Goal: Task Accomplishment & Management: Complete application form

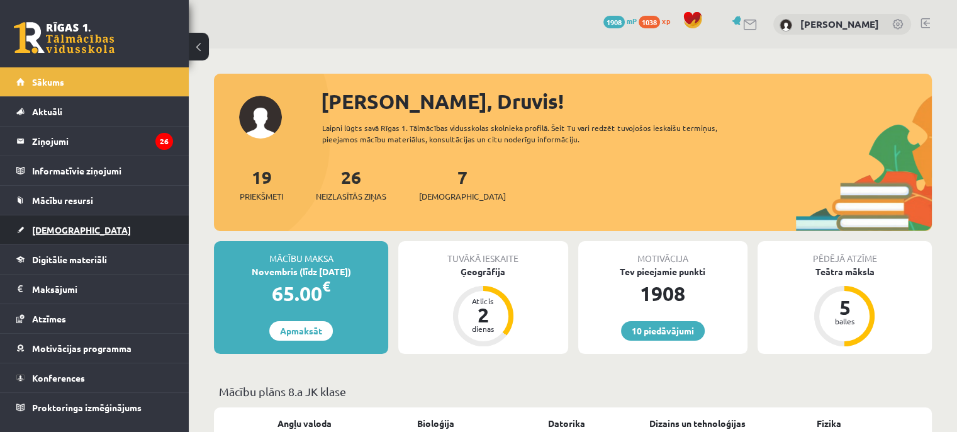
click at [63, 227] on span "[DEMOGRAPHIC_DATA]" at bounding box center [81, 229] width 99 height 11
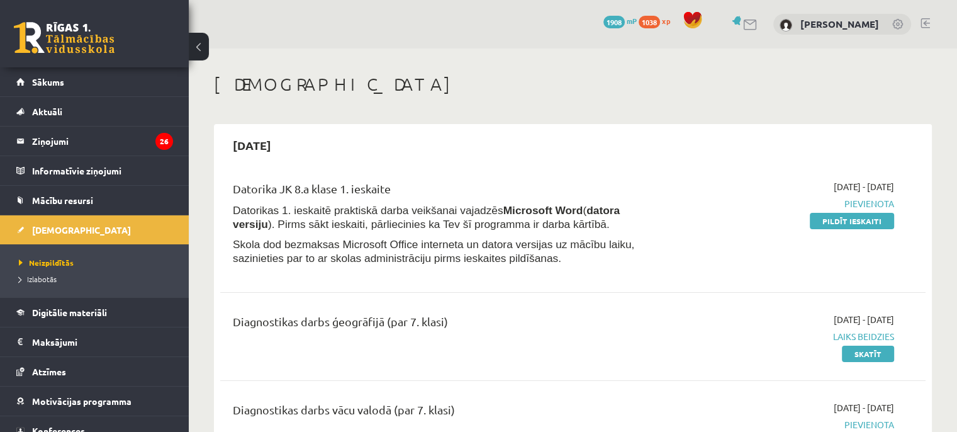
drag, startPoint x: 856, startPoint y: 224, endPoint x: 544, endPoint y: 32, distance: 366.3
click at [856, 224] on link "Pildīt ieskaiti" at bounding box center [852, 221] width 84 height 16
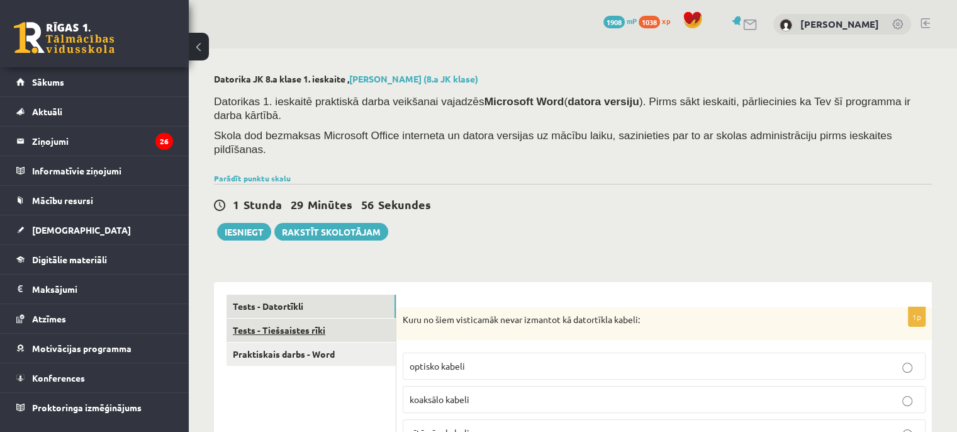
click at [303, 318] on link "Tests - Tiešsaistes rīki" at bounding box center [310, 329] width 169 height 23
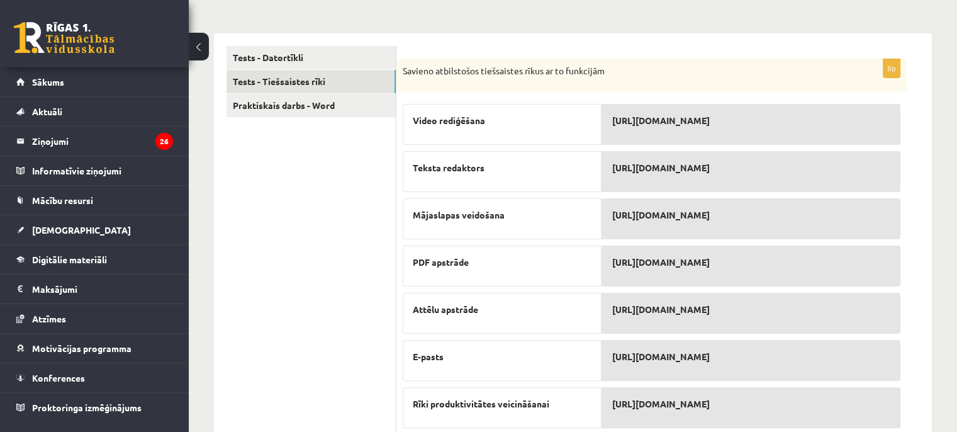
scroll to position [252, 0]
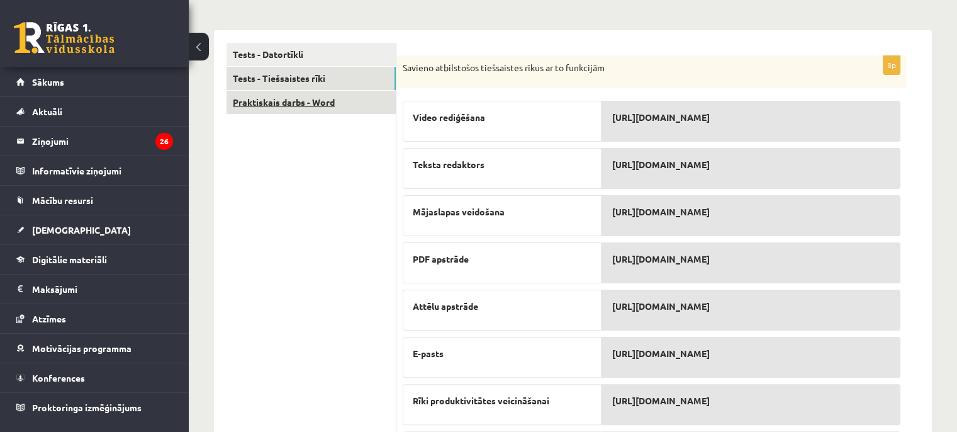
click at [326, 91] on link "Praktiskais darbs - Word" at bounding box center [310, 102] width 169 height 23
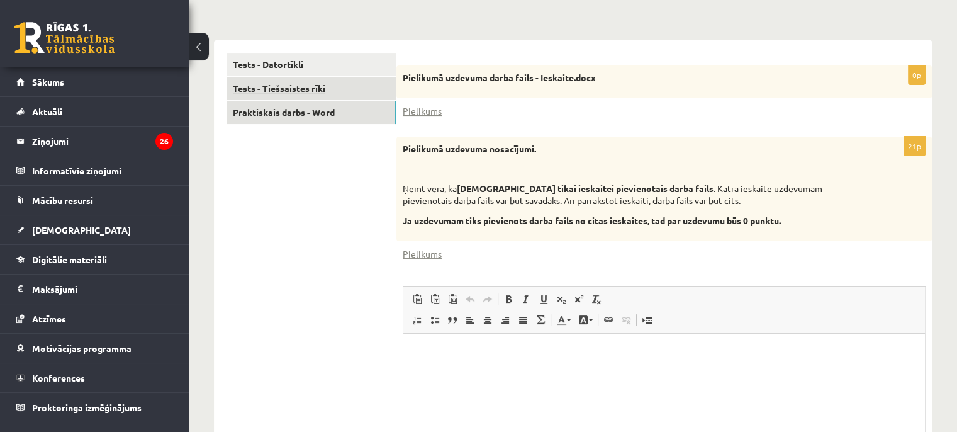
scroll to position [0, 0]
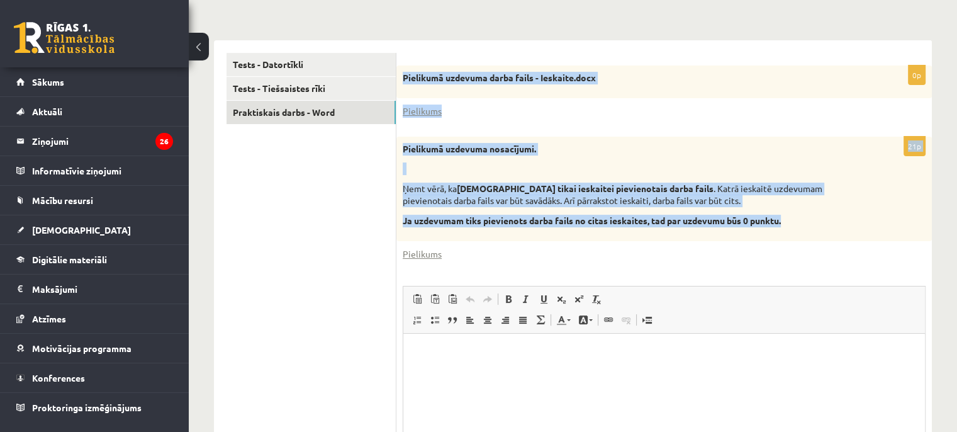
drag, startPoint x: 401, startPoint y: 48, endPoint x: 798, endPoint y: 194, distance: 422.3
click at [798, 194] on form "0p Pielikumā uzdevuma darba fails - Ieskaite.docx Pielikums 21p Pielikumā uzdev…" at bounding box center [664, 300] width 510 height 494
copy form "Pielikumā uzdevuma darba fails - Ieskaite.docx Pielikums 21p Pielikumā uzdevuma…"
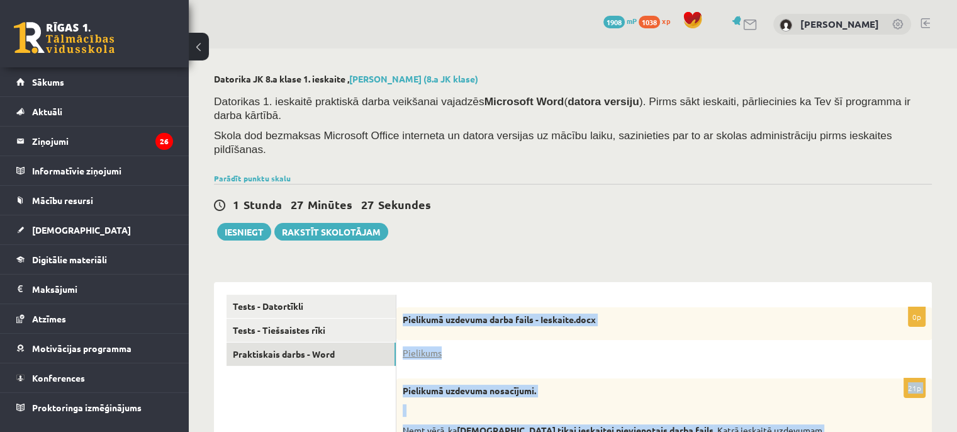
click at [534, 234] on div "**********" at bounding box center [573, 437] width 768 height 778
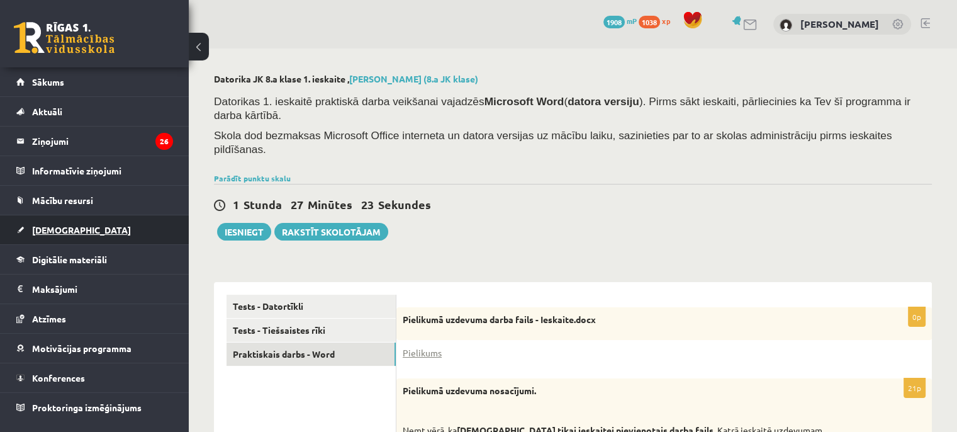
click at [59, 225] on span "[DEMOGRAPHIC_DATA]" at bounding box center [81, 229] width 99 height 11
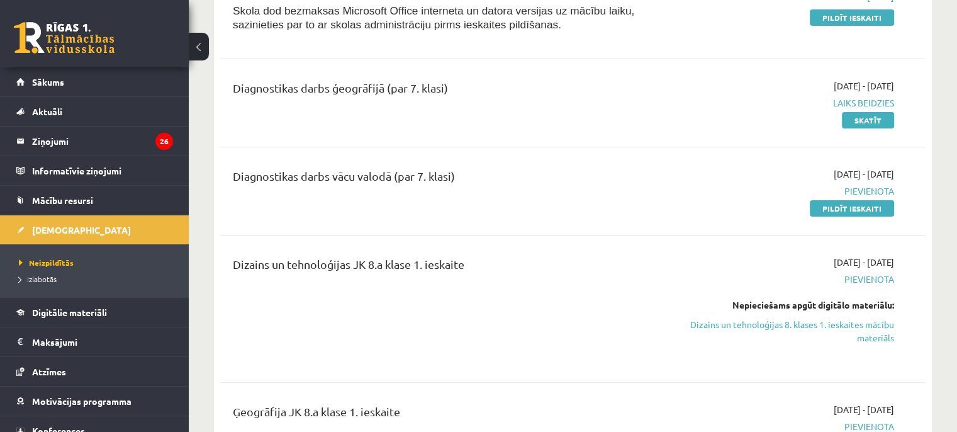
scroll to position [252, 0]
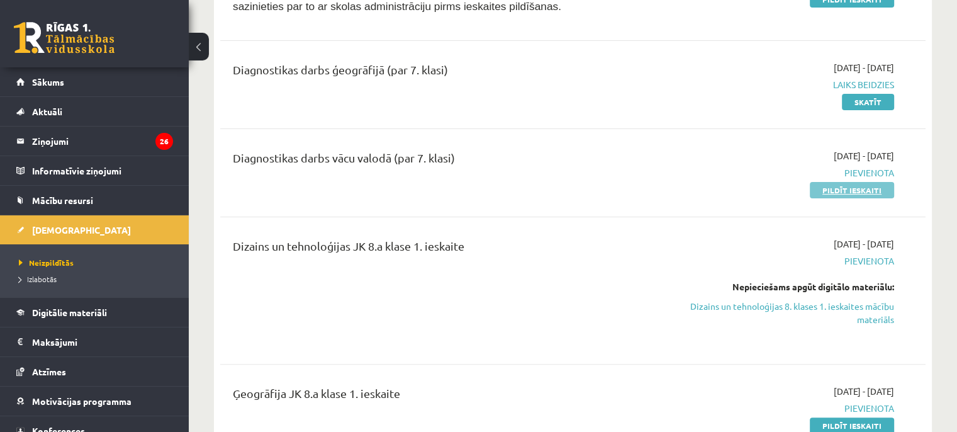
click at [825, 190] on link "Pildīt ieskaiti" at bounding box center [852, 190] width 84 height 16
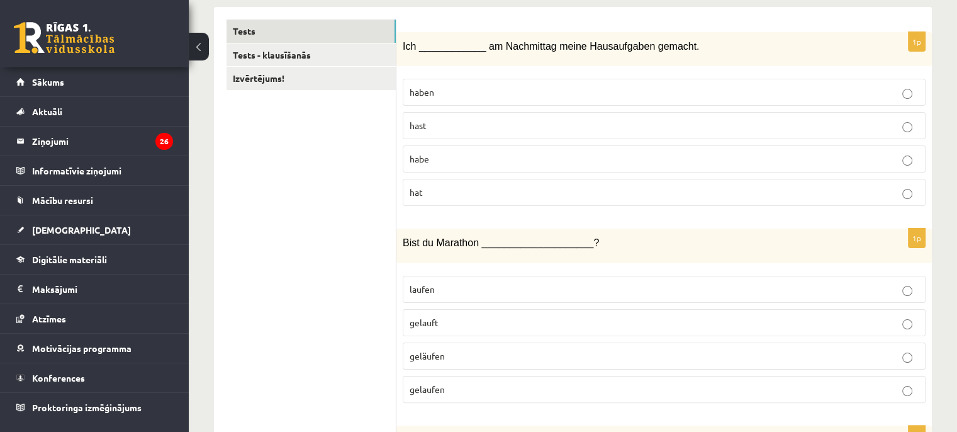
scroll to position [63, 0]
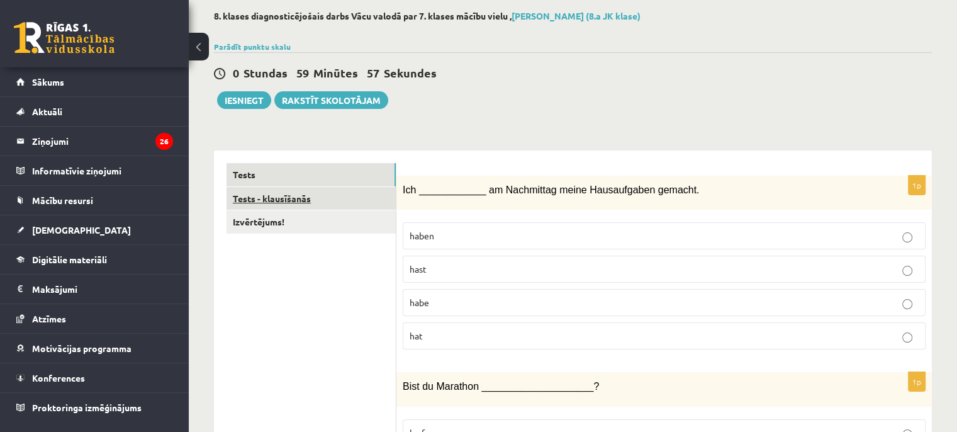
click at [269, 201] on link "Tests - klausīšanās" at bounding box center [310, 198] width 169 height 23
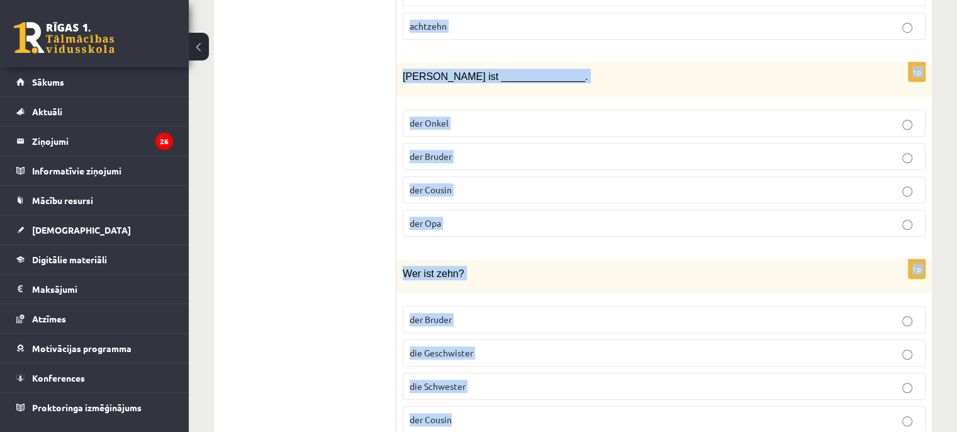
scroll to position [1008, 0]
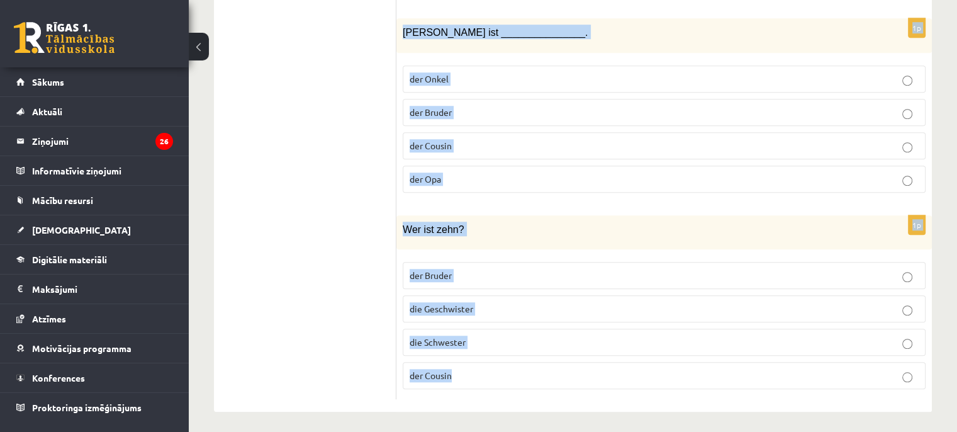
drag, startPoint x: 408, startPoint y: 99, endPoint x: 740, endPoint y: 399, distance: 448.0
copy form "Hör den Text und wähle die richtige Antwort! 1p Die Tante heißt _______________…"
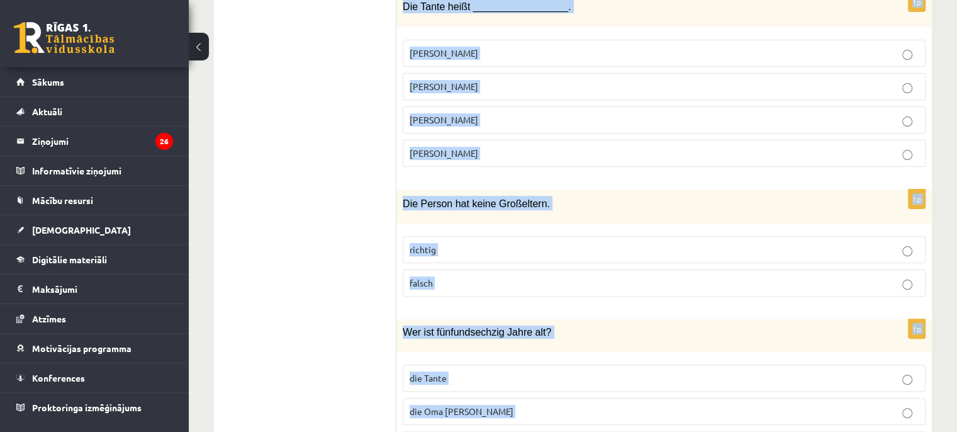
scroll to position [2, 0]
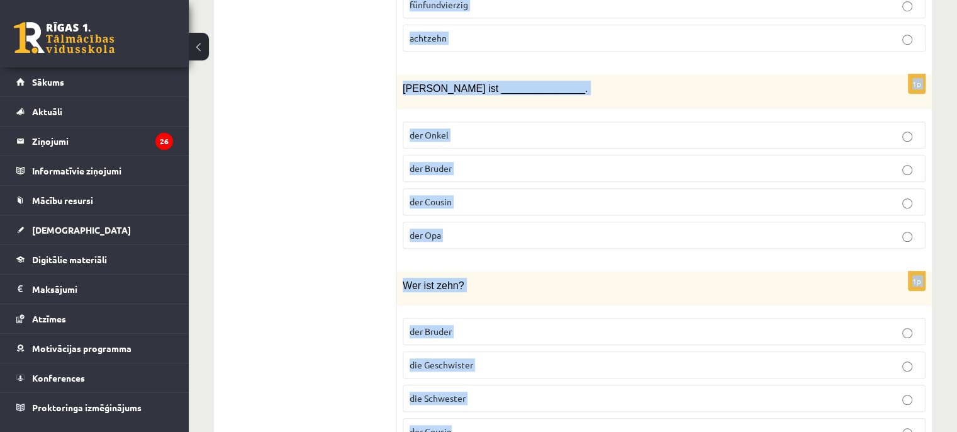
scroll to position [1008, 0]
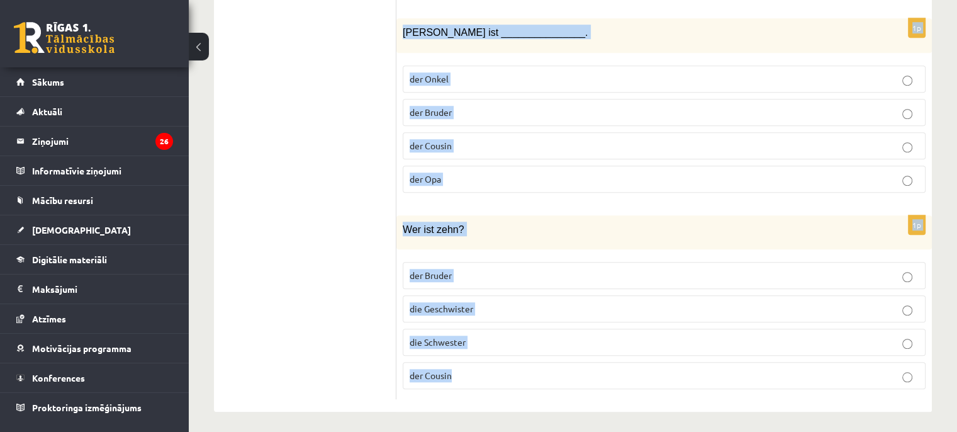
drag, startPoint x: 403, startPoint y: 138, endPoint x: 599, endPoint y: 384, distance: 315.5
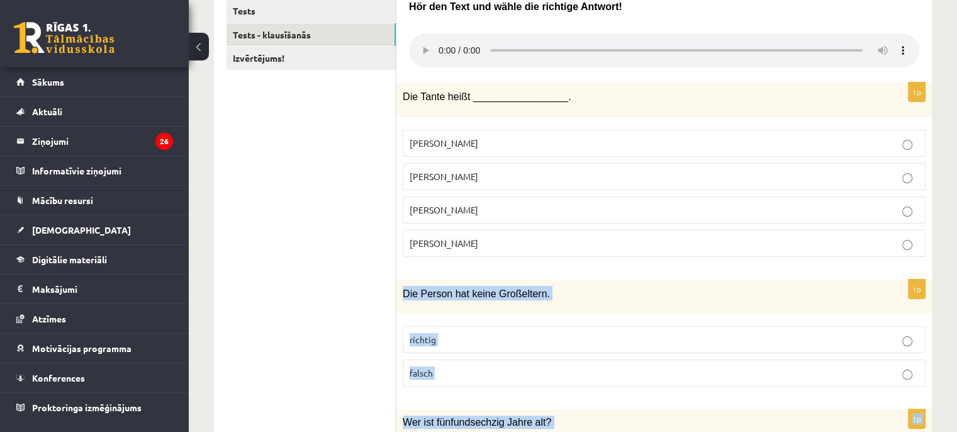
scroll to position [254, 0]
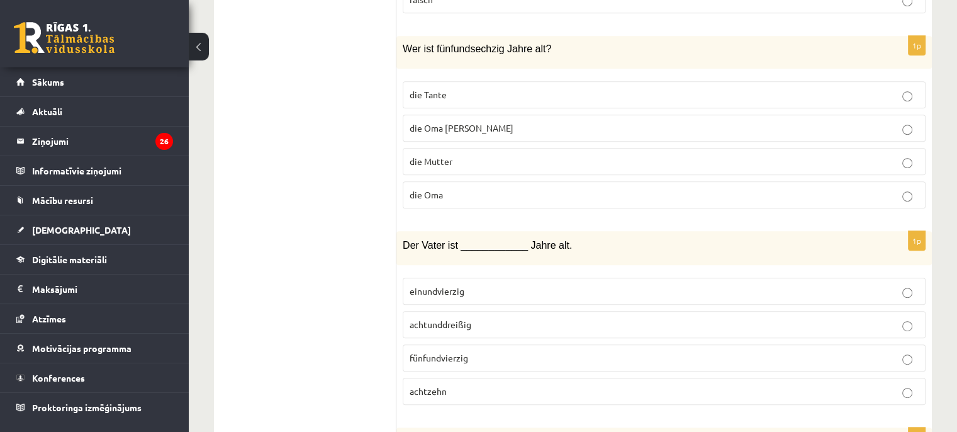
scroll to position [631, 0]
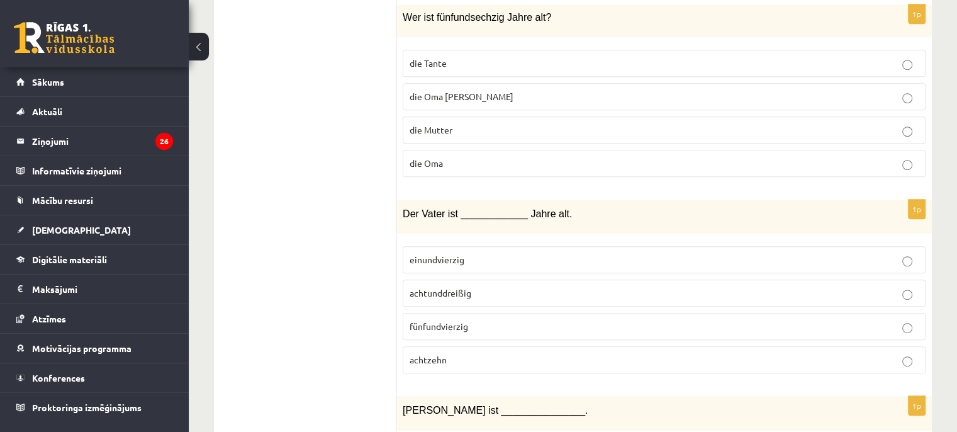
click at [521, 281] on label "achtunddreißig" at bounding box center [664, 292] width 523 height 27
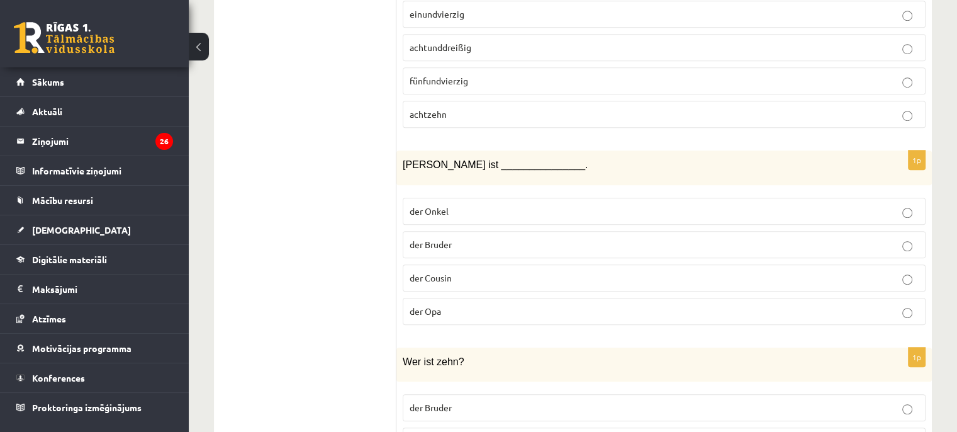
scroll to position [945, 0]
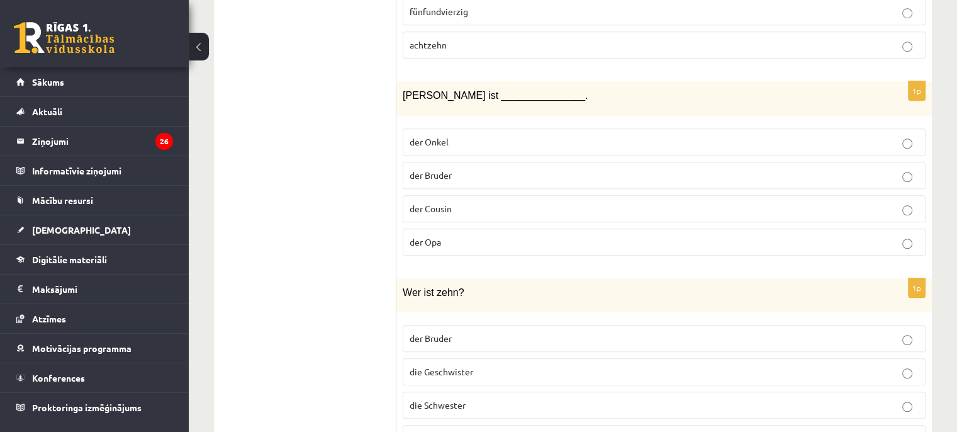
click at [476, 202] on p "der Cousin" at bounding box center [664, 208] width 509 height 13
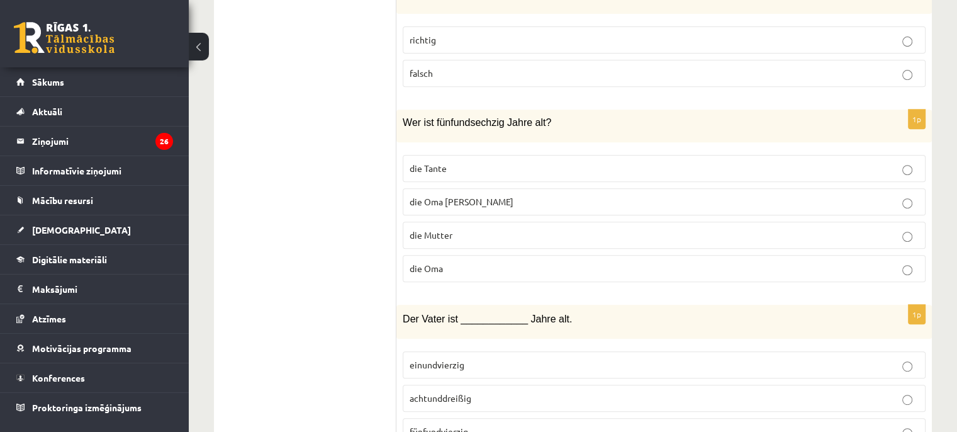
scroll to position [505, 0]
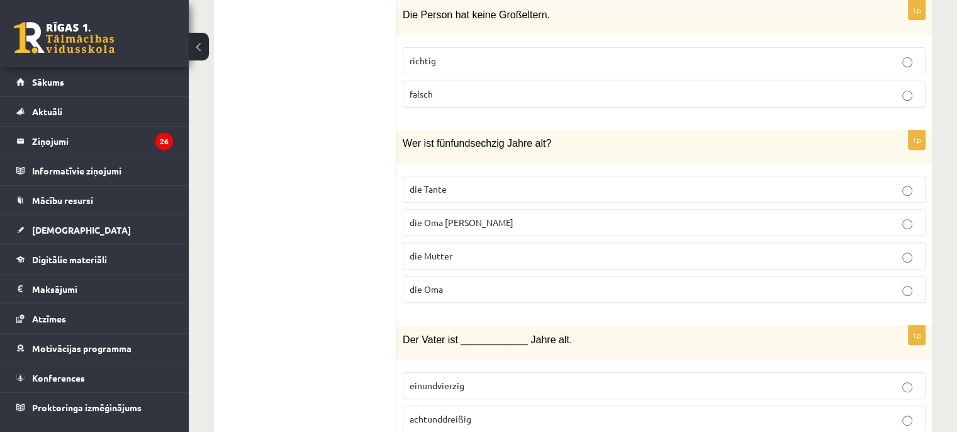
click at [481, 216] on p "die Oma Martha" at bounding box center [664, 222] width 509 height 13
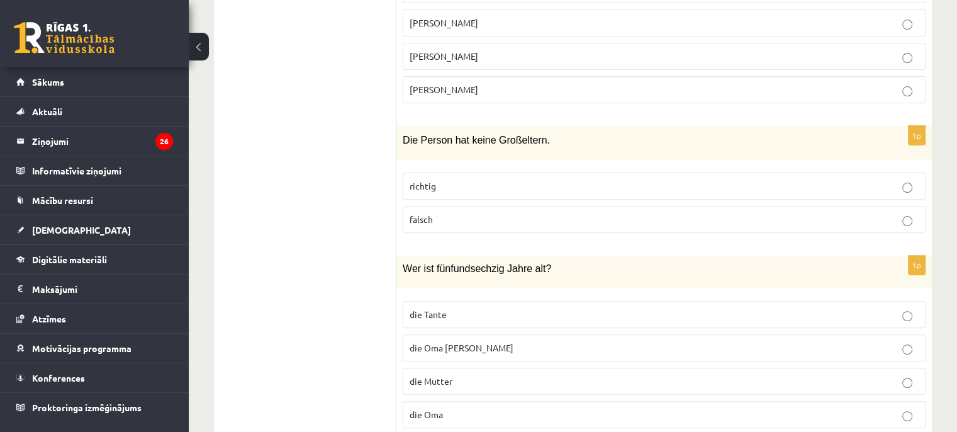
scroll to position [379, 0]
click at [487, 189] on p "richtig" at bounding box center [664, 186] width 509 height 13
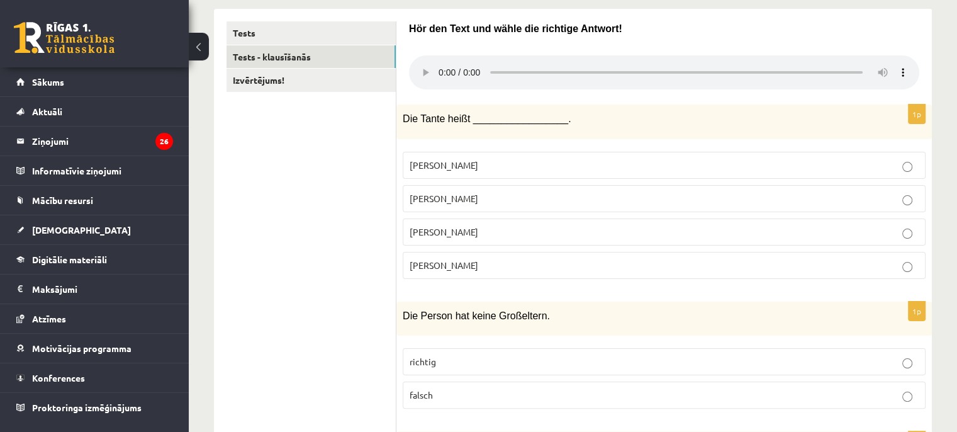
scroll to position [128, 0]
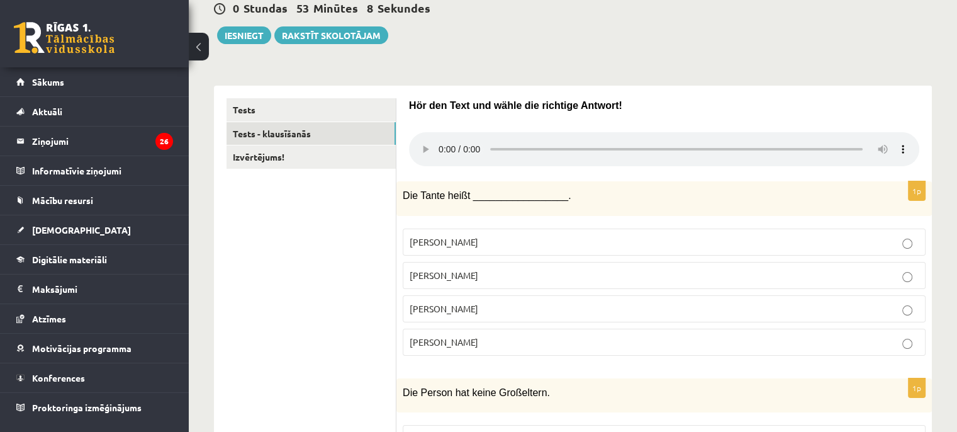
click at [503, 259] on fieldset "Martha Anne Rita Pia" at bounding box center [664, 290] width 523 height 137
click at [507, 277] on p "Anne" at bounding box center [664, 275] width 509 height 13
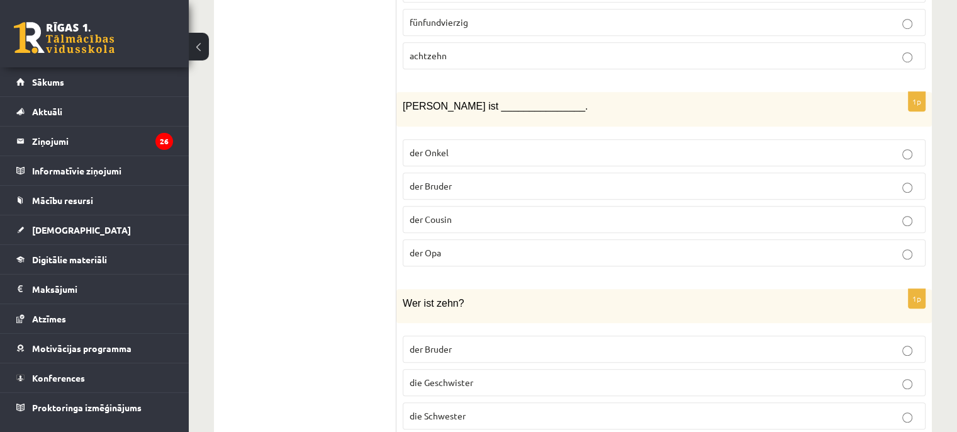
scroll to position [1008, 0]
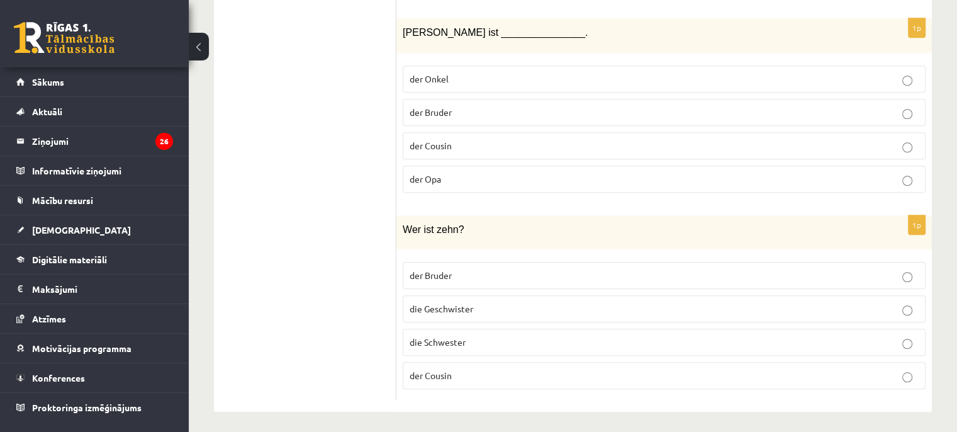
click at [606, 335] on p "die Schwester" at bounding box center [664, 341] width 509 height 13
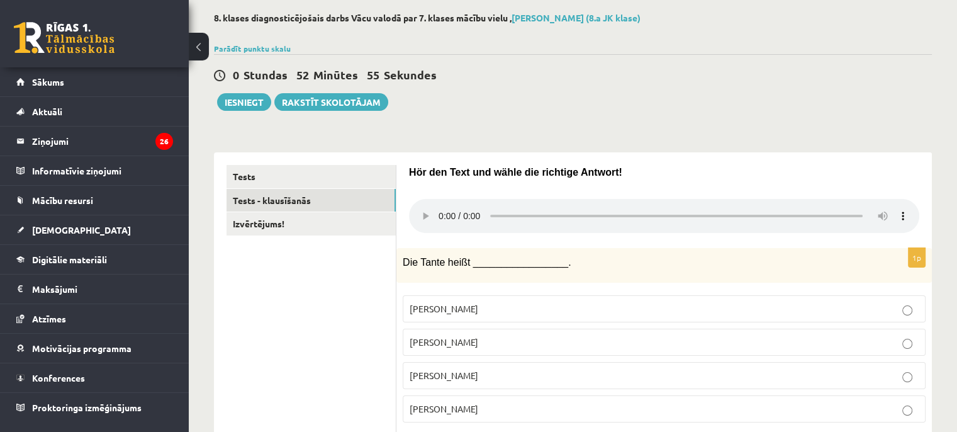
scroll to position [0, 0]
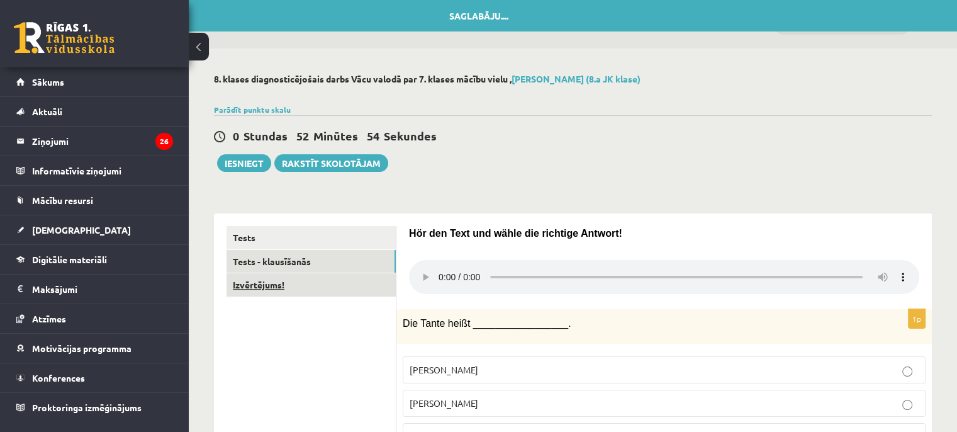
click at [280, 284] on link "Izvērtējums!" at bounding box center [310, 284] width 169 height 23
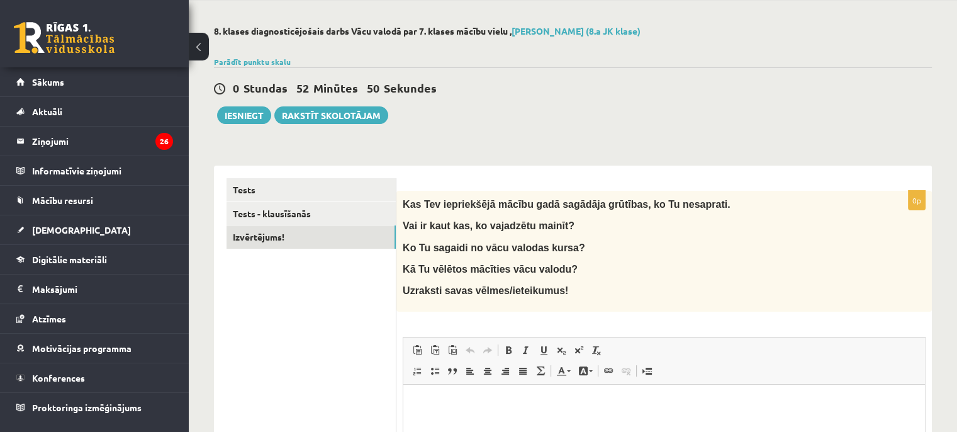
scroll to position [126, 0]
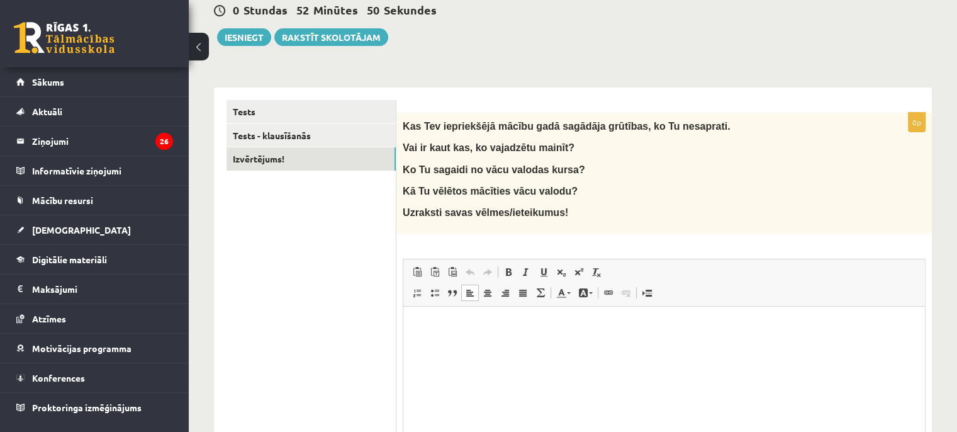
click at [457, 344] on html at bounding box center [663, 325] width 521 height 38
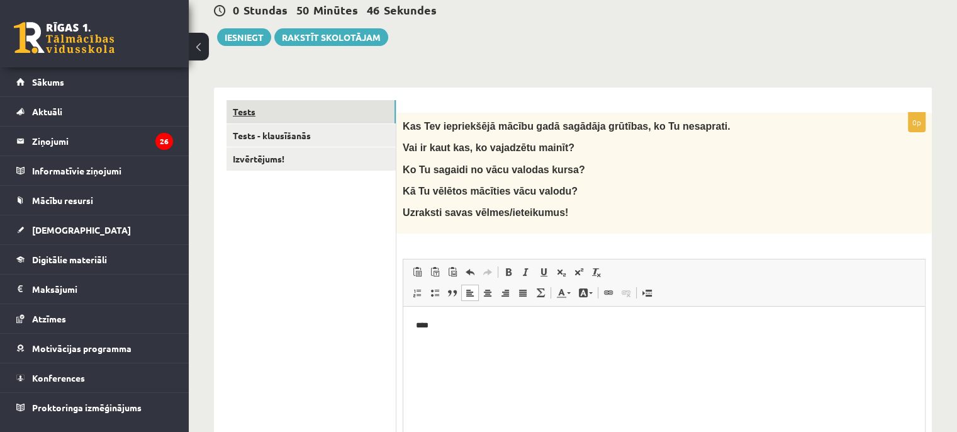
click at [302, 107] on link "Tests" at bounding box center [310, 111] width 169 height 23
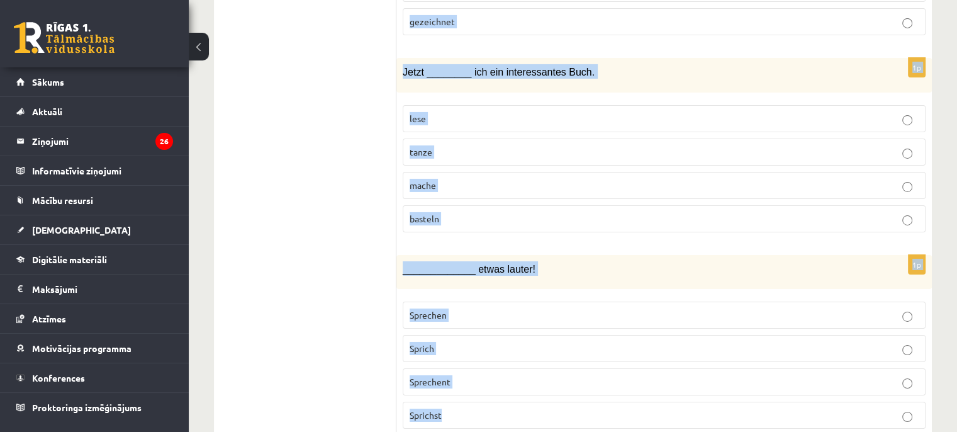
scroll to position [4327, 0]
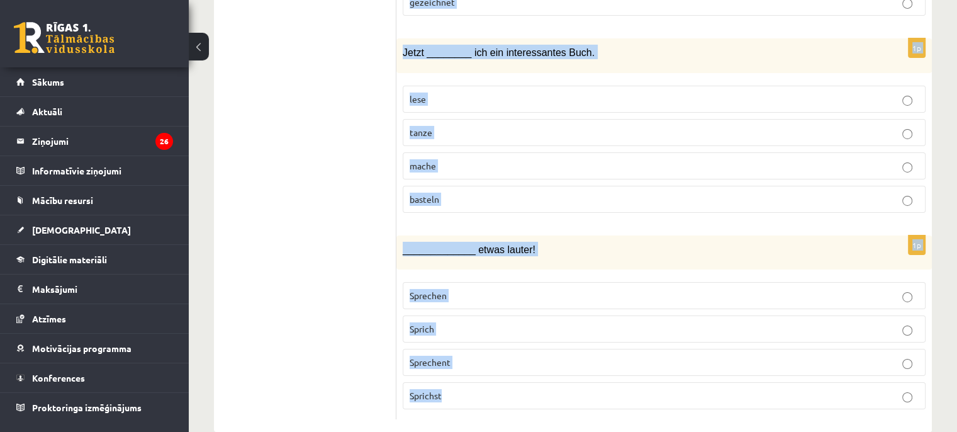
drag, startPoint x: 403, startPoint y: 124, endPoint x: 820, endPoint y: 446, distance: 526.9
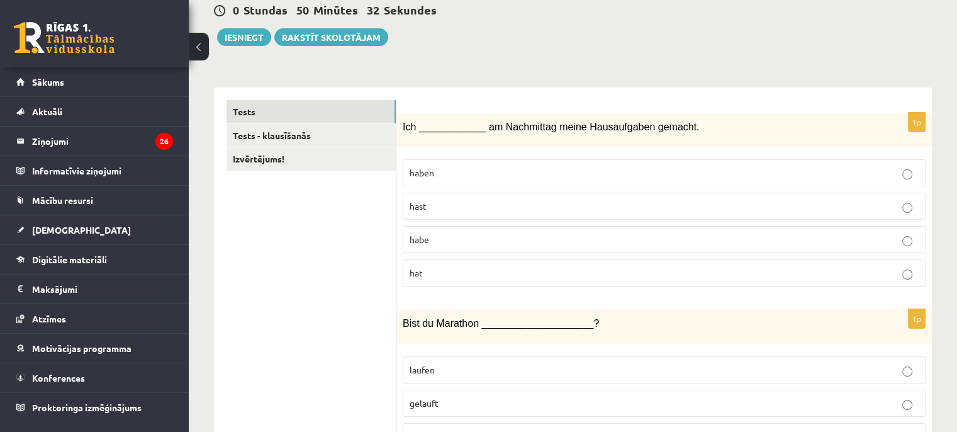
scroll to position [50, 0]
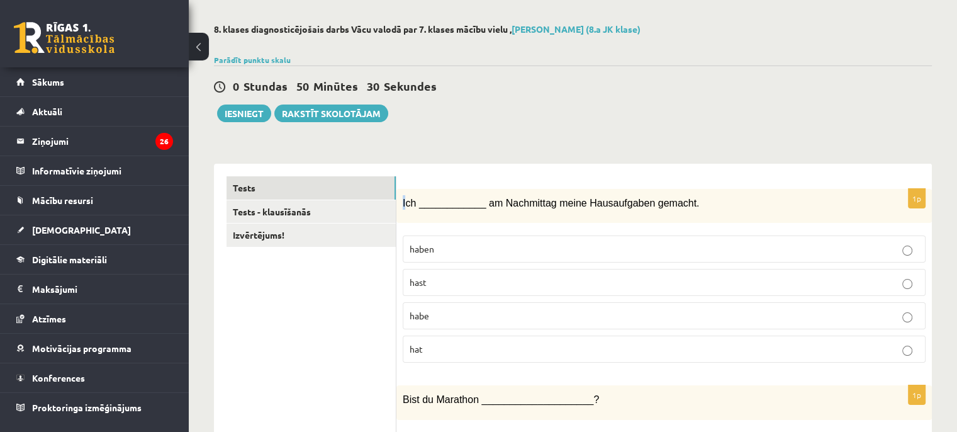
drag, startPoint x: 399, startPoint y: 197, endPoint x: 406, endPoint y: 212, distance: 16.6
click at [406, 212] on div "Ich ____________ am Nachmittag meine Hausaufgaben gemacht." at bounding box center [663, 206] width 535 height 35
click at [400, 190] on div "Ich ____________ am Nachmittag meine Hausaufgaben gemacht." at bounding box center [663, 206] width 535 height 35
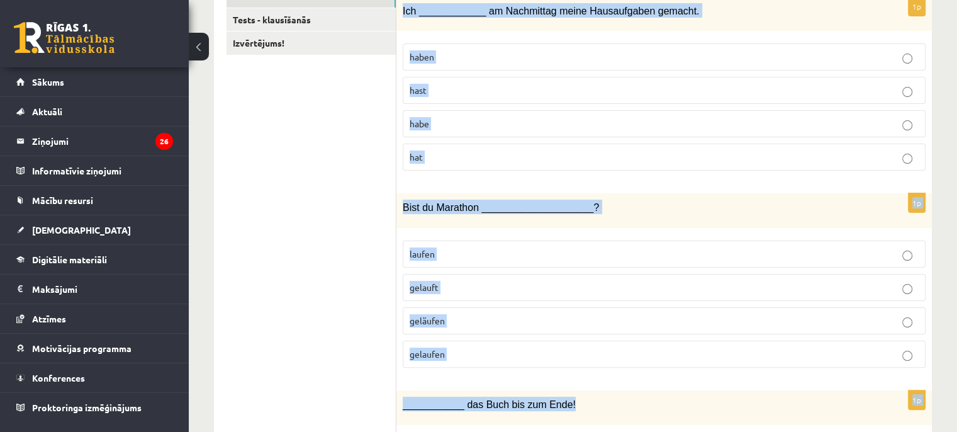
scroll to position [333, 0]
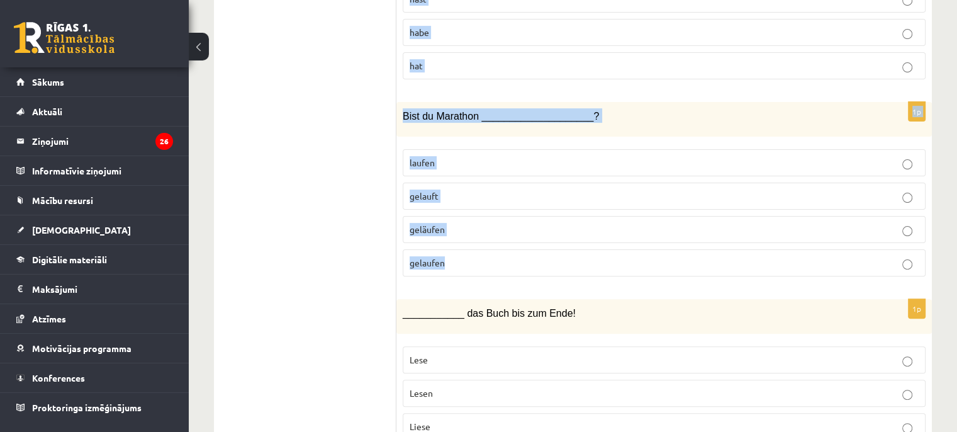
drag, startPoint x: 403, startPoint y: 199, endPoint x: 571, endPoint y: 250, distance: 174.7
copy form "Ich ____________ am Nachmittag meine Hausaufgaben gemacht. haben hast habe hat …"
click at [516, 256] on p "gelaufen" at bounding box center [664, 262] width 509 height 13
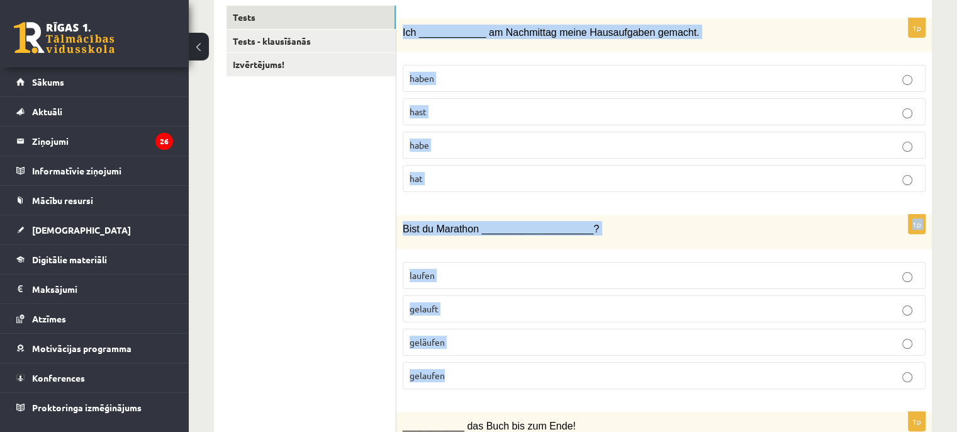
scroll to position [144, 0]
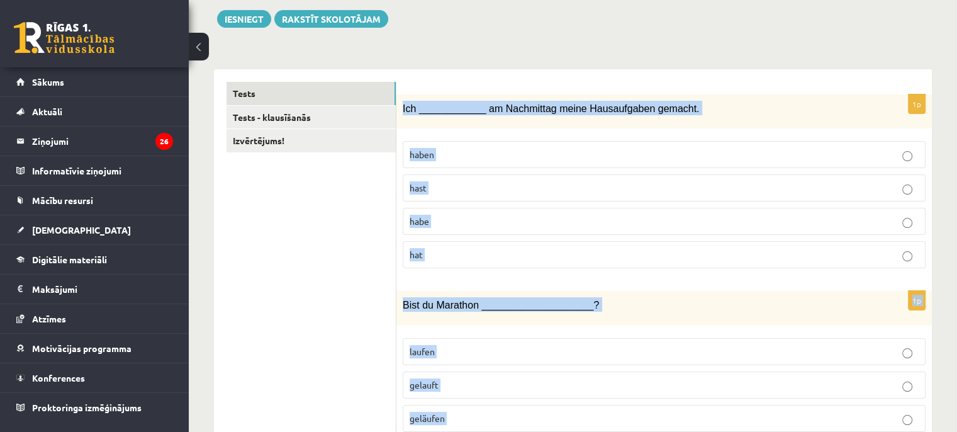
click at [504, 223] on p "habe" at bounding box center [664, 221] width 509 height 13
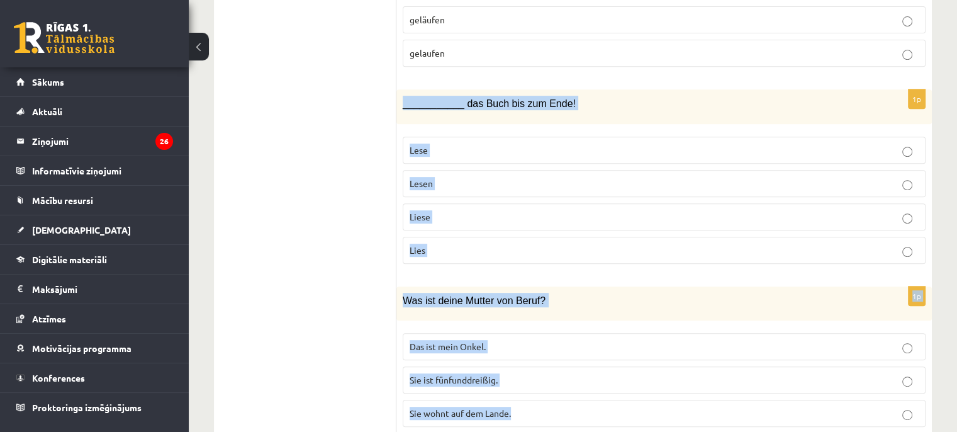
scroll to position [543, 0]
drag, startPoint x: 404, startPoint y: 121, endPoint x: 535, endPoint y: 410, distance: 317.0
copy form "___________ das Buch bis zum Ende! Lese Lesen Liese Lies 1p Was ist deine Mutte…"
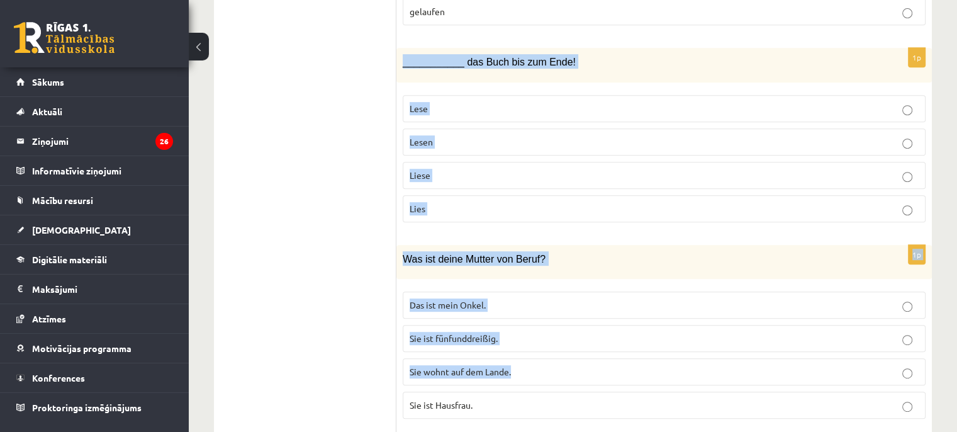
scroll to position [606, 0]
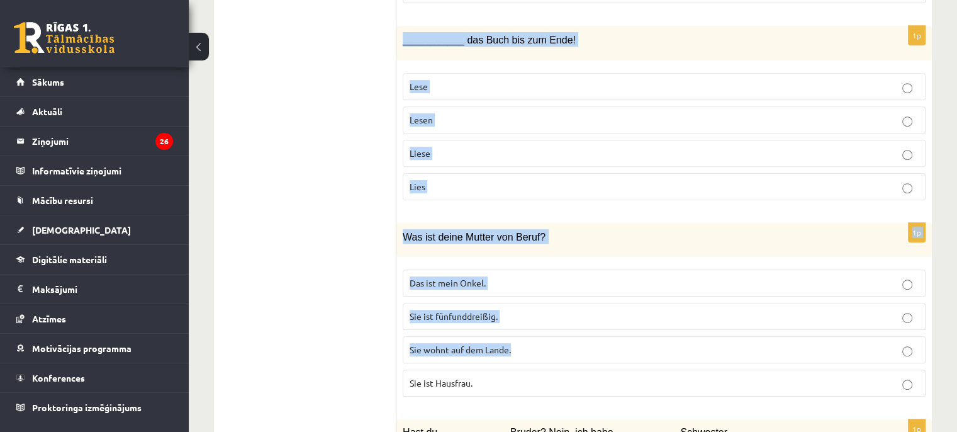
click at [489, 186] on p "Lies" at bounding box center [664, 186] width 509 height 13
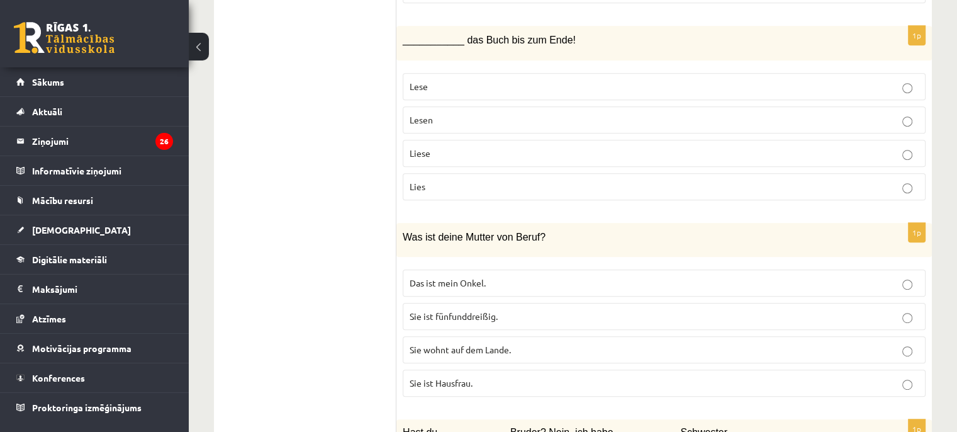
click at [510, 315] on p "Sie ist fünfunddreißig." at bounding box center [664, 315] width 509 height 13
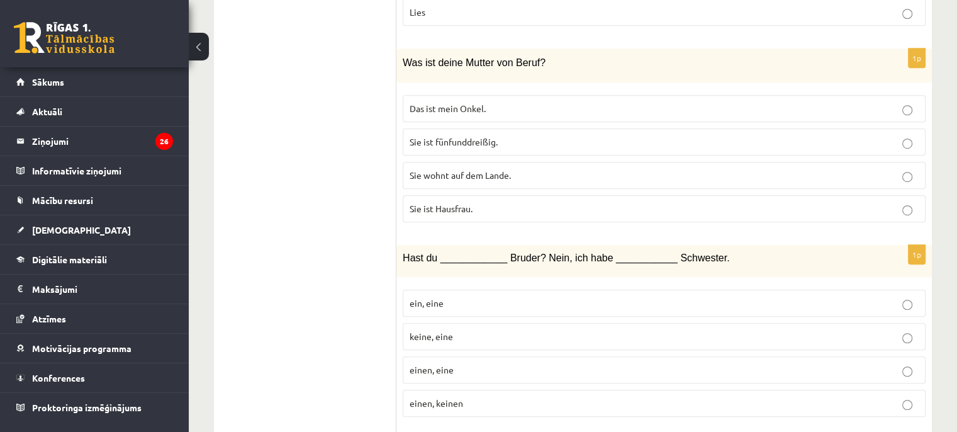
scroll to position [857, 0]
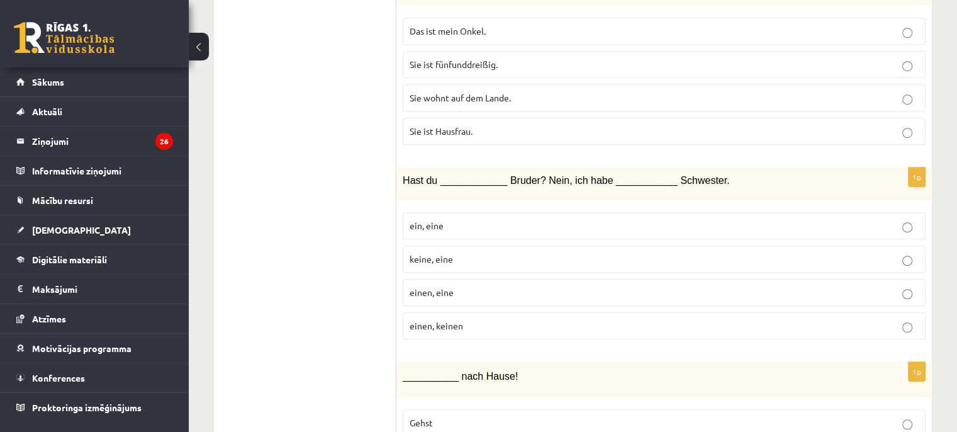
click at [401, 182] on div "Hast du ____________ Bruder? Nein, ich habe ___________ Schwester." at bounding box center [663, 183] width 535 height 32
click at [403, 175] on span "Hast du ____________ Bruder? Nein, ich habe ___________ Schwester." at bounding box center [566, 180] width 327 height 11
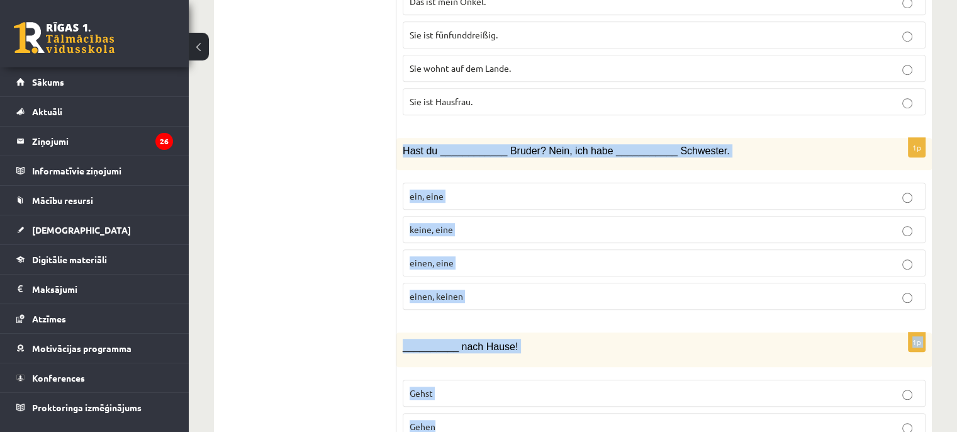
scroll to position [989, 0]
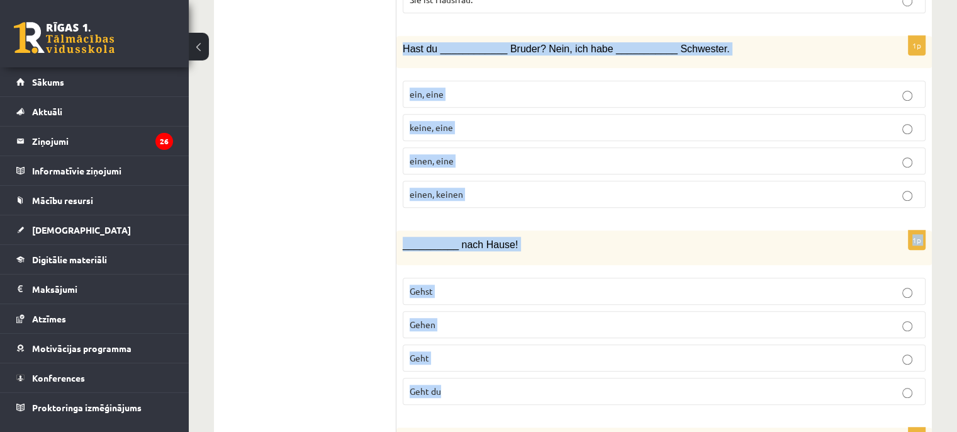
drag, startPoint x: 403, startPoint y: 170, endPoint x: 528, endPoint y: 391, distance: 253.6
copy form "Hast du ____________ Bruder? Nein, ich habe ___________ Schwester. ein, eine ke…"
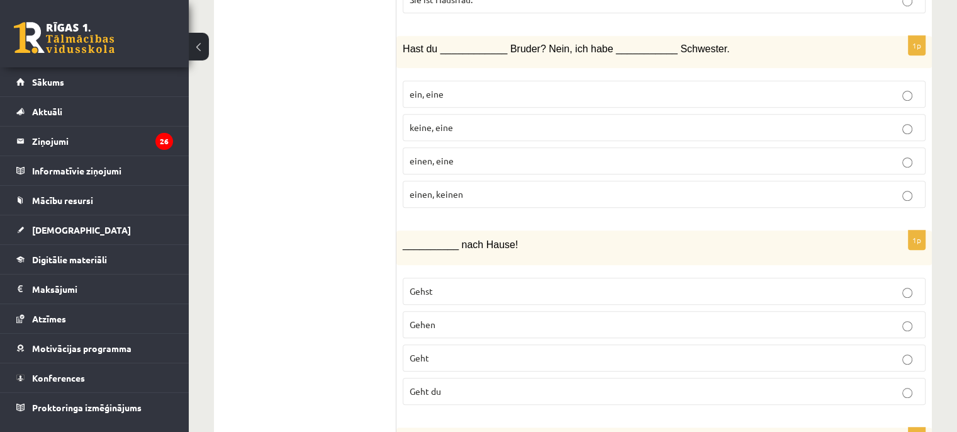
click at [491, 154] on p "einen, eine" at bounding box center [664, 160] width 509 height 13
click at [465, 384] on p "Geht du" at bounding box center [664, 390] width 509 height 13
click at [423, 352] on span "Geht" at bounding box center [420, 357] width 20 height 11
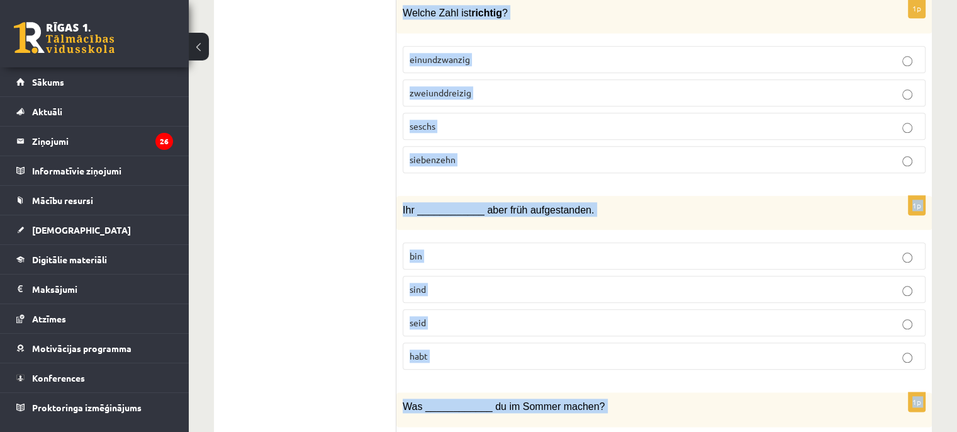
scroll to position [1482, 0]
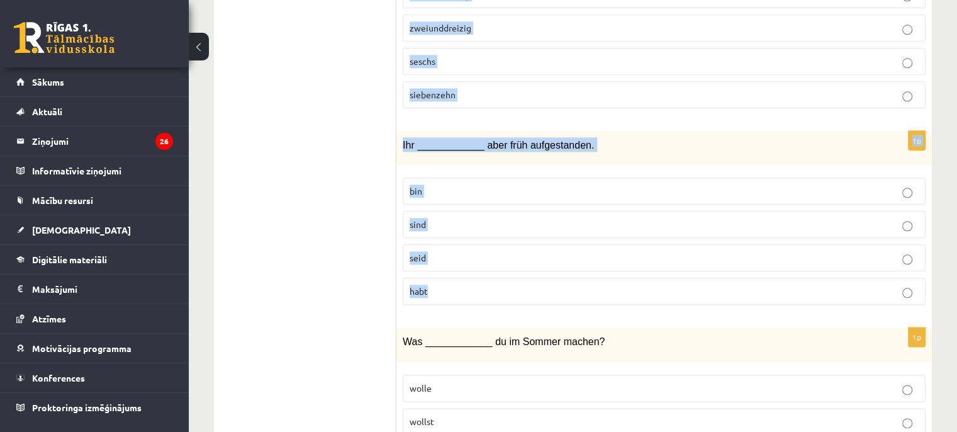
drag, startPoint x: 401, startPoint y: 116, endPoint x: 484, endPoint y: 284, distance: 187.4
copy form "Welche Zahl ist richtig ? einundzwanzig zweiunddreizig seschs siebenzehn 1p Ihr…"
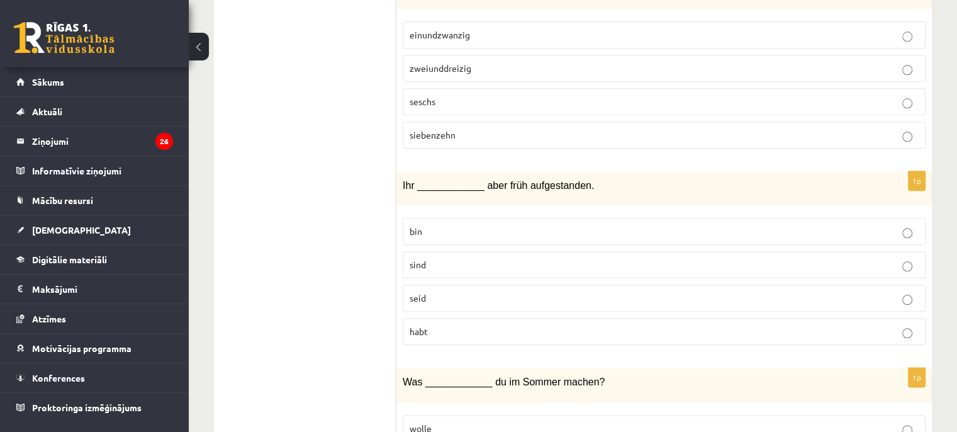
scroll to position [1419, 0]
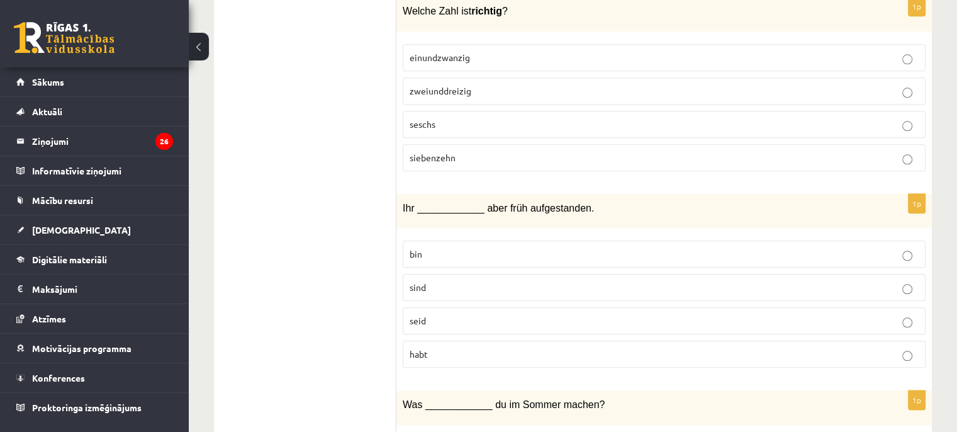
click at [472, 52] on p "einundzwanzig" at bounding box center [664, 57] width 509 height 13
click at [491, 314] on p "seid" at bounding box center [664, 320] width 509 height 13
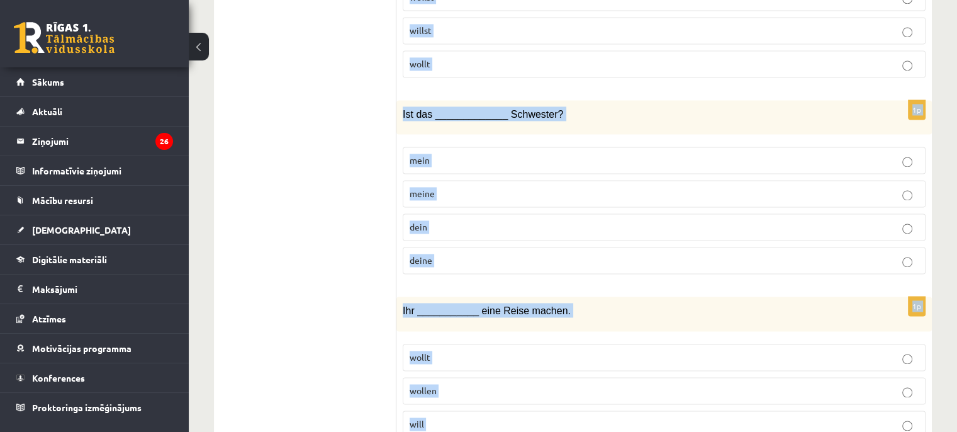
scroll to position [1974, 0]
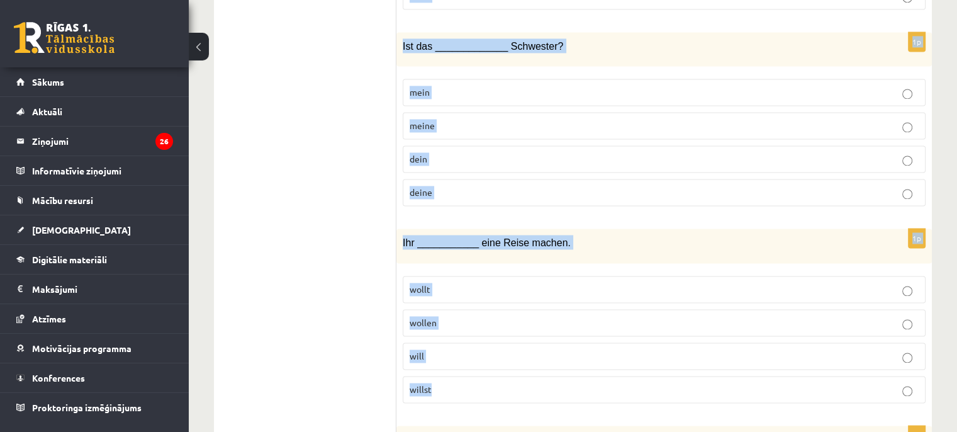
drag, startPoint x: 403, startPoint y: 75, endPoint x: 482, endPoint y: 386, distance: 320.8
copy form "Was ____________ du im Sommer machen? wolle wollst willst wollt 1p Ist das ____…"
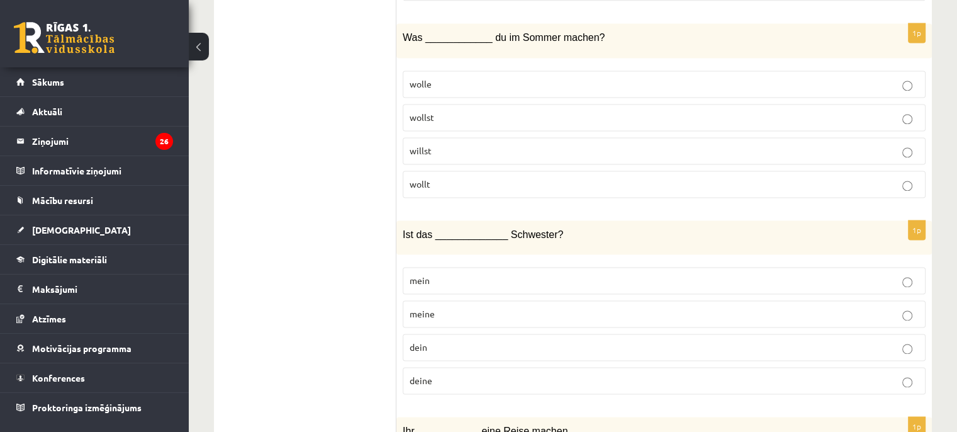
scroll to position [1785, 0]
click at [472, 145] on p "willst" at bounding box center [664, 151] width 509 height 13
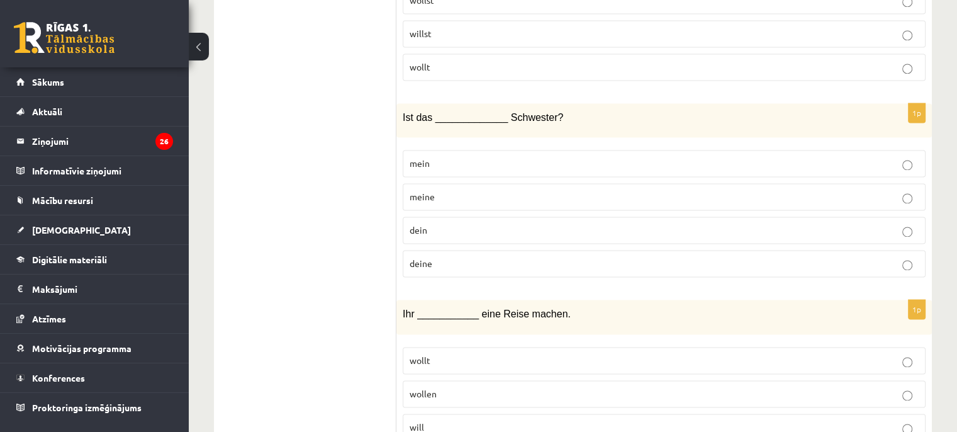
scroll to position [1911, 0]
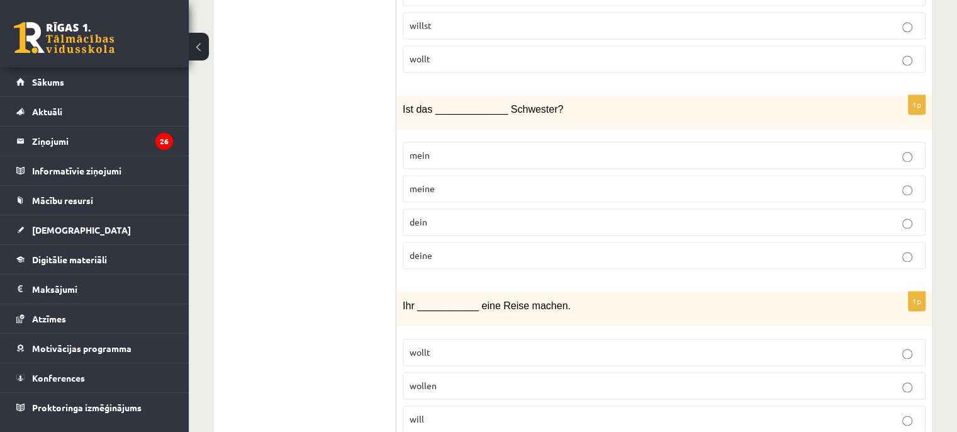
click at [468, 248] on p "deine" at bounding box center [664, 254] width 509 height 13
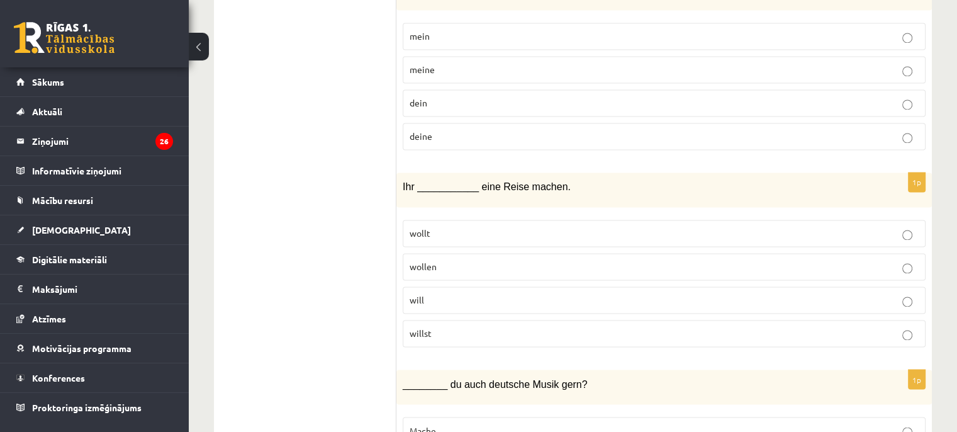
scroll to position [2037, 0]
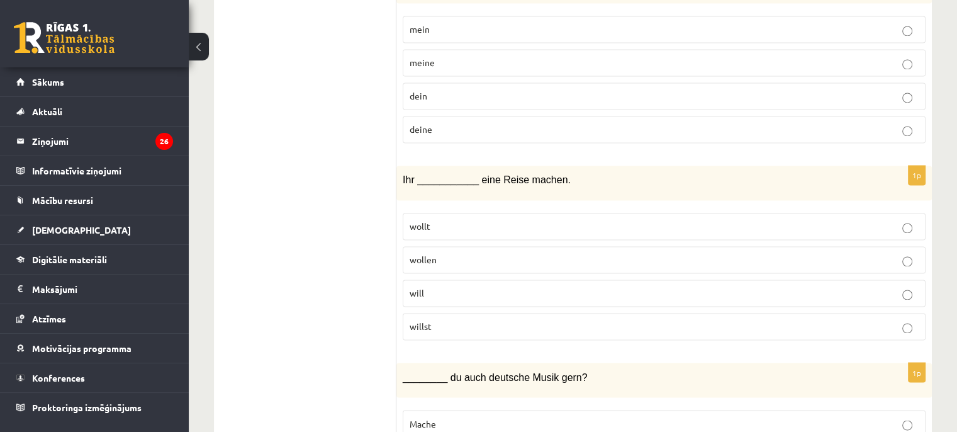
click at [465, 220] on p "wollt" at bounding box center [664, 226] width 509 height 13
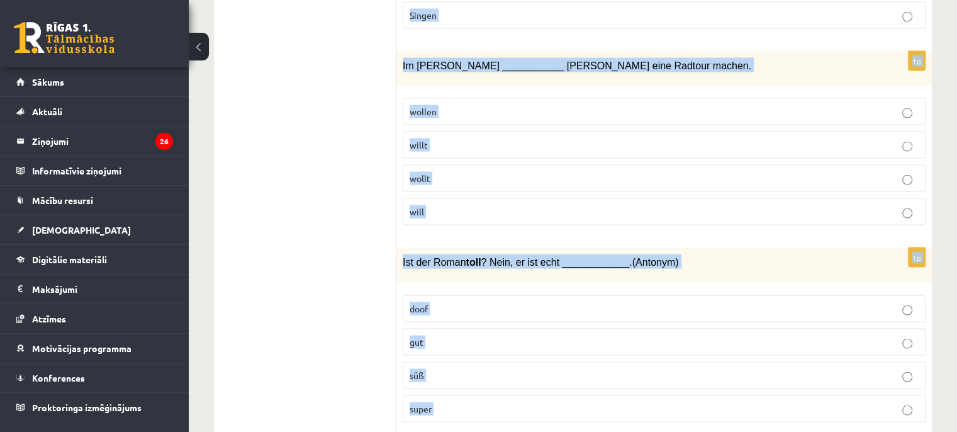
scroll to position [2545, 0]
drag, startPoint x: 399, startPoint y: 113, endPoint x: 552, endPoint y: 400, distance: 325.6
copy form "________ du auch deutsche Musik gern? Mache Liest Hörst Singen 1p Im Sommer ___…"
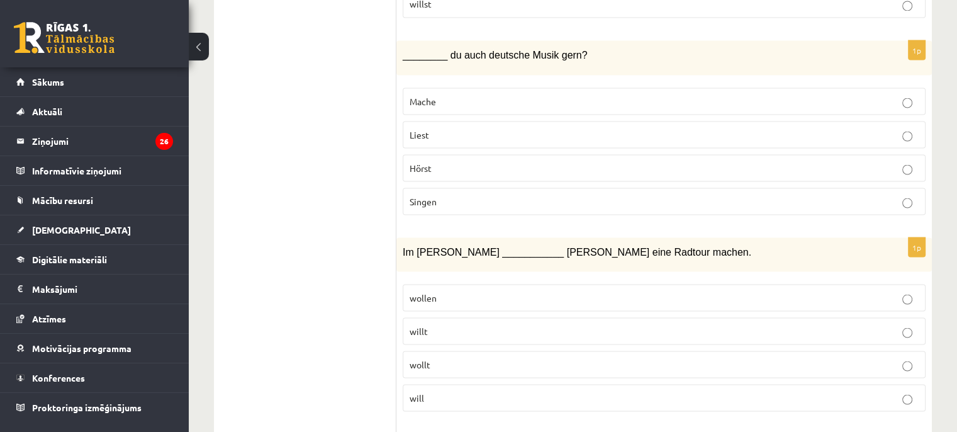
scroll to position [2356, 0]
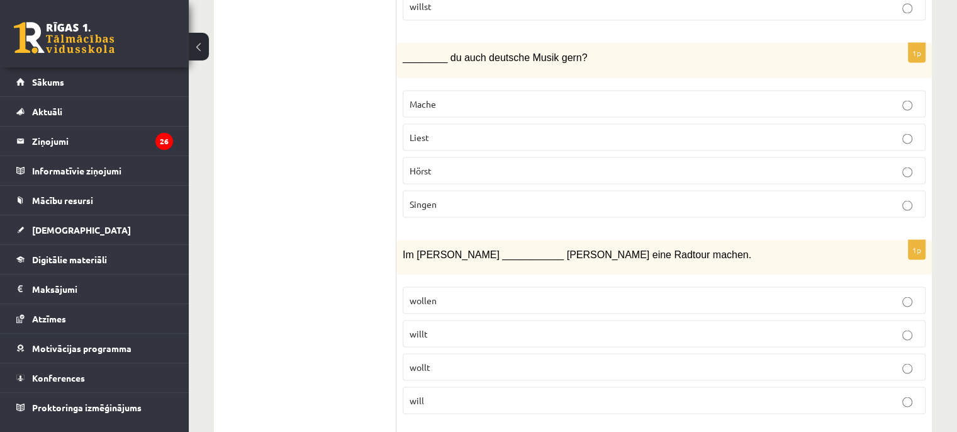
click at [459, 164] on p "Hörst" at bounding box center [664, 170] width 509 height 13
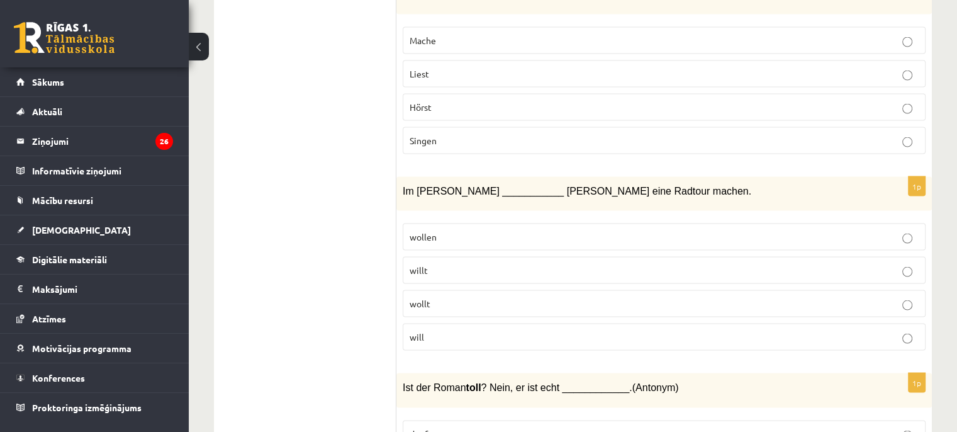
click at [478, 330] on p "will" at bounding box center [664, 336] width 509 height 13
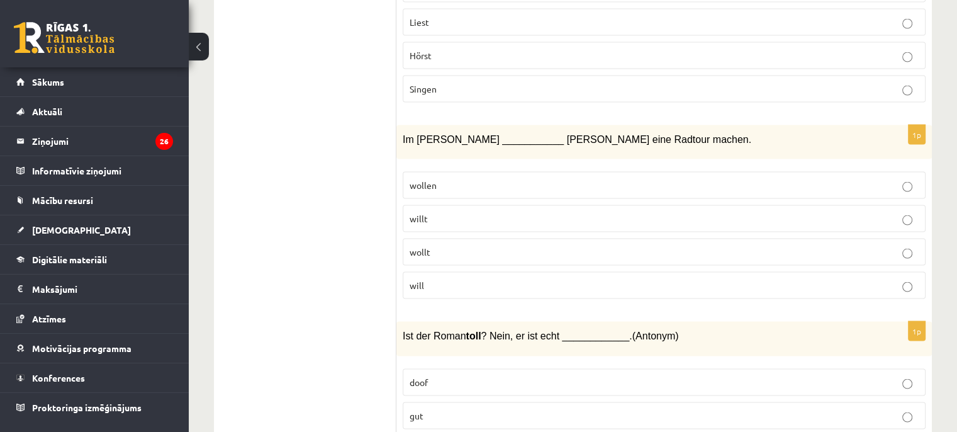
scroll to position [2545, 0]
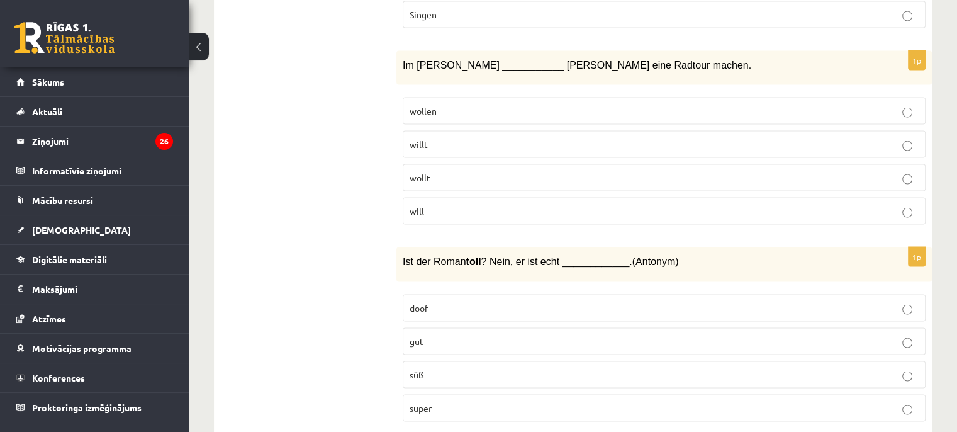
click at [464, 294] on label "doof" at bounding box center [664, 307] width 523 height 27
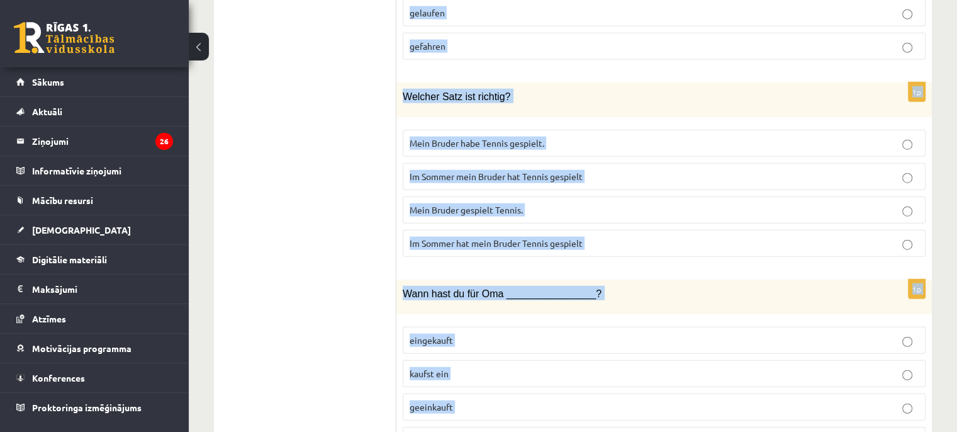
scroll to position [3239, 0]
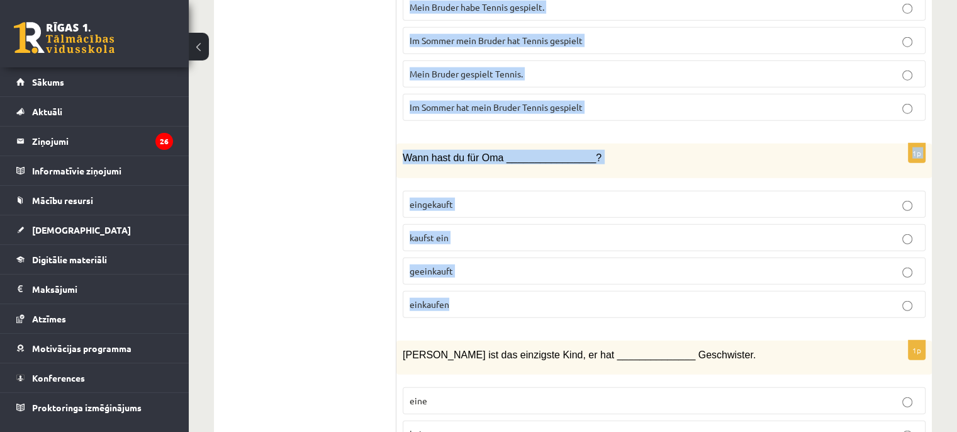
drag, startPoint x: 403, startPoint y: 64, endPoint x: 619, endPoint y: 282, distance: 307.4
copy form "Wer hat beim Sportwettkampf _________________? spielen mitgemacht gelaufen gefa…"
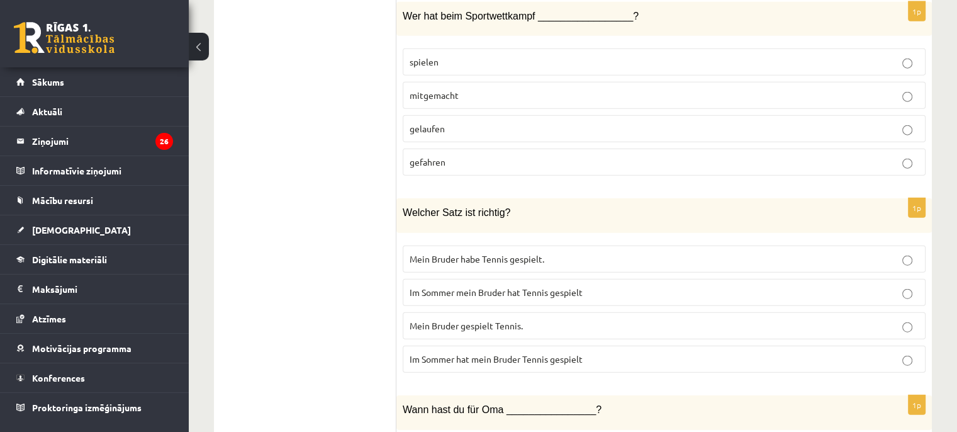
scroll to position [2924, 0]
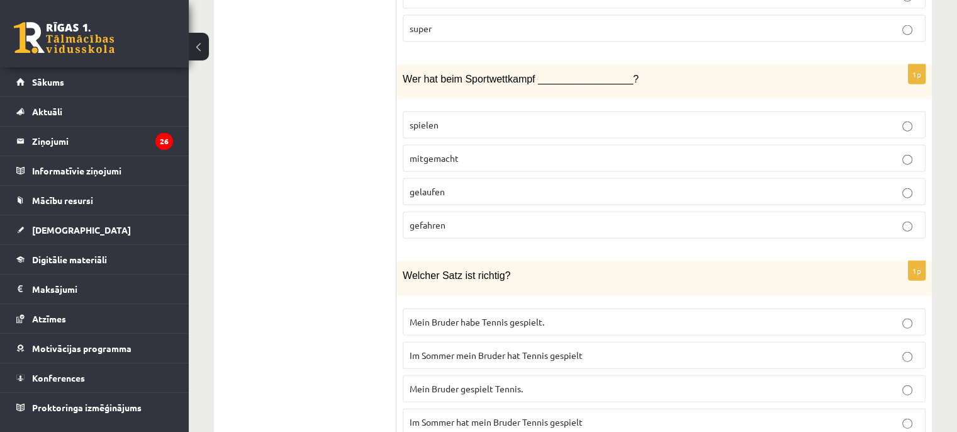
click at [467, 152] on p "mitgemacht" at bounding box center [664, 158] width 509 height 13
click at [491, 349] on span "Im Sommer mein Bruder hat Tennis gespielt" at bounding box center [496, 354] width 173 height 11
click at [472, 415] on p "Im Sommer hat mein Bruder Tennis gespielt" at bounding box center [664, 421] width 509 height 13
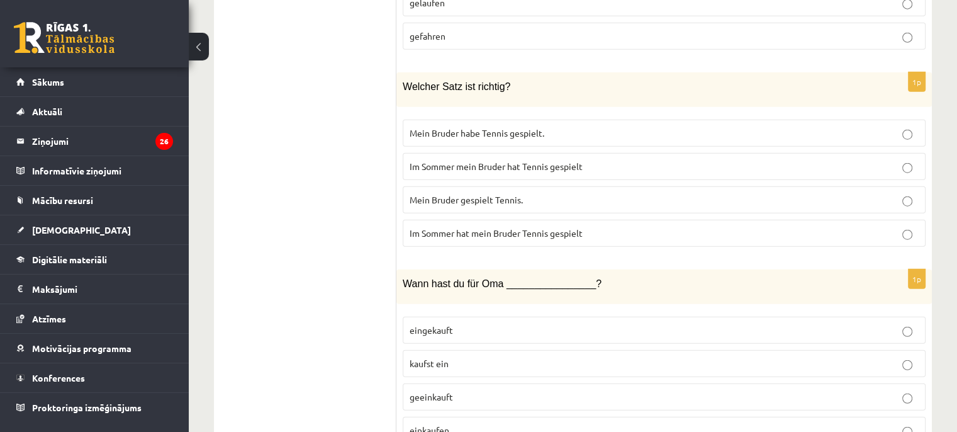
click at [453, 323] on p "eingekauft" at bounding box center [664, 329] width 509 height 13
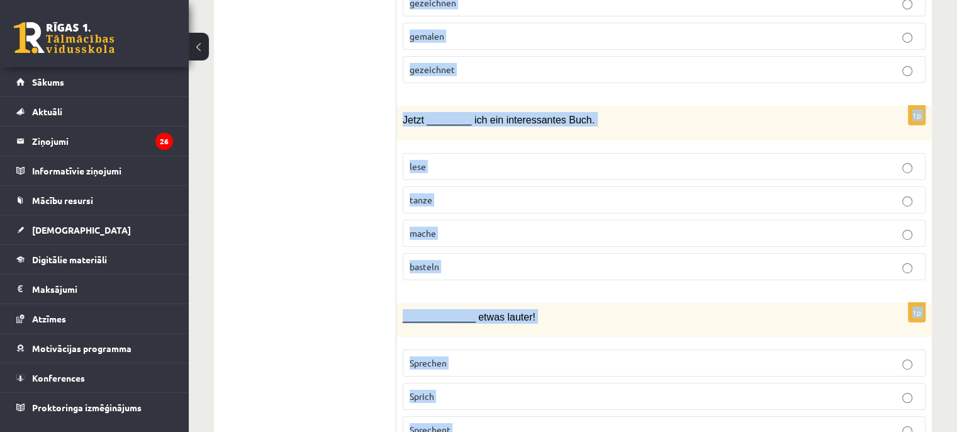
scroll to position [4327, 0]
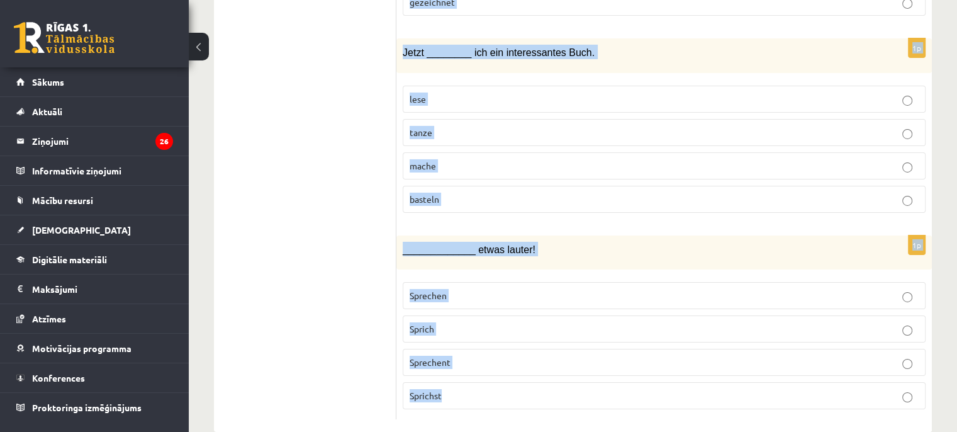
drag, startPoint x: 404, startPoint y: 143, endPoint x: 586, endPoint y: 435, distance: 344.4
copy form "Peter ist das einzigste Kind, er hat ______________ Geschwister. eine keine dei…"
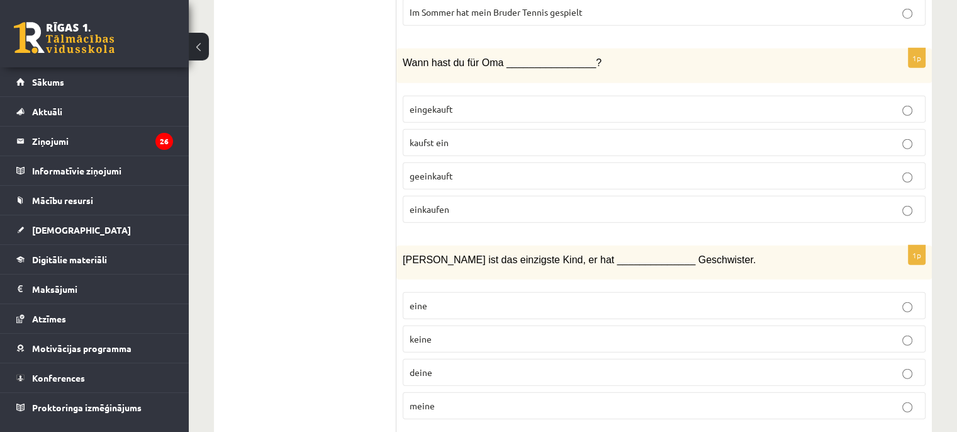
scroll to position [3446, 0]
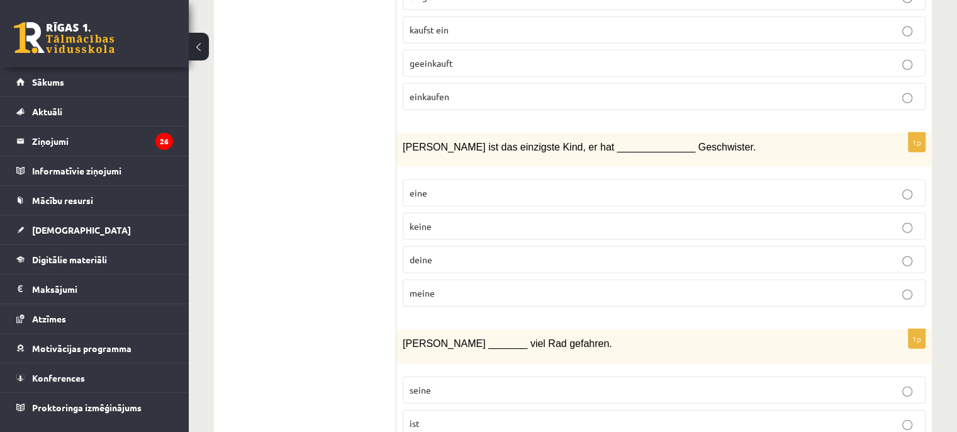
click at [453, 220] on p "keine" at bounding box center [664, 226] width 509 height 13
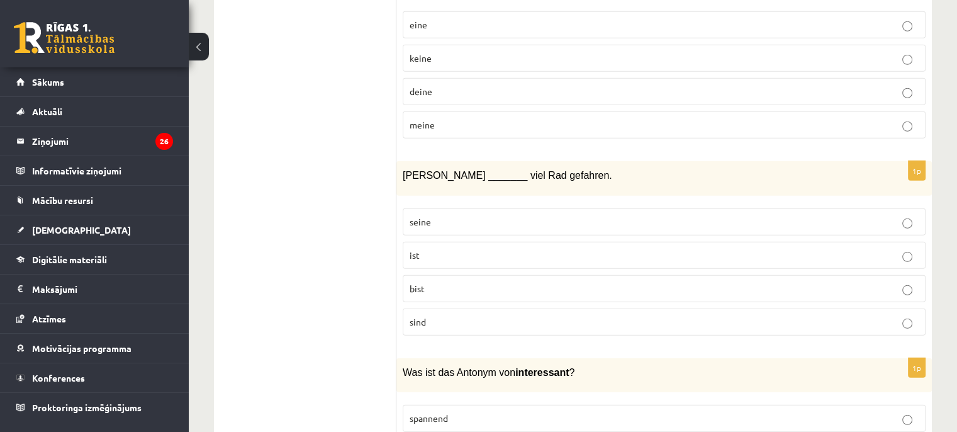
scroll to position [3635, 0]
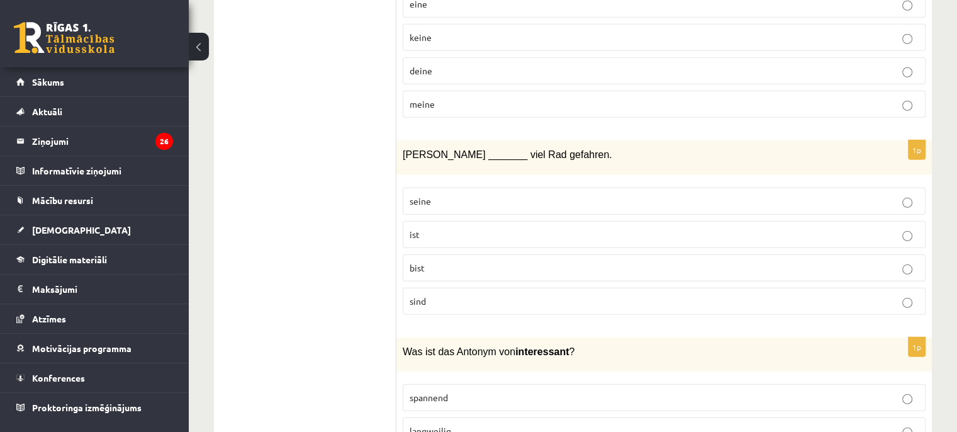
click at [460, 228] on p "ist" at bounding box center [664, 234] width 509 height 13
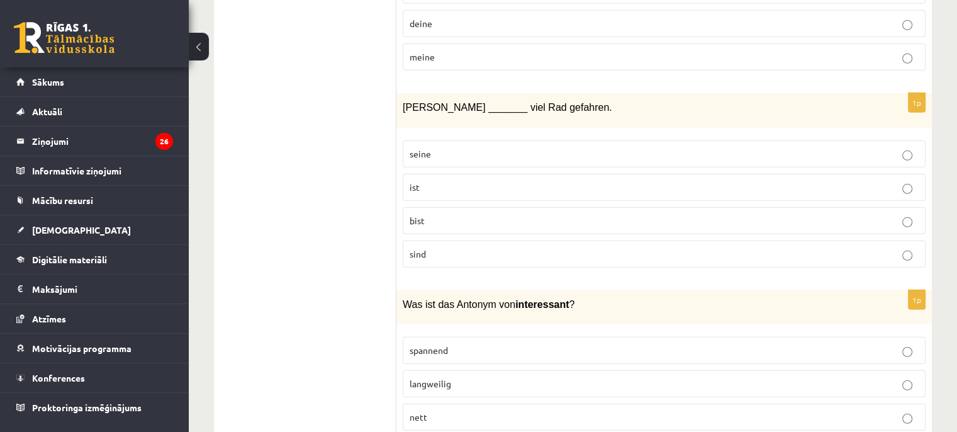
scroll to position [3761, 0]
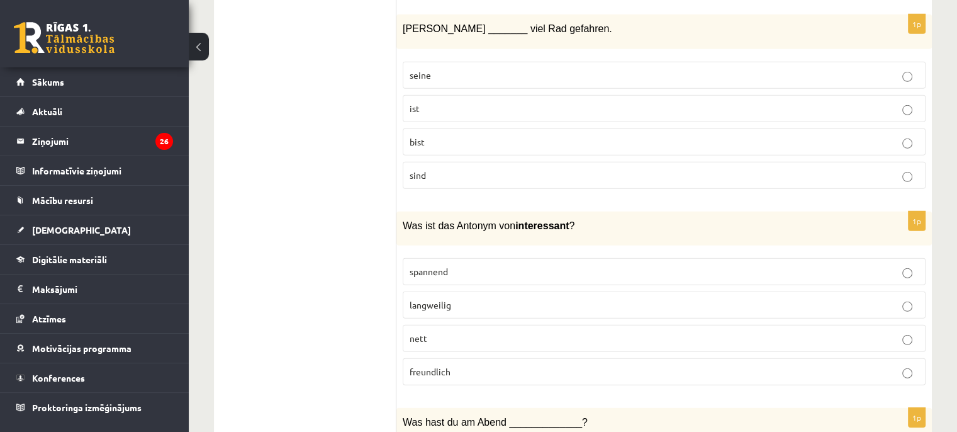
click at [450, 298] on p "langweilig" at bounding box center [664, 304] width 509 height 13
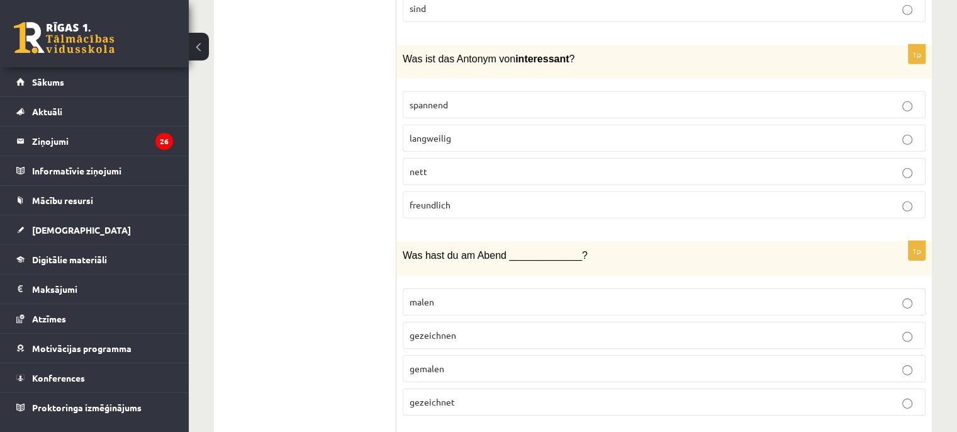
scroll to position [3950, 0]
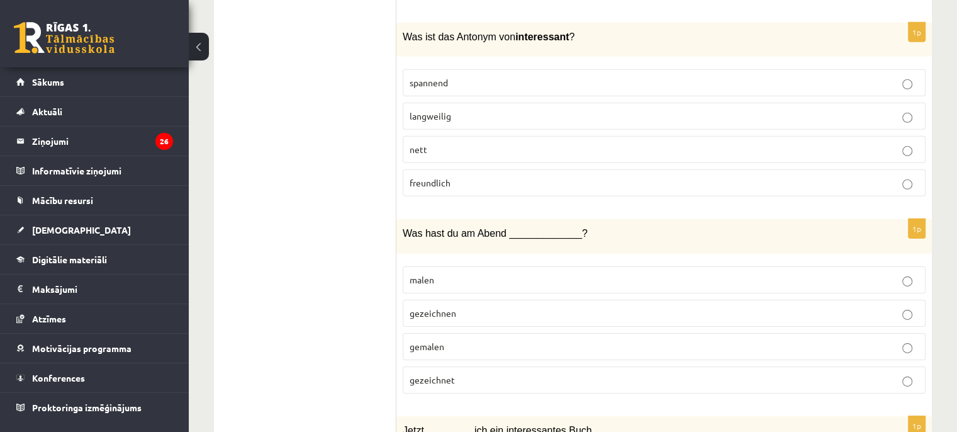
click at [493, 373] on p "gezeichnet" at bounding box center [664, 379] width 509 height 13
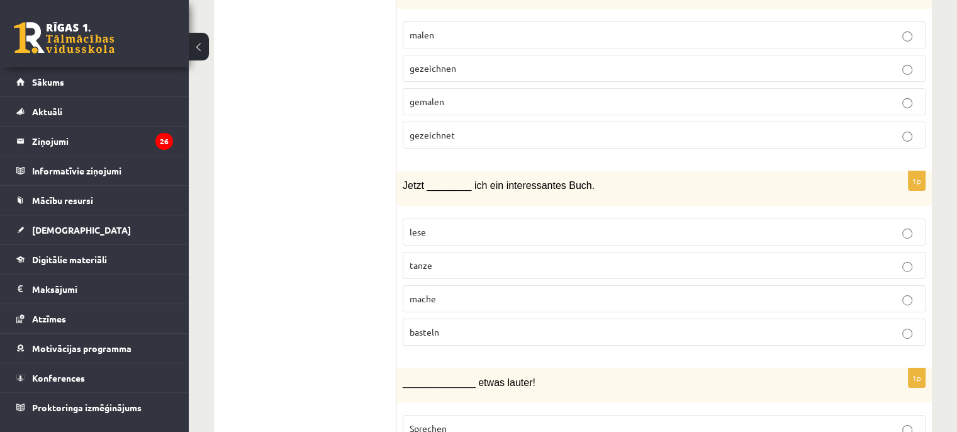
scroll to position [4201, 0]
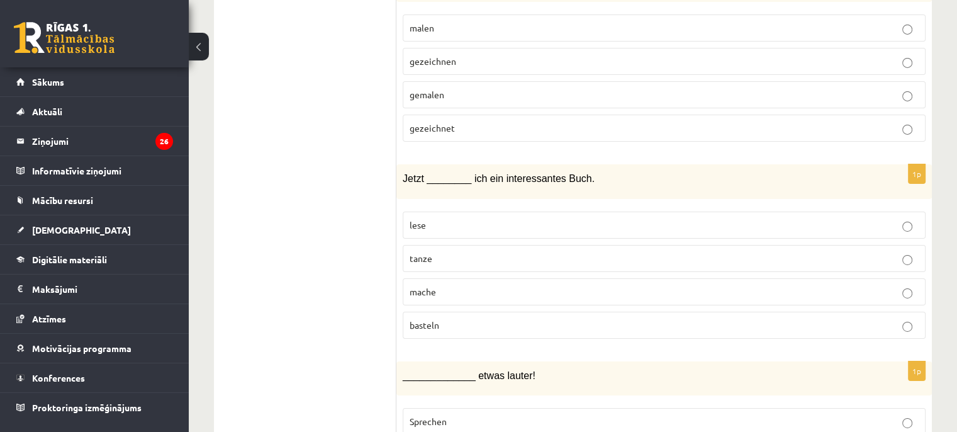
click at [488, 218] on p "lese" at bounding box center [664, 224] width 509 height 13
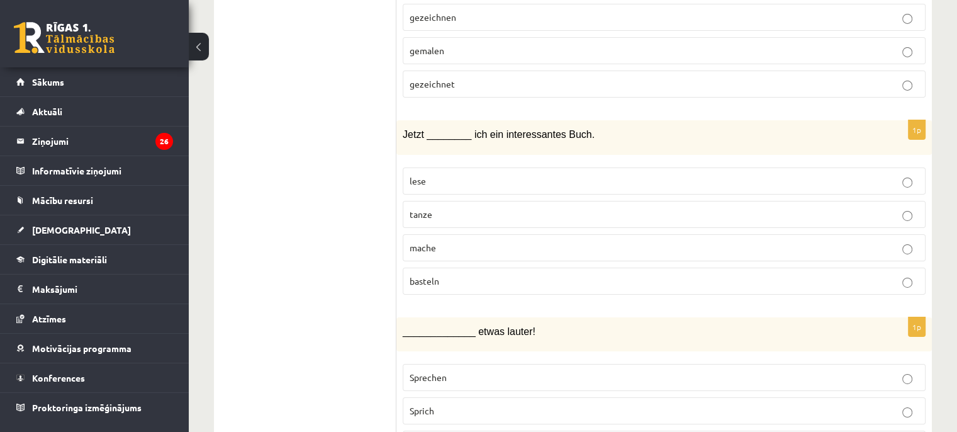
scroll to position [4327, 0]
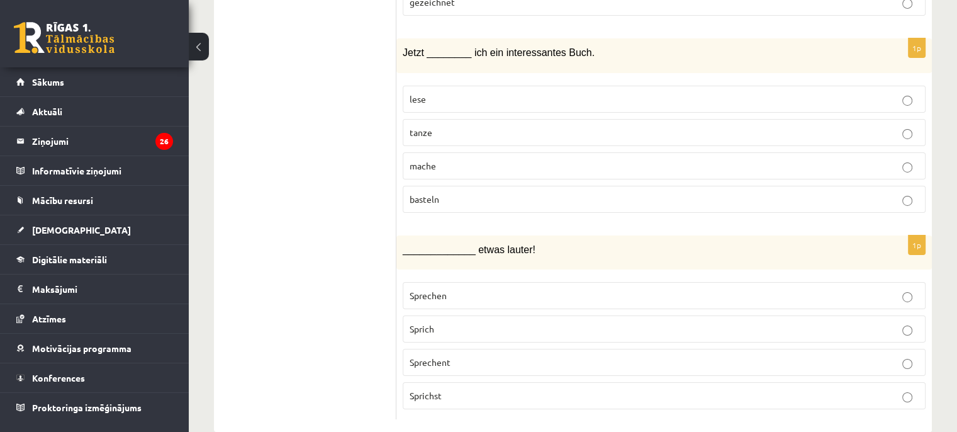
click at [496, 322] on p "Sprich" at bounding box center [664, 328] width 509 height 13
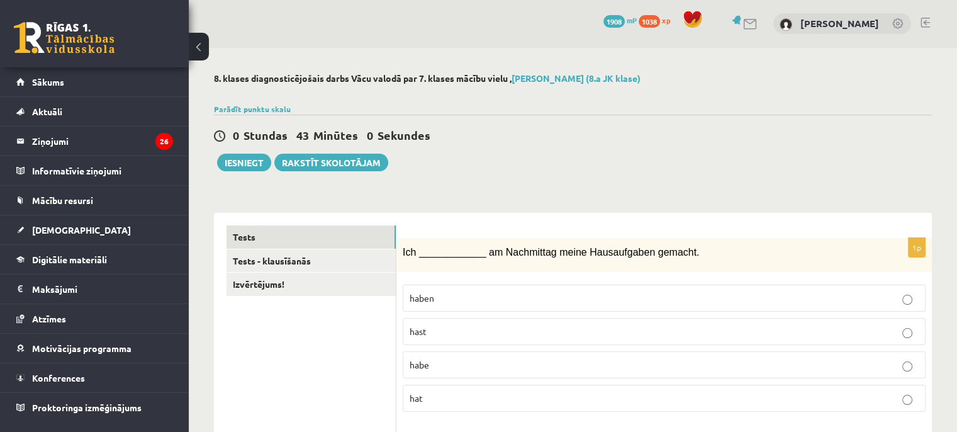
scroll to position [0, 0]
click at [250, 157] on button "Iesniegt" at bounding box center [244, 163] width 54 height 18
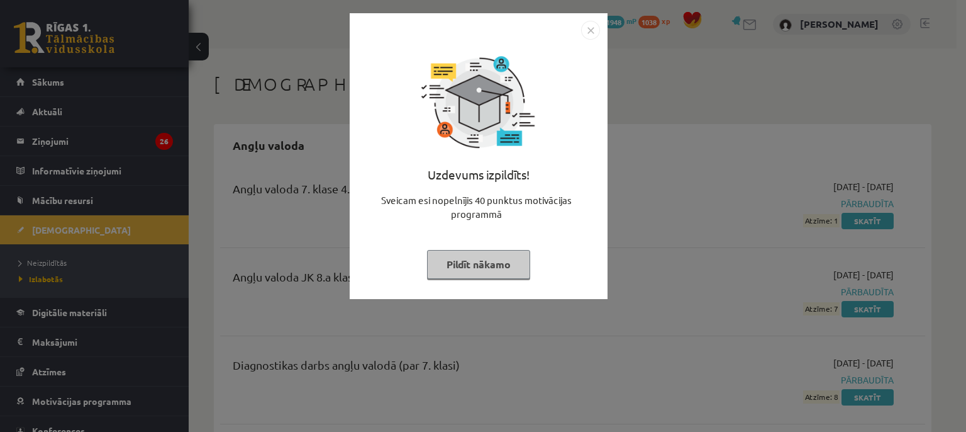
drag, startPoint x: 477, startPoint y: 115, endPoint x: 716, endPoint y: 64, distance: 244.5
click at [716, 64] on div "Uzdevums izpildīts! Sveicam esi nopelnījis 40 punktus motivācijas programmā Pil…" at bounding box center [483, 216] width 966 height 432
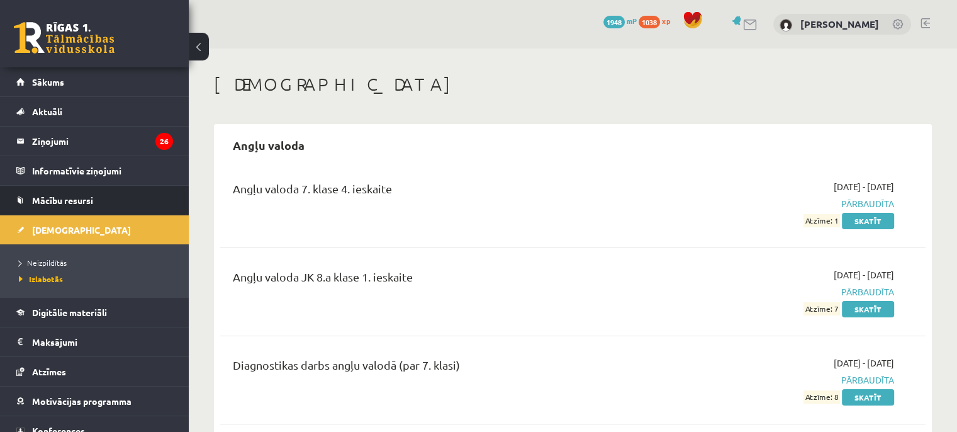
click at [171, 204] on li "Mācību resursi Publicētas konferences Pieslēgties Uzdevumiem Literatūras saraks…" at bounding box center [94, 200] width 189 height 30
click at [61, 260] on span "Neizpildītās" at bounding box center [43, 262] width 48 height 10
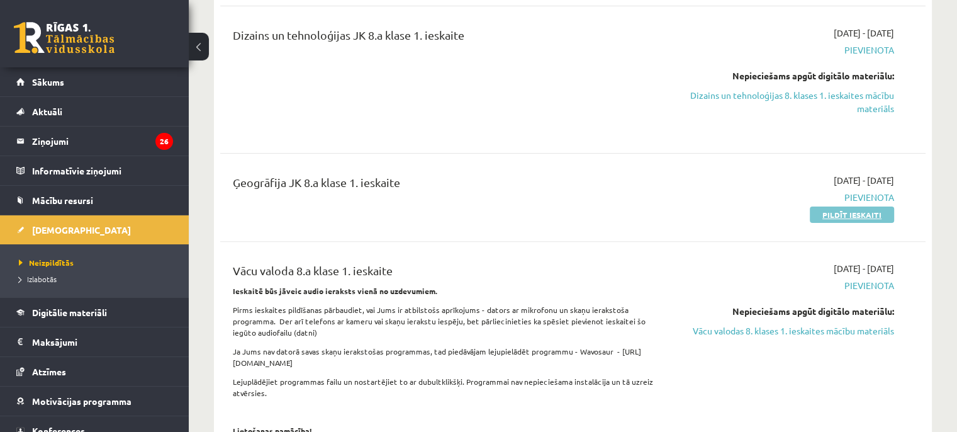
scroll to position [377, 0]
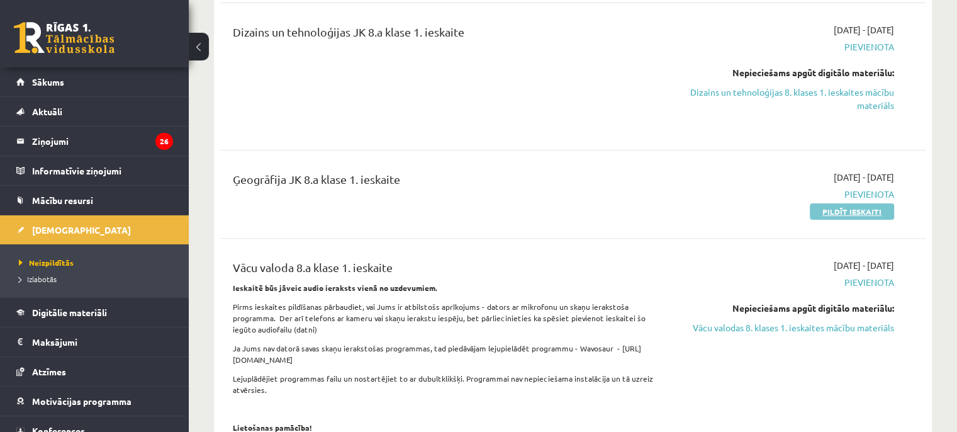
click at [867, 208] on link "Pildīt ieskaiti" at bounding box center [852, 211] width 84 height 16
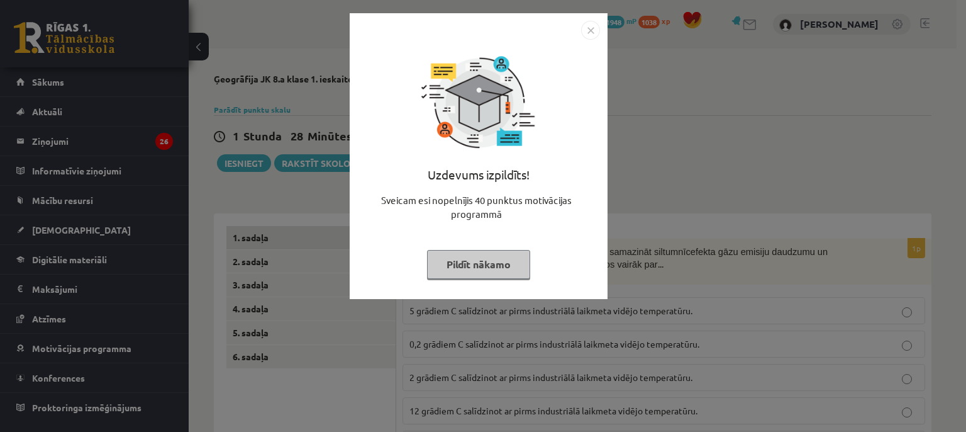
click at [593, 21] on img "Close" at bounding box center [590, 30] width 19 height 19
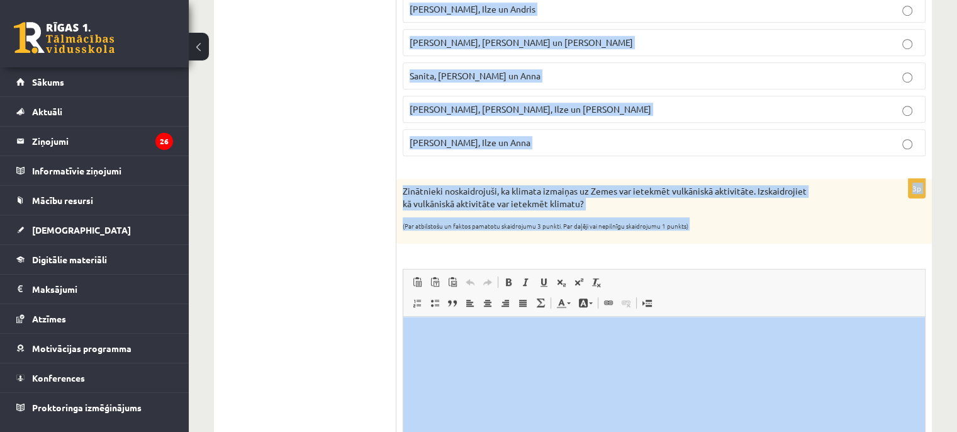
scroll to position [1054, 0]
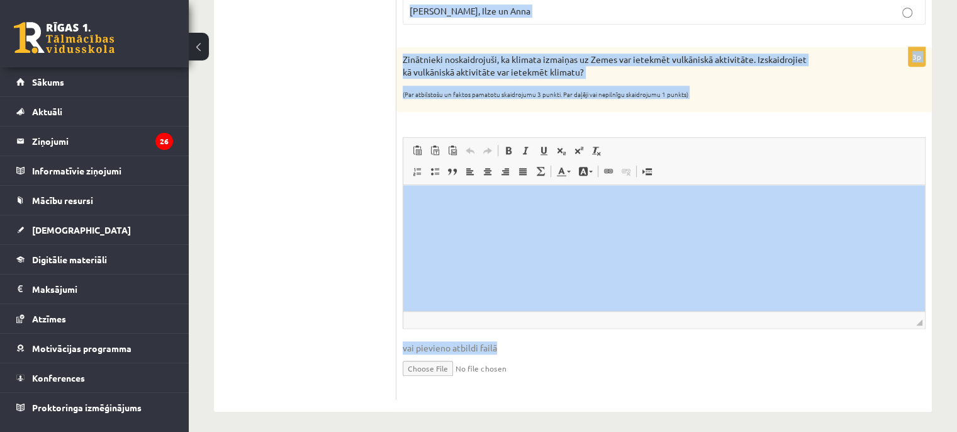
drag, startPoint x: 399, startPoint y: 234, endPoint x: 830, endPoint y: 434, distance: 475.6
copy form "2020. gadā. Parīzē panāktās vienošanās mērķis ir samazināt siltumnīcefekta gāzu…"
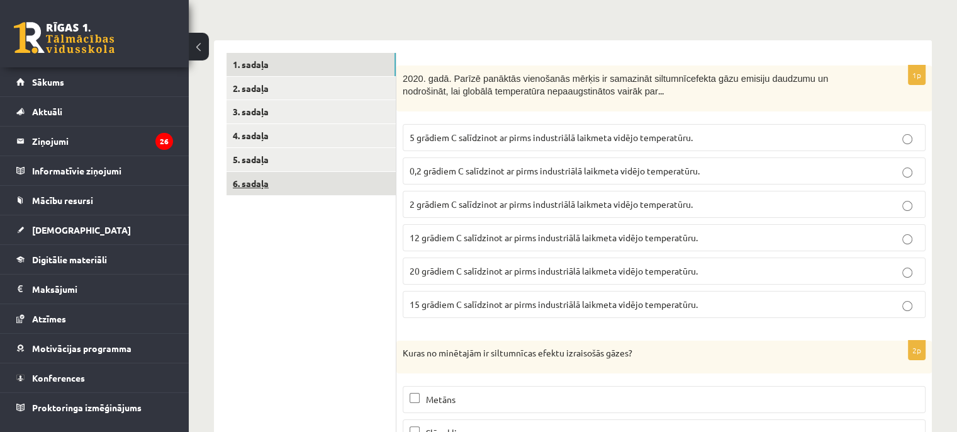
scroll to position [48, 0]
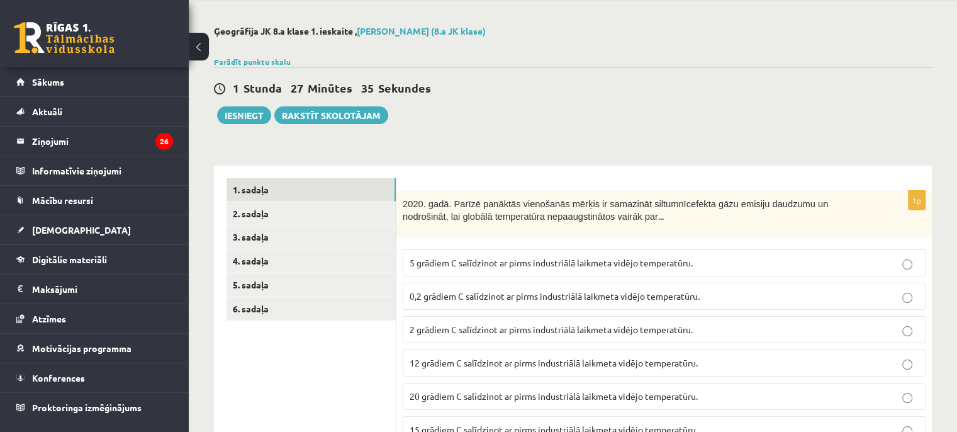
click at [577, 323] on p "2 grādiem C salīdzinot ar pirms industriālā laikmeta vidējo temperatūru." at bounding box center [664, 329] width 509 height 13
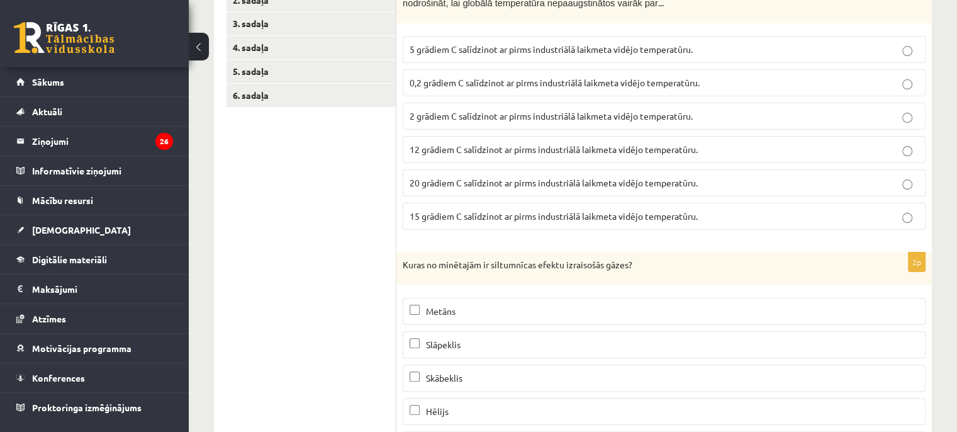
scroll to position [299, 0]
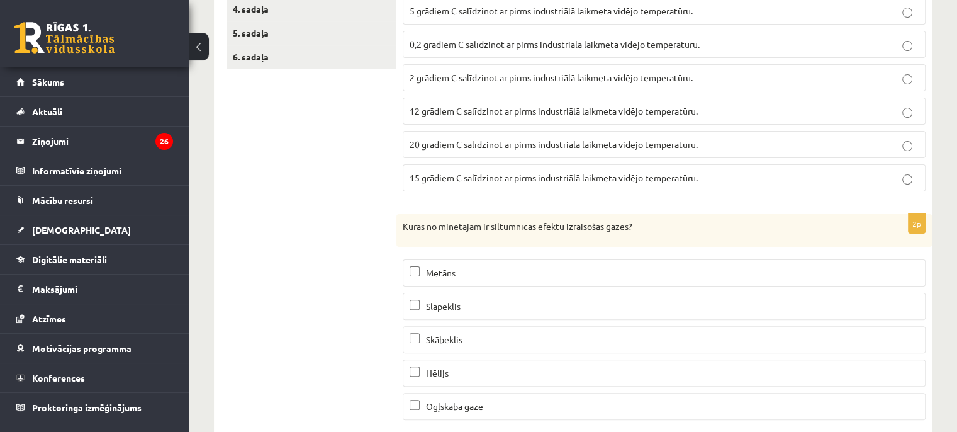
click at [545, 266] on p "Metāns" at bounding box center [664, 272] width 509 height 13
click at [522, 399] on p "Ogļskābā gāze" at bounding box center [664, 405] width 509 height 13
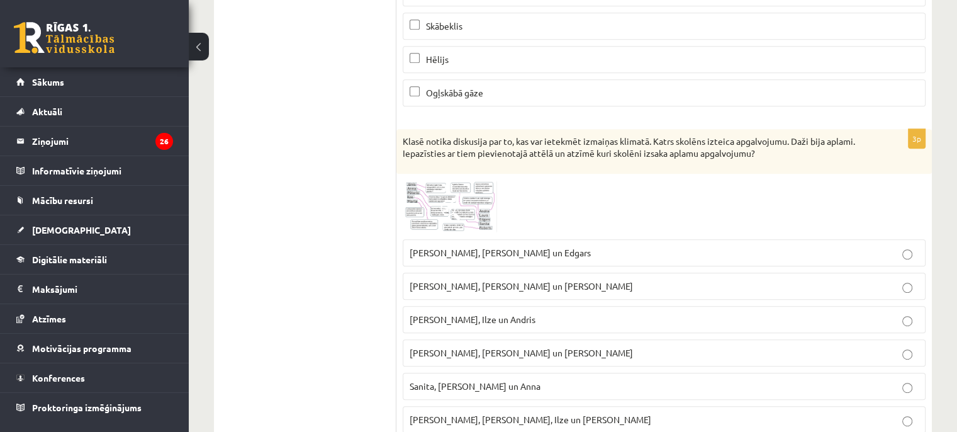
scroll to position [614, 0]
click at [445, 217] on img at bounding box center [450, 205] width 94 height 53
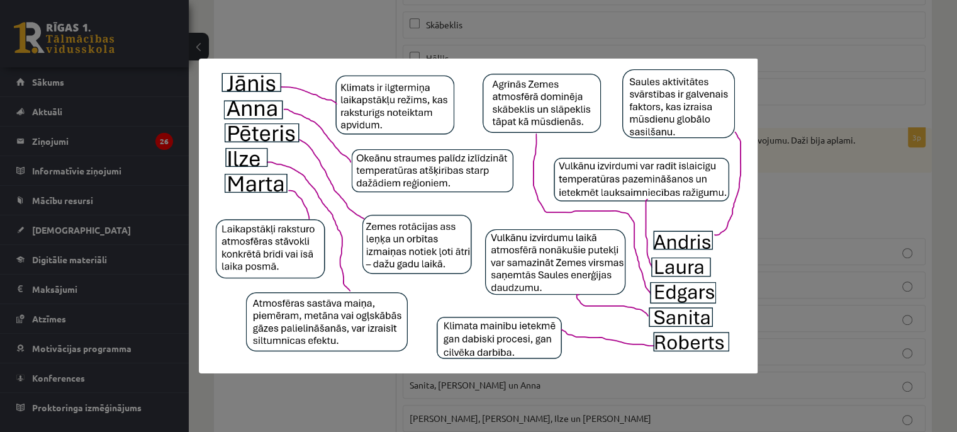
click at [910, 285] on div at bounding box center [478, 216] width 957 height 432
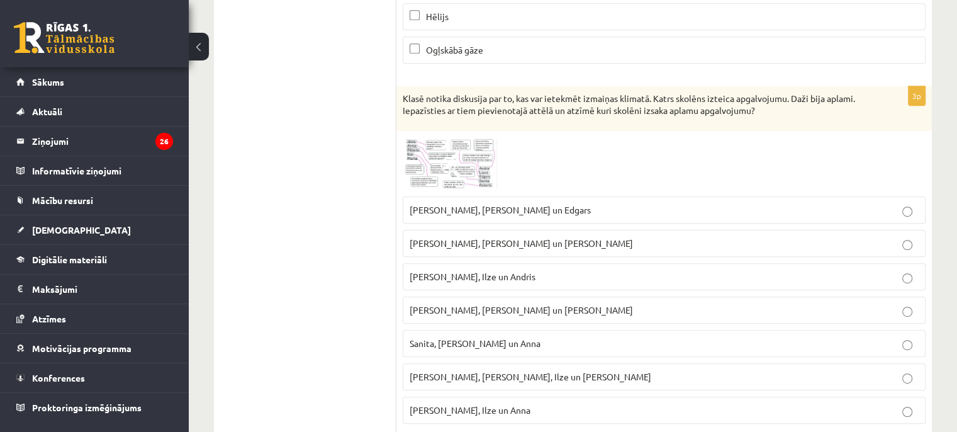
scroll to position [677, 0]
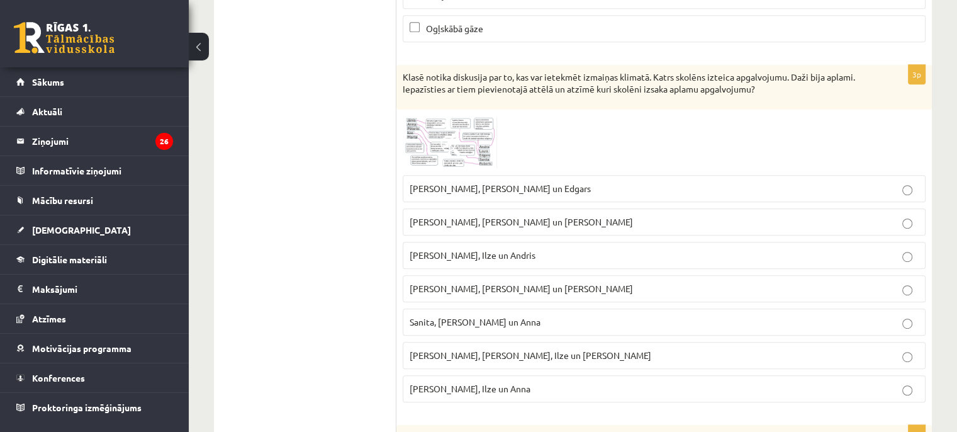
click at [400, 68] on div "Klasē notika diskusija par to, kas var ietekmēt izmaiņas klimatā. Katrs skolēns…" at bounding box center [663, 87] width 535 height 45
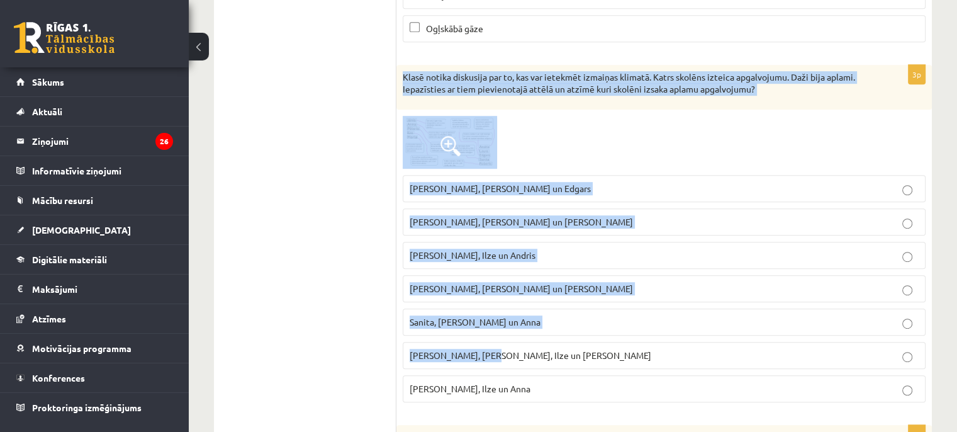
drag, startPoint x: 404, startPoint y: 68, endPoint x: 490, endPoint y: 375, distance: 318.7
click at [480, 365] on div "3p Klasē notika diskusija par to, kas var ietekmēt izmaiņas klimatā. Katrs skol…" at bounding box center [663, 239] width 535 height 348
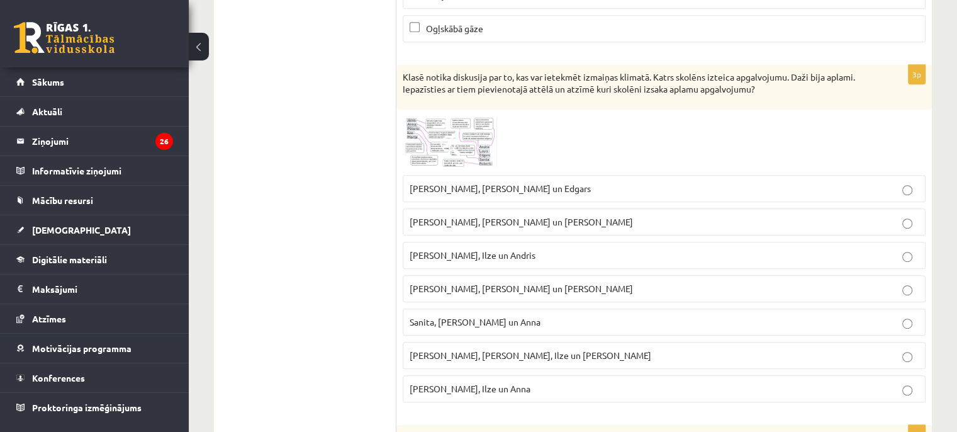
click at [389, 64] on ul "1. sadaļa 2. sadaļa 3. sadaļa 4. sadaļa 5. sadaļa 6. sadaļa" at bounding box center [311, 162] width 170 height 1227
click at [403, 74] on div "Klasē notika diskusija par to, kas var ietekmēt izmaiņas klimatā. Katrs skolēns…" at bounding box center [663, 87] width 535 height 45
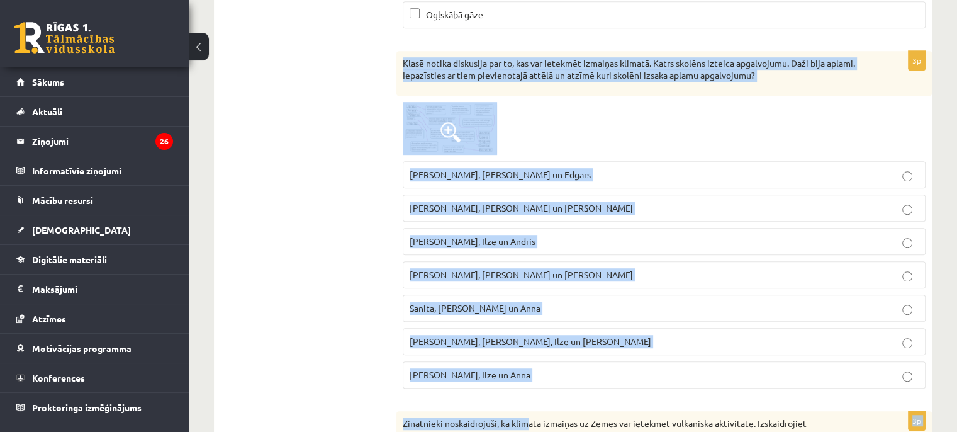
scroll to position [693, 0]
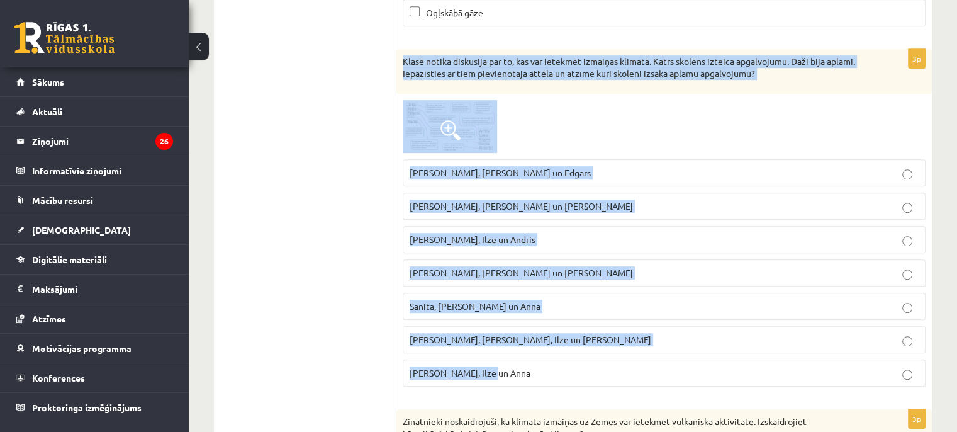
drag, startPoint x: 404, startPoint y: 74, endPoint x: 506, endPoint y: 375, distance: 318.1
click at [506, 375] on div "3p Klasē notika diskusija par to, kas var ietekmēt izmaiņas klimatā. Katrs skol…" at bounding box center [663, 223] width 535 height 348
copy div "Klasē notika diskusija par to, kas var ietekmēt izmaiņas klimatā. Katrs skolēns…"
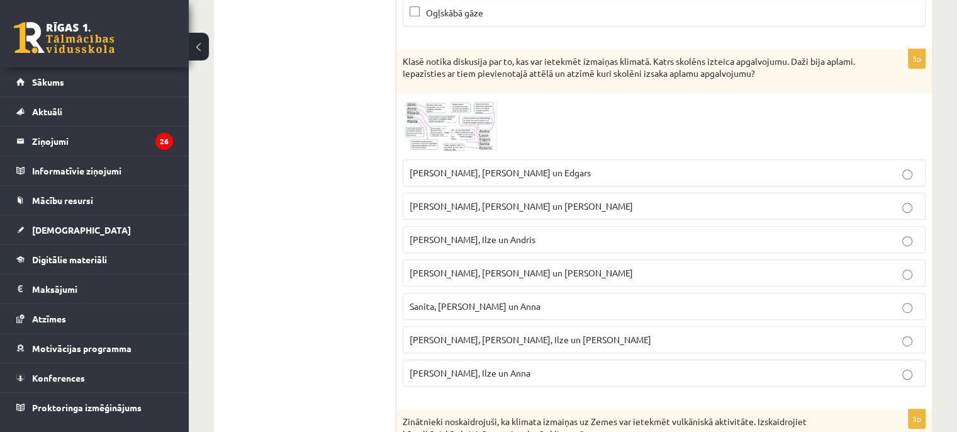
click at [387, 199] on ul "1. sadaļa 2. sadaļa 3. sadaļa 4. sadaļa 5. sadaļa 6. sadaļa" at bounding box center [311, 146] width 170 height 1227
click at [428, 131] on img at bounding box center [450, 126] width 94 height 53
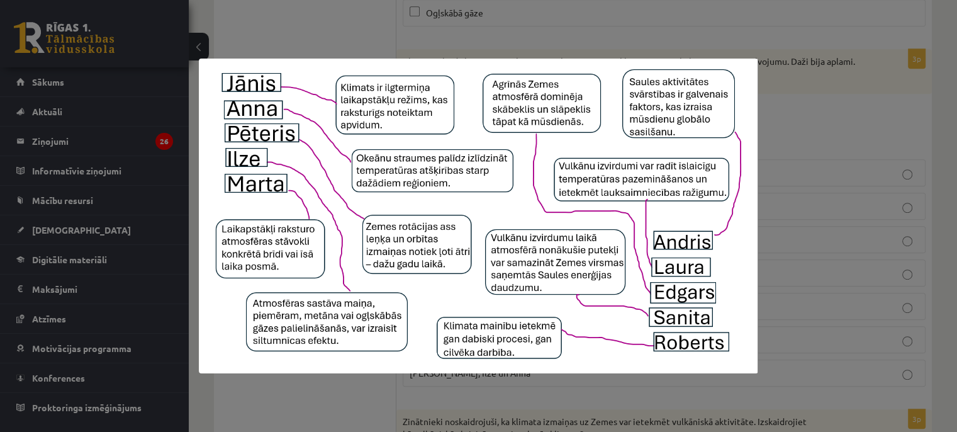
click at [817, 206] on div at bounding box center [478, 216] width 957 height 432
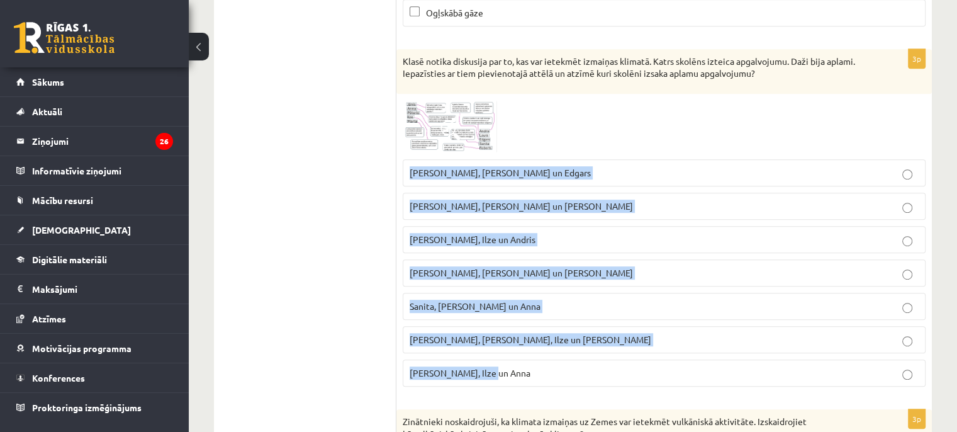
drag, startPoint x: 400, startPoint y: 154, endPoint x: 506, endPoint y: 374, distance: 243.9
click at [506, 374] on div "3p Klasē notika diskusija par to, kas var ietekmēt izmaiņas klimatā. Katrs skol…" at bounding box center [663, 223] width 535 height 348
copy fieldset "Pēteris, Andris un Edgars Sanita, Laura un Pēteris Roberts, Ilze un Andris Laur…"
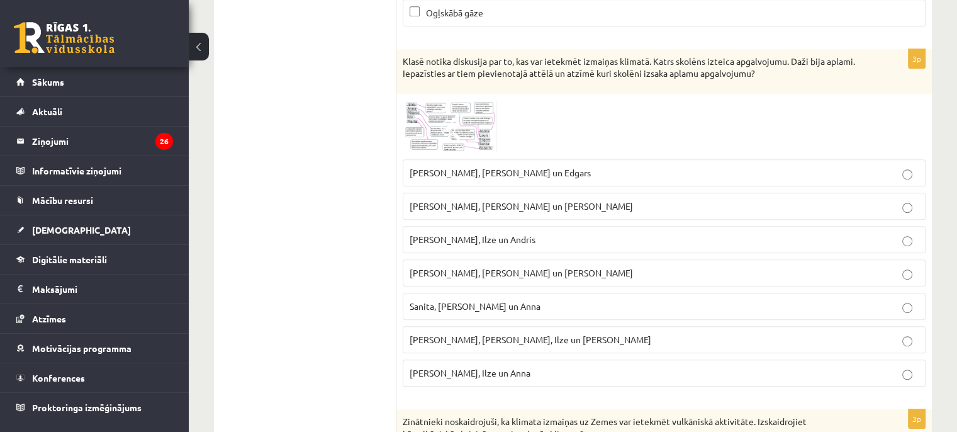
click at [356, 322] on ul "1. sadaļa 2. sadaļa 3. sadaļa 4. sadaļa 5. sadaļa 6. sadaļa" at bounding box center [311, 146] width 170 height 1227
click at [440, 169] on span "Pēteris, Andris un Edgars" at bounding box center [500, 172] width 181 height 11
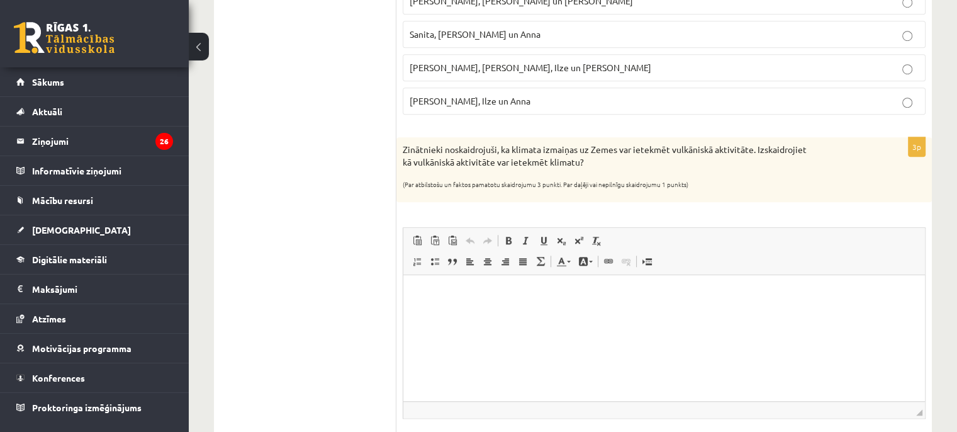
scroll to position [944, 0]
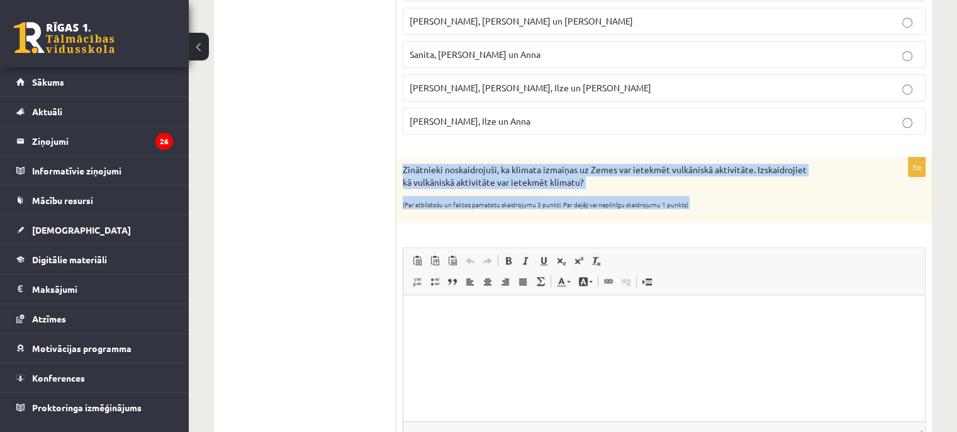
drag, startPoint x: 404, startPoint y: 159, endPoint x: 725, endPoint y: 217, distance: 326.6
click at [725, 217] on div "3p Zinātnieki noskaidrojuši, ka klimata izmaiņas uz Zemes var ietekmēt vulkānis…" at bounding box center [663, 333] width 535 height 352
copy div "Zinātnieki noskaidrojuši, ka klimata izmaiņas uz Zemes var ietekmēt vulkāniskā …"
drag, startPoint x: 402, startPoint y: 162, endPoint x: 645, endPoint y: 179, distance: 244.1
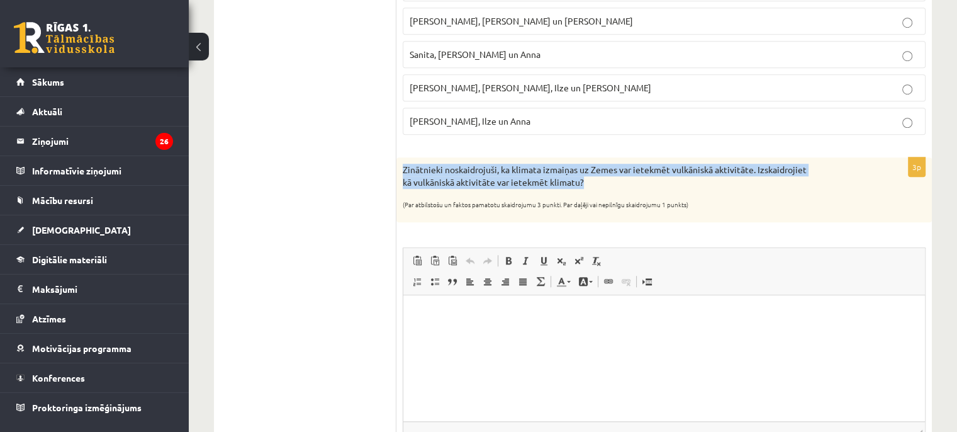
click at [645, 179] on div "Zinātnieki noskaidrojuši, ka klimata izmaiņas uz Zemes var ietekmēt vulkāniskā …" at bounding box center [663, 189] width 535 height 65
copy p "Zinātnieki noskaidrojuši, ka klimata izmaiņas uz Zemes var ietekmēt vulkāniskā …"
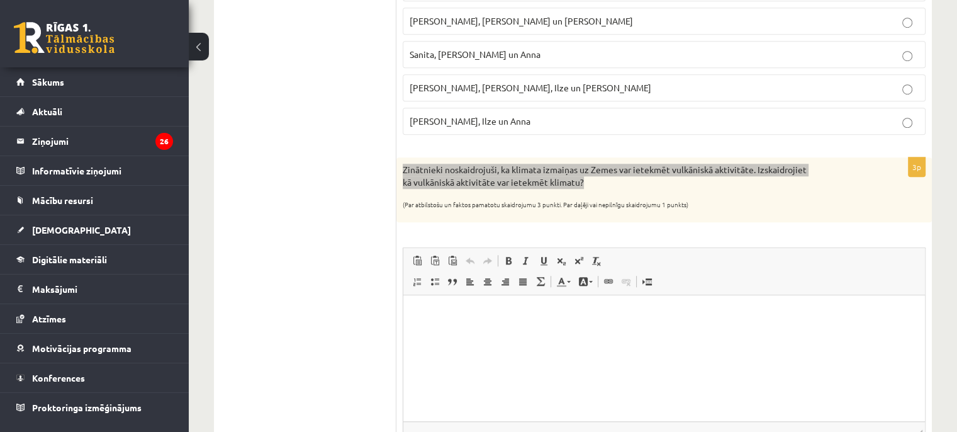
click at [471, 333] on html at bounding box center [663, 313] width 521 height 38
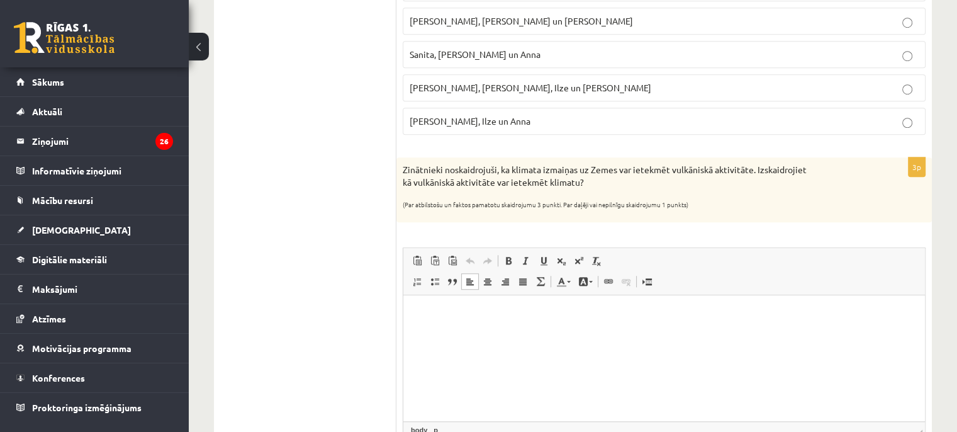
click at [428, 327] on html at bounding box center [663, 313] width 521 height 38
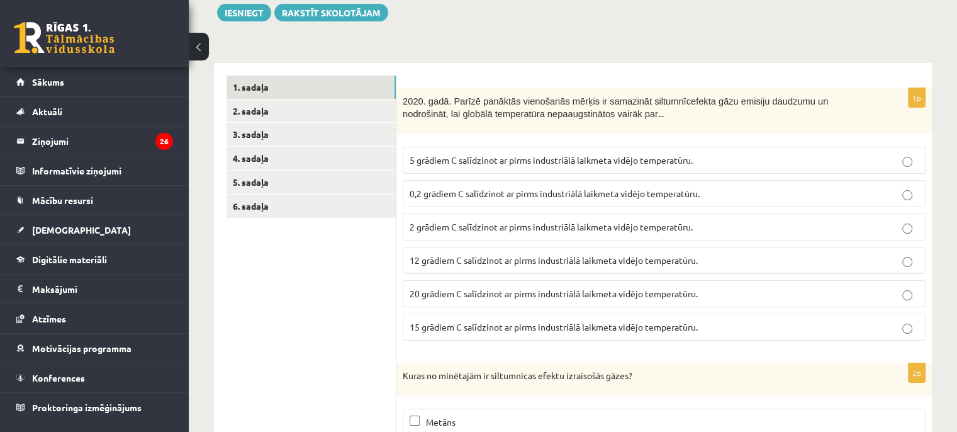
scroll to position [0, 0]
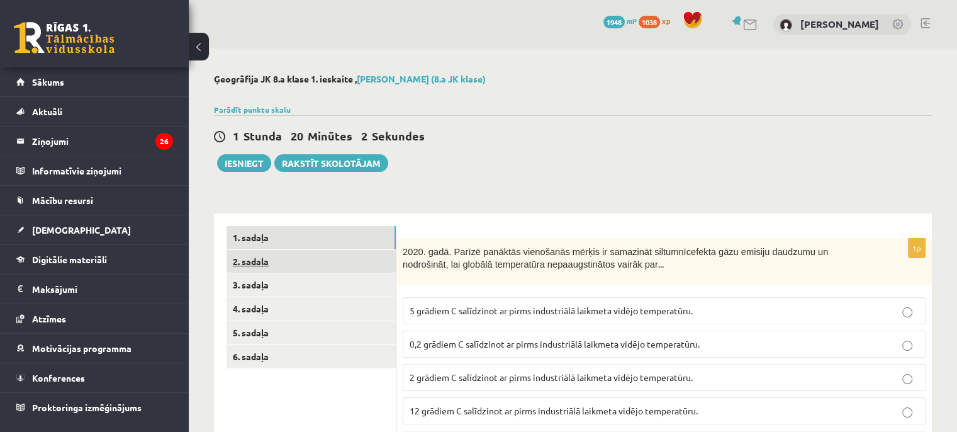
click at [267, 261] on link "2. sadaļa" at bounding box center [310, 261] width 169 height 23
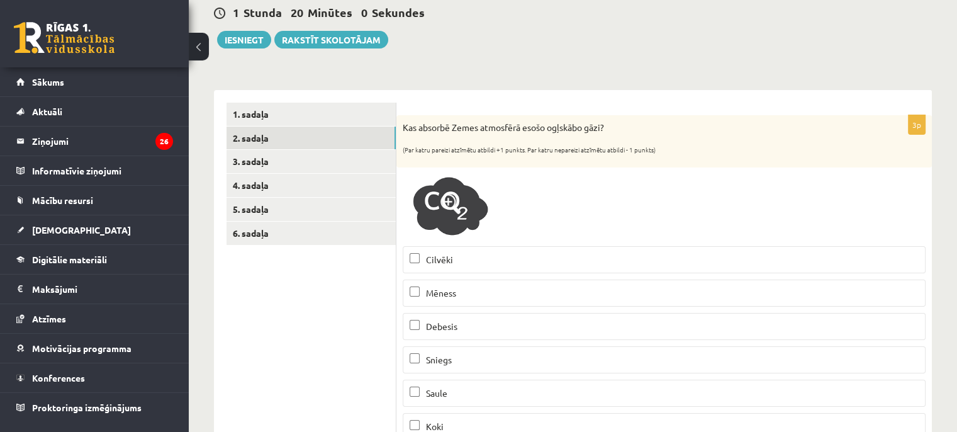
scroll to position [98, 0]
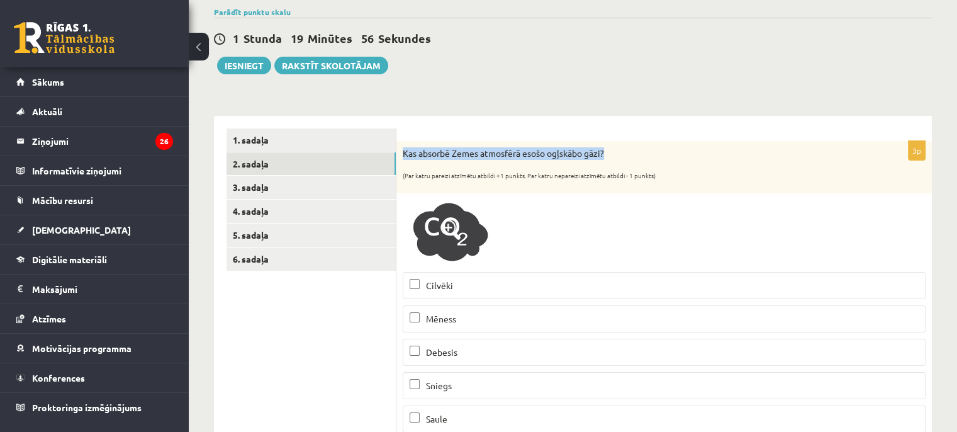
drag, startPoint x: 398, startPoint y: 146, endPoint x: 609, endPoint y: 144, distance: 211.4
click at [609, 144] on div "Kas absorbē Zemes atmosfērā esošo ogļskābo gāzi? (Par katru pareizi atzīmētu at…" at bounding box center [663, 167] width 535 height 52
drag, startPoint x: 401, startPoint y: 154, endPoint x: 624, endPoint y: 150, distance: 223.4
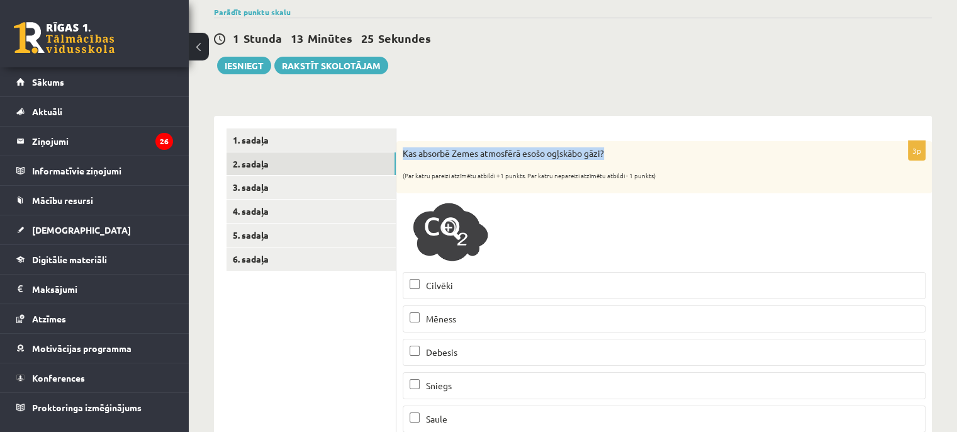
click at [624, 150] on div "Kas absorbē Zemes atmosfērā esošo ogļskābo gāzi? (Par katru pareizi atzīmētu at…" at bounding box center [663, 167] width 535 height 52
copy p "Kas absorbē Zemes atmosfērā esošo ogļskābo gāzi?"
click at [439, 227] on img at bounding box center [450, 232] width 94 height 66
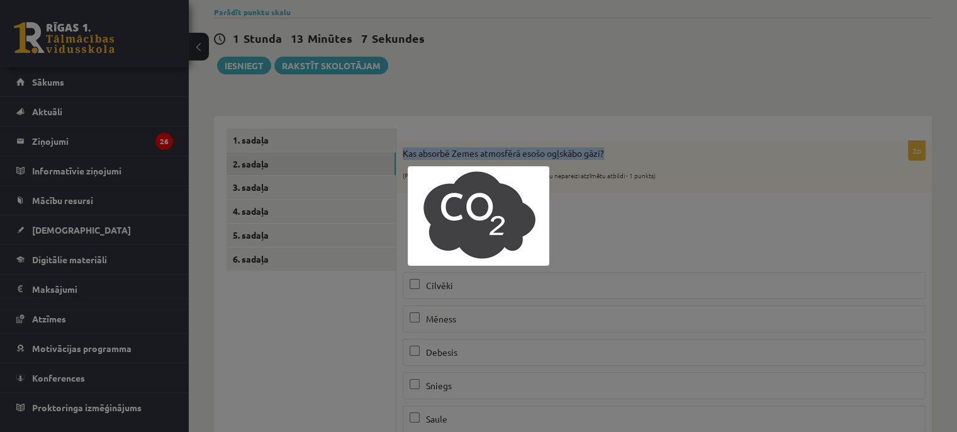
copy p "Kas absorbē Zemes atmosfērā esošo ogļskābo gāzi?"
click at [680, 62] on div at bounding box center [478, 216] width 957 height 432
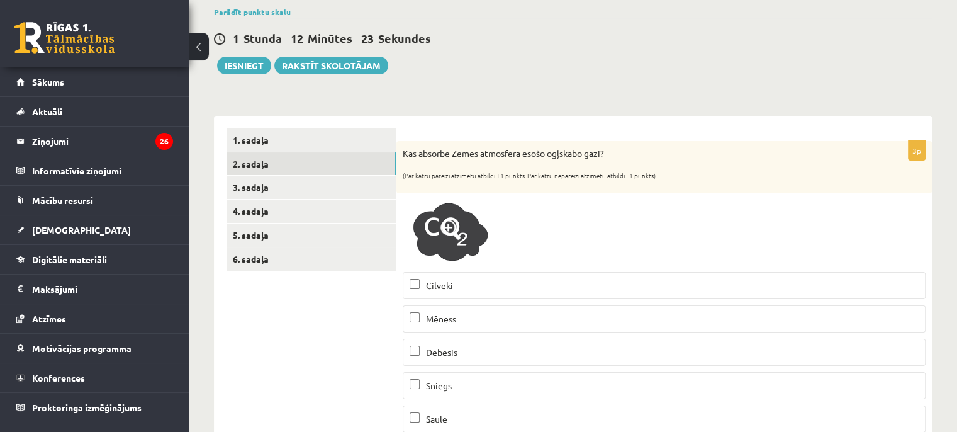
click at [428, 220] on img at bounding box center [450, 232] width 94 height 66
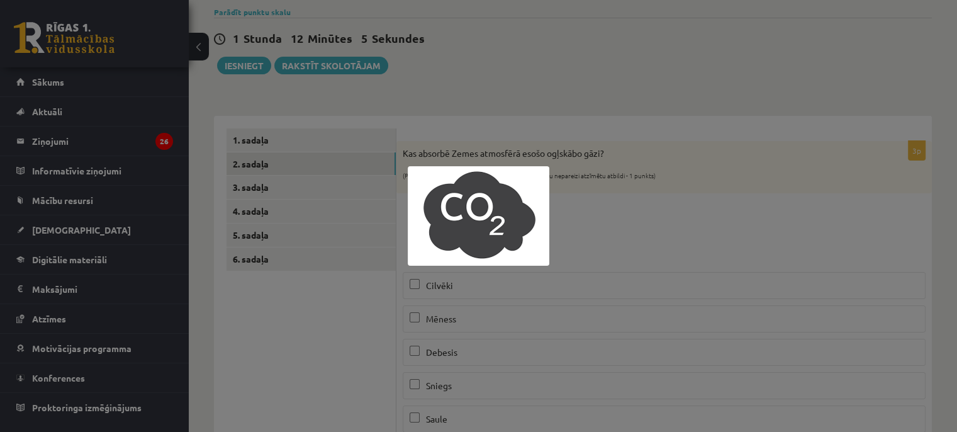
click at [347, 298] on div at bounding box center [478, 216] width 957 height 432
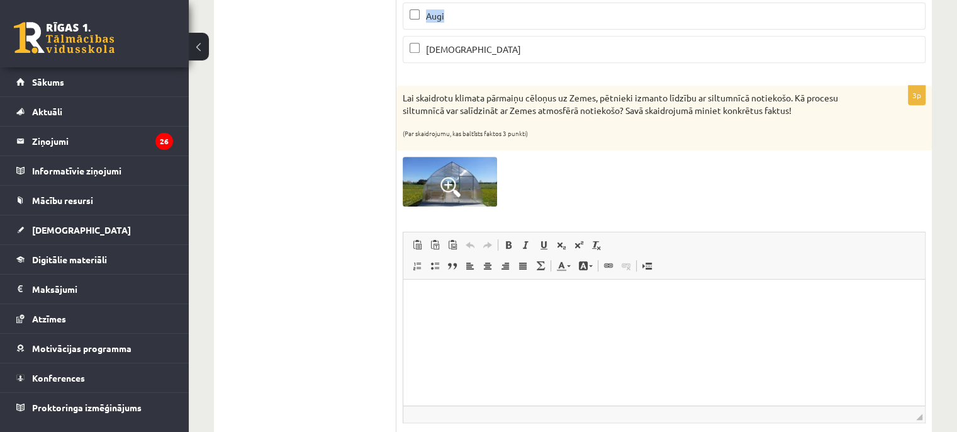
scroll to position [0, 0]
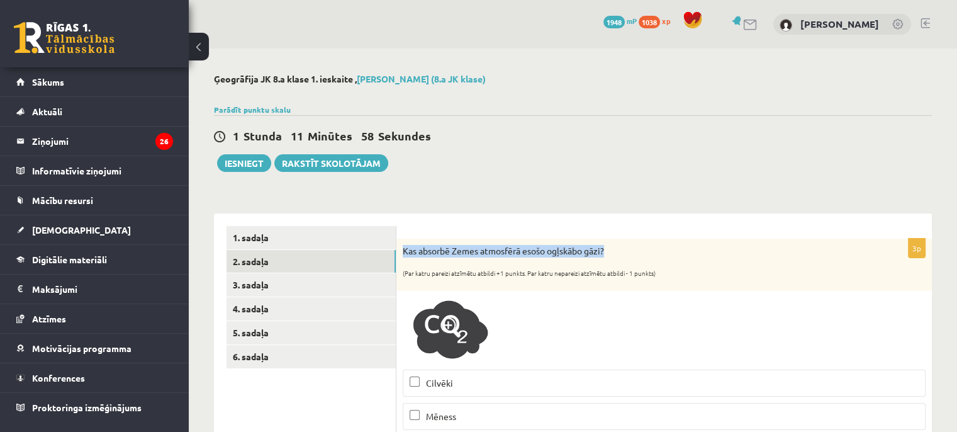
drag, startPoint x: 403, startPoint y: 150, endPoint x: 617, endPoint y: 245, distance: 234.3
click at [617, 245] on p "Kas absorbē Zemes atmosfērā esošo ogļskābo gāzi?" at bounding box center [633, 251] width 460 height 13
copy p "Kas absorbē Zemes atmosfērā esošo ogļskābo gāzi?"
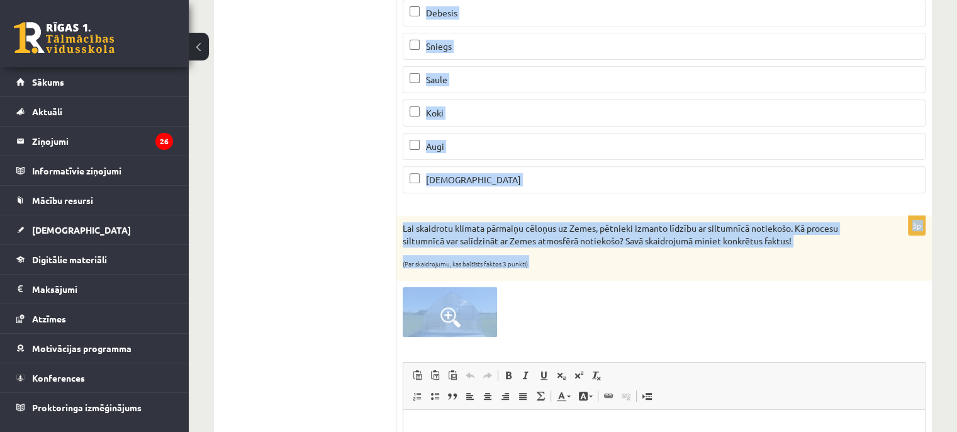
scroll to position [571, 0]
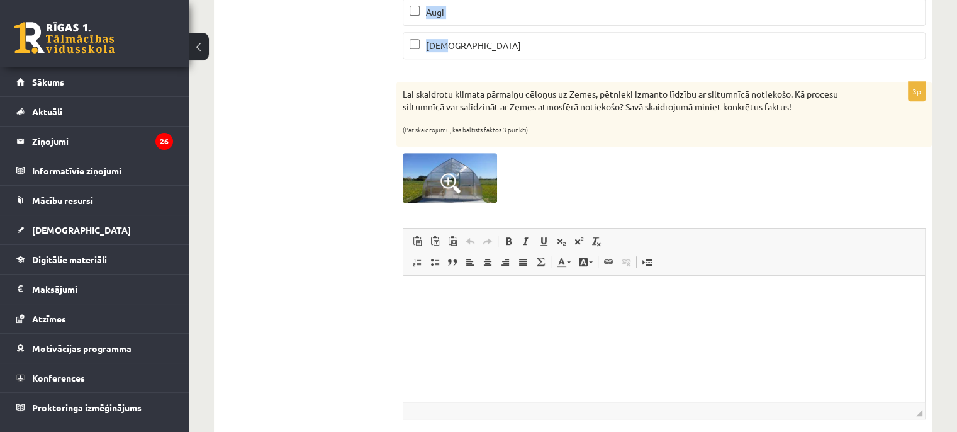
drag, startPoint x: 399, startPoint y: 242, endPoint x: 470, endPoint y: 43, distance: 211.1
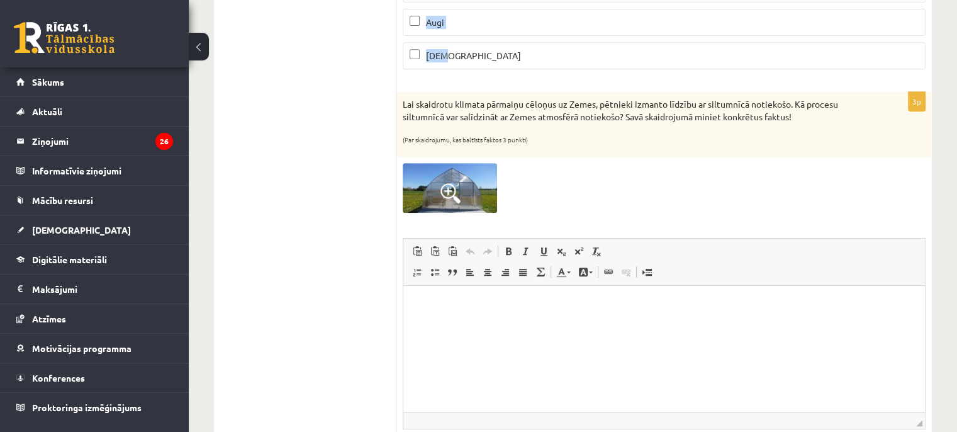
scroll to position [382, 0]
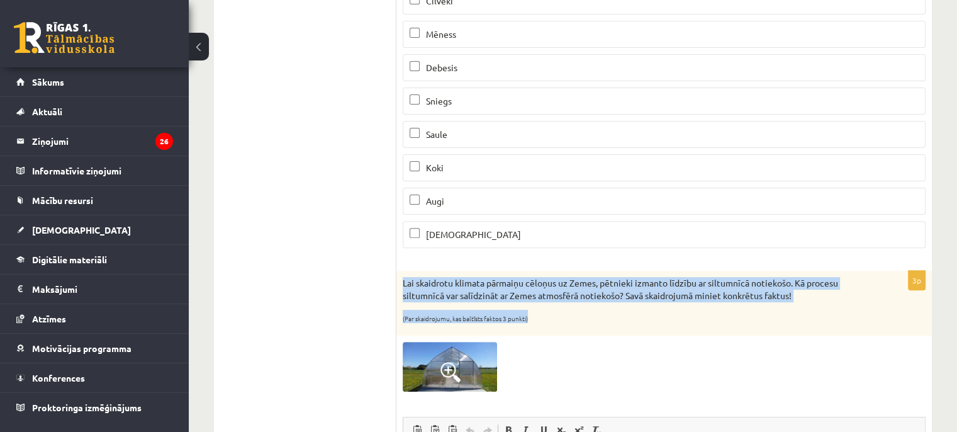
drag, startPoint x: 403, startPoint y: 280, endPoint x: 818, endPoint y: 303, distance: 416.4
click at [815, 304] on div "Lai skaidrotu klimata pārmaiņu cēloņus uz Zemes, pētnieki izmanto līdzību ar si…" at bounding box center [663, 302] width 535 height 65
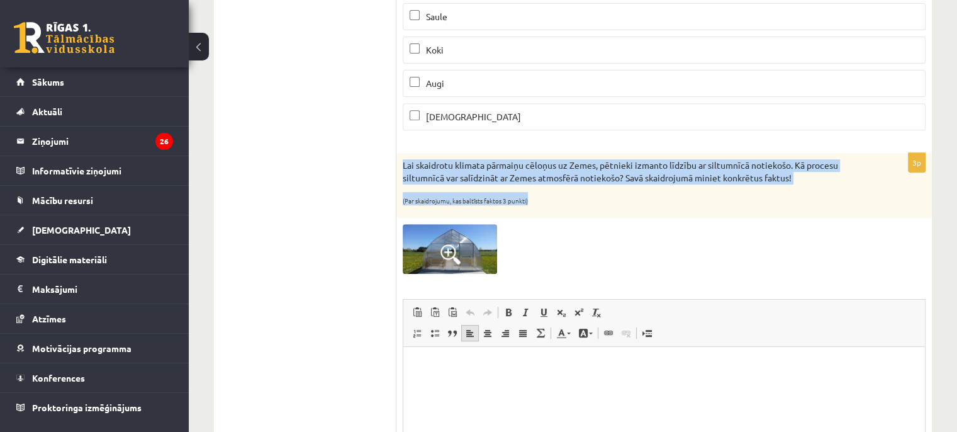
scroll to position [508, 0]
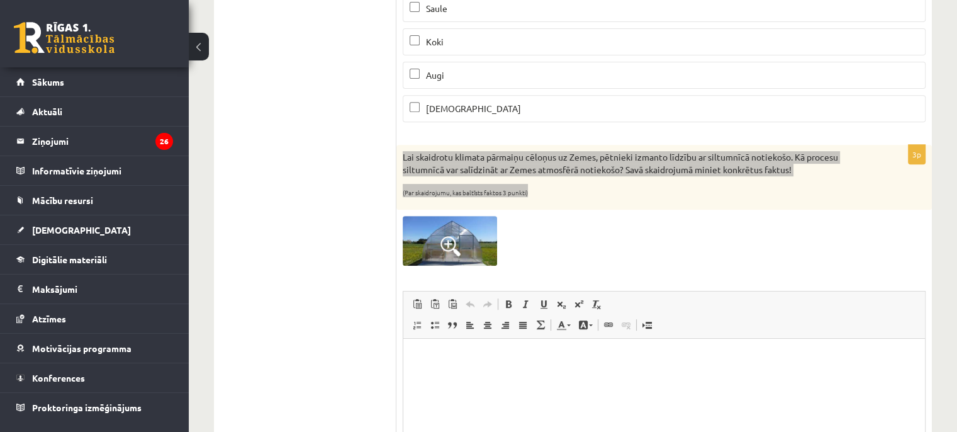
click at [456, 357] on p "Bagātinātā teksta redaktors, wiswyg-editor-user-answer-47434083636720" at bounding box center [664, 356] width 496 height 13
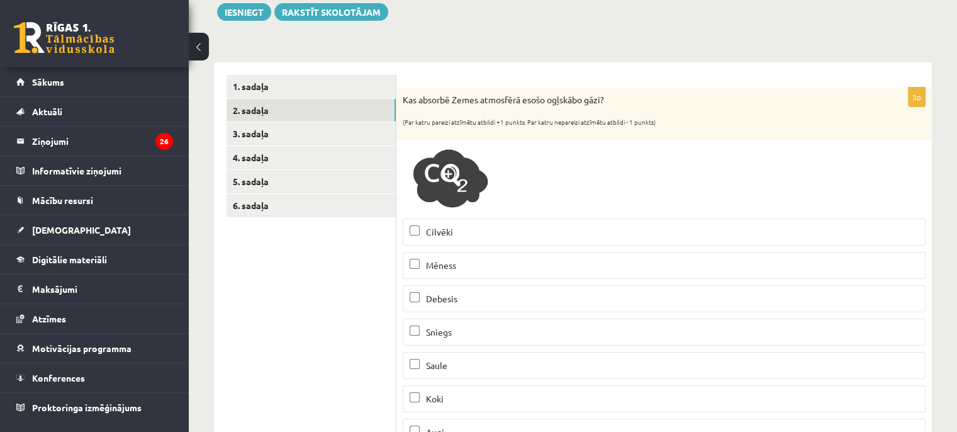
scroll to position [0, 0]
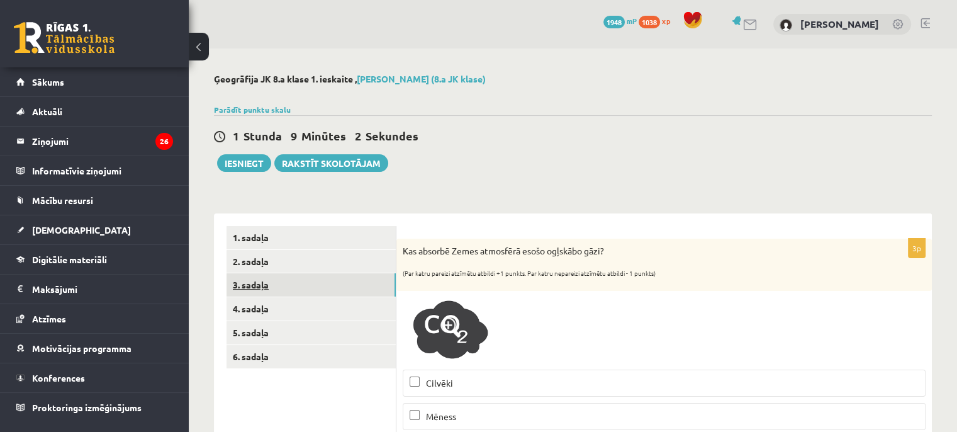
click at [285, 293] on link "3. sadaļa" at bounding box center [310, 284] width 169 height 23
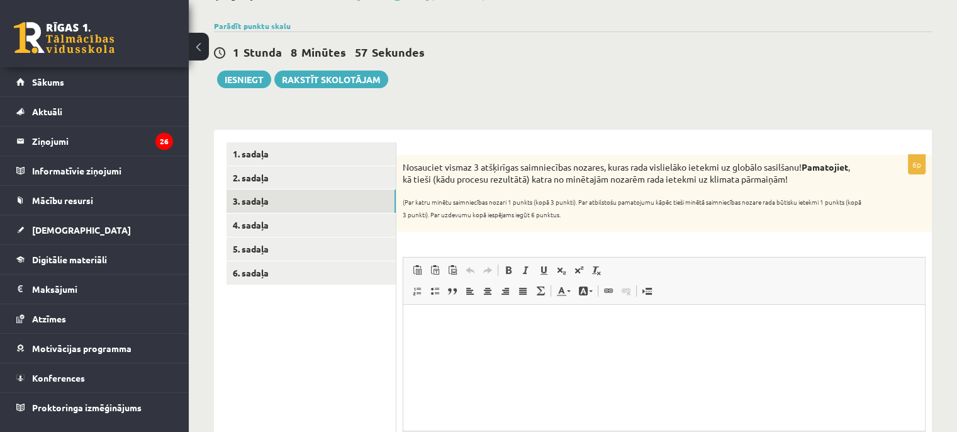
drag, startPoint x: 400, startPoint y: 162, endPoint x: 803, endPoint y: 181, distance: 403.7
click at [803, 181] on div "Nosauciet vismaz 3 atšķirīgas saimniecības nozares, kuras rada vislielāko ietek…" at bounding box center [663, 193] width 535 height 77
click at [438, 343] on html at bounding box center [663, 323] width 521 height 38
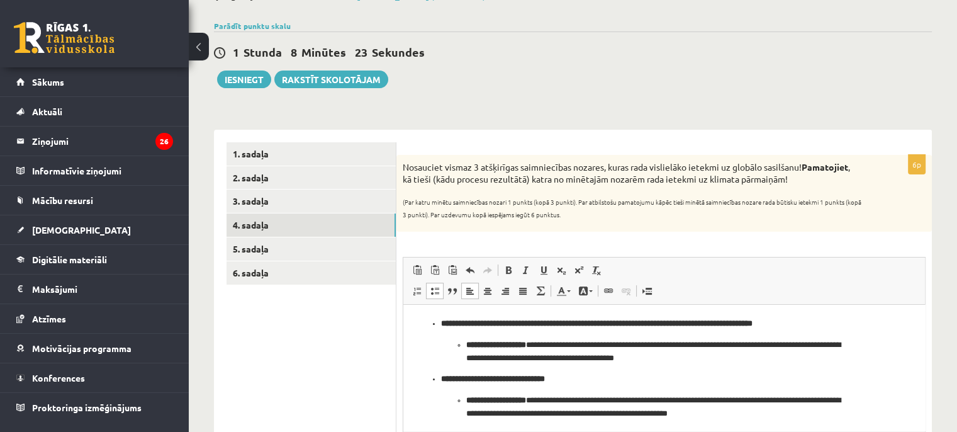
click at [304, 321] on ul "1. sadaļa 2. sadaļa 3. sadaļa 4. sadaļa 5. sadaļa 6. sadaļa" at bounding box center [311, 330] width 170 height 376
click at [323, 204] on link "3. sadaļa" at bounding box center [310, 200] width 169 height 23
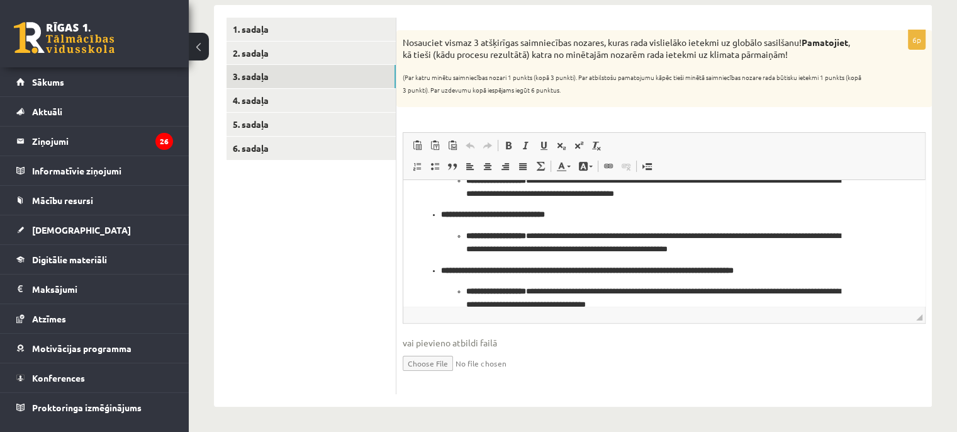
scroll to position [58, 0]
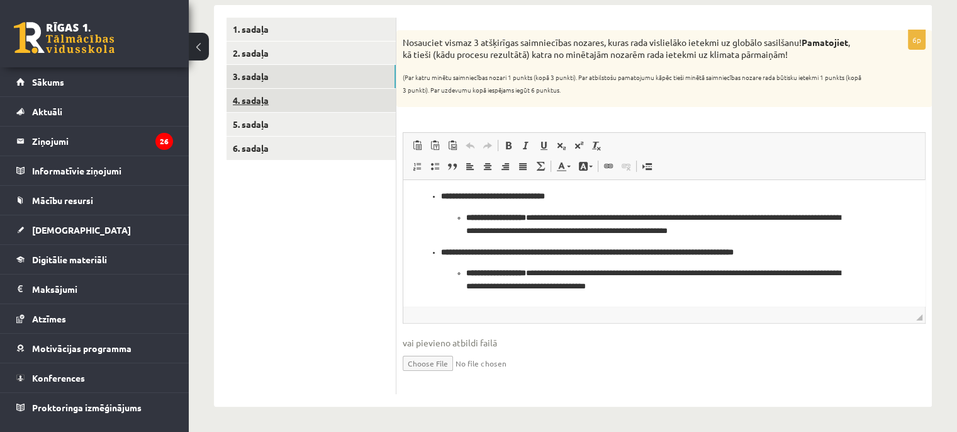
click at [311, 94] on link "4. sadaļa" at bounding box center [310, 100] width 169 height 23
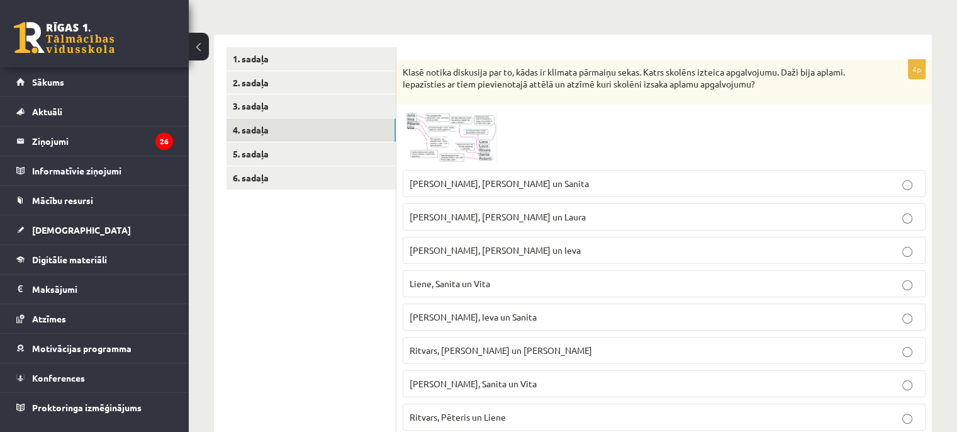
scroll to position [131, 0]
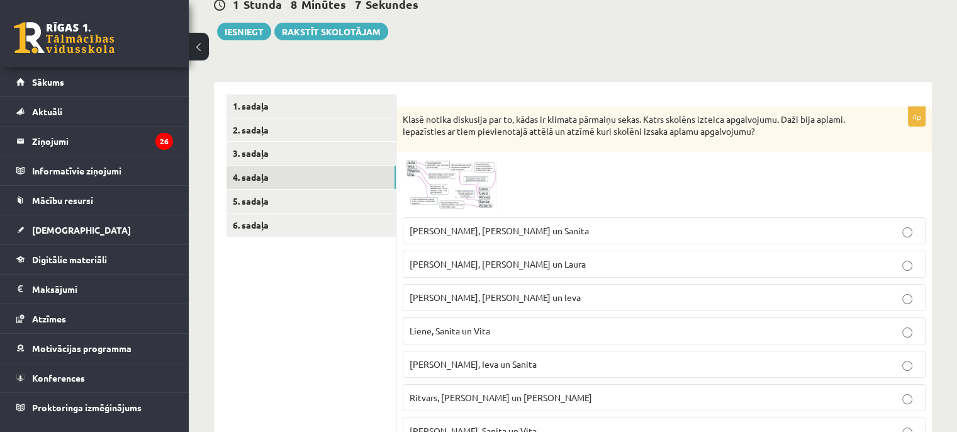
click at [414, 177] on img at bounding box center [450, 184] width 94 height 53
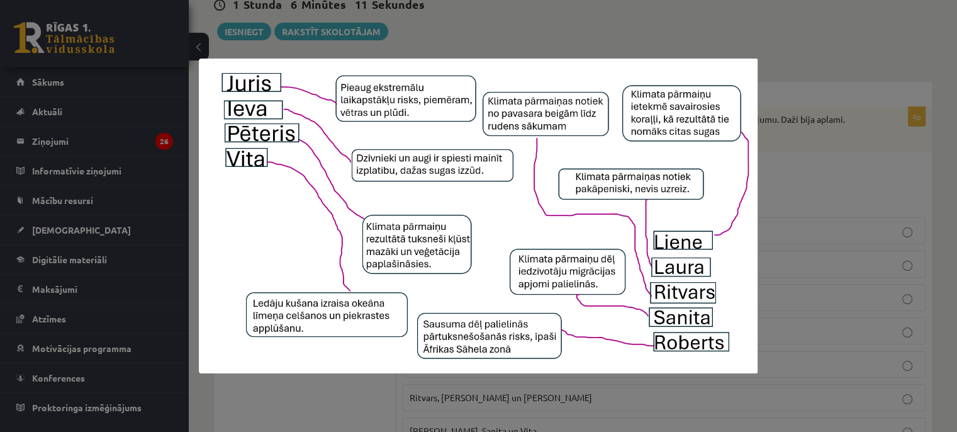
click at [857, 140] on div at bounding box center [478, 216] width 957 height 432
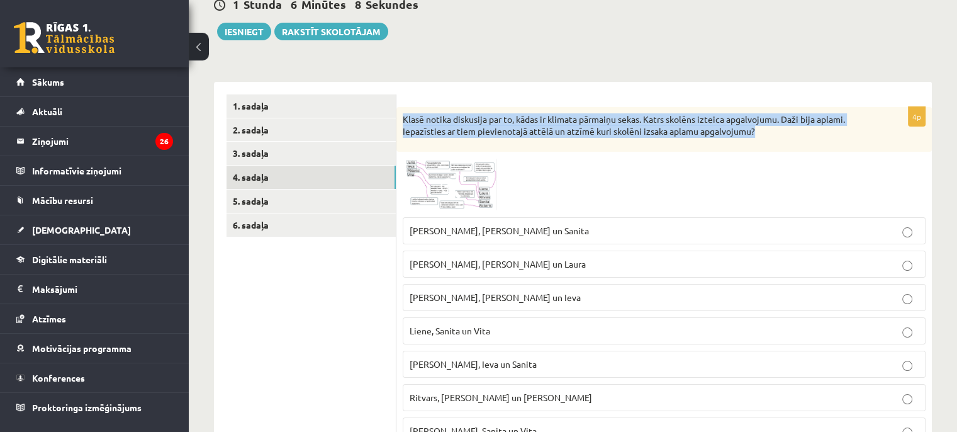
drag, startPoint x: 400, startPoint y: 116, endPoint x: 848, endPoint y: 139, distance: 448.5
click at [848, 139] on div "Klasē notika diskusija par to, kādas ir klimata pārmaiņu sekas. Katrs skolēns i…" at bounding box center [663, 129] width 535 height 45
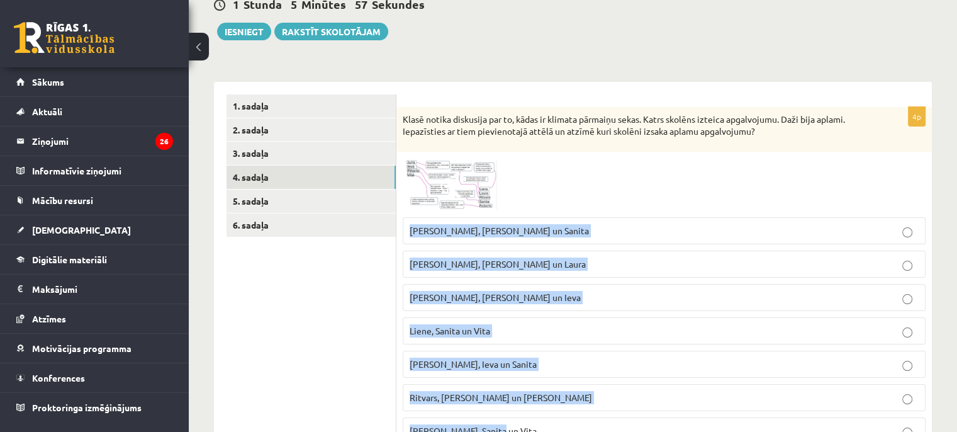
scroll to position [257, 0]
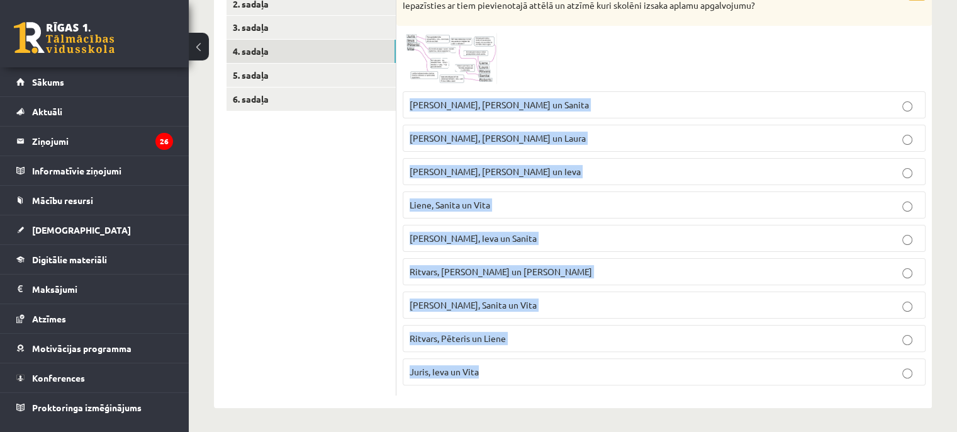
drag, startPoint x: 402, startPoint y: 212, endPoint x: 569, endPoint y: 383, distance: 239.3
click at [569, 383] on div "4p Klasē notika diskusija par to, kādas ir klimata pārmaiņu sekas. Katrs skolēn…" at bounding box center [663, 188] width 535 height 415
click at [501, 308] on p "Laura, Sanita un Vita" at bounding box center [664, 304] width 509 height 13
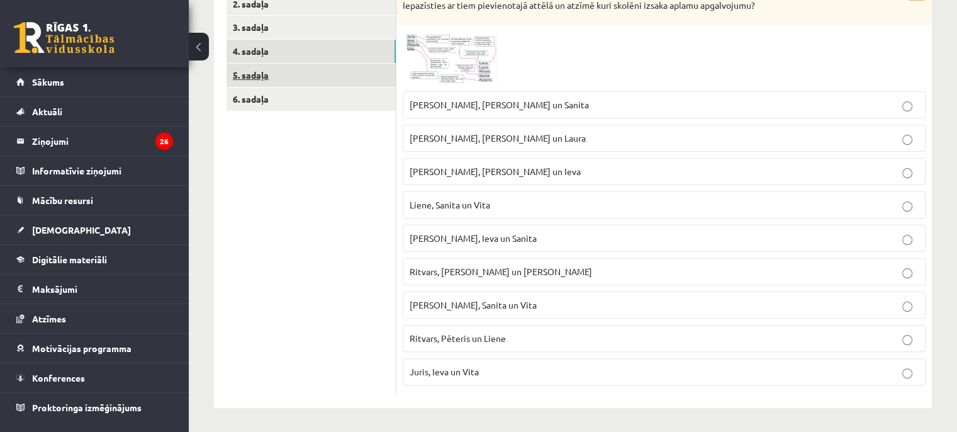
click at [302, 65] on link "5. sadaļa" at bounding box center [310, 75] width 169 height 23
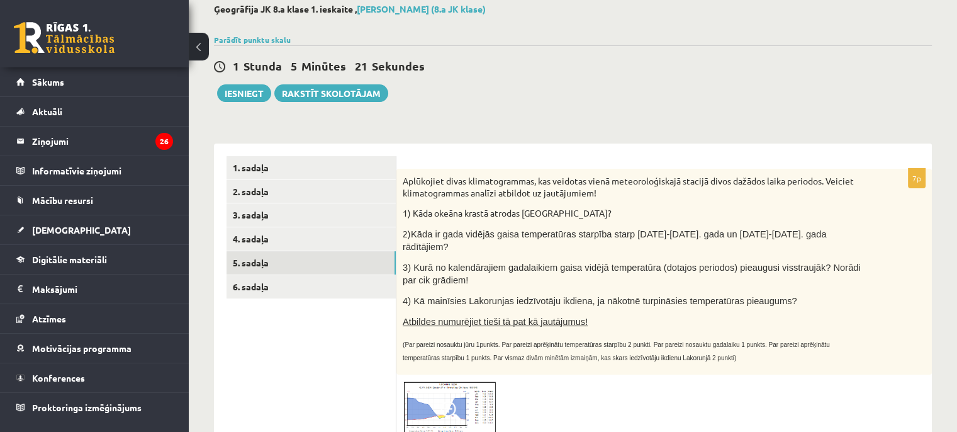
scroll to position [69, 0]
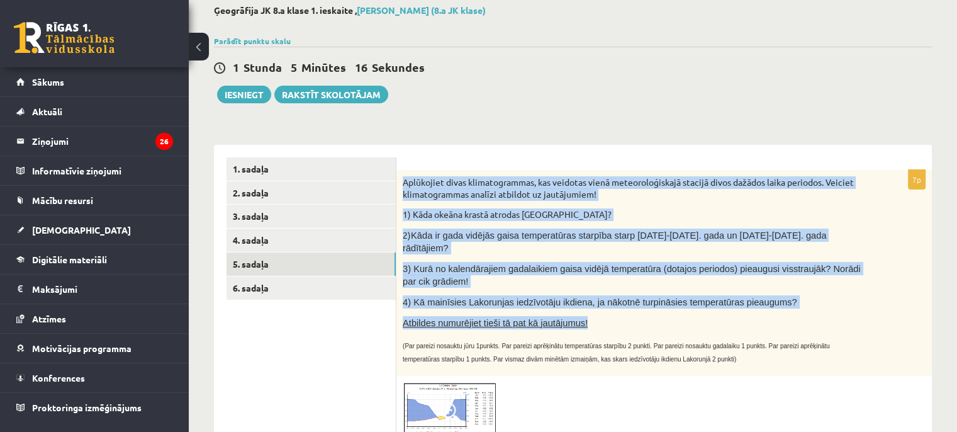
drag, startPoint x: 403, startPoint y: 177, endPoint x: 601, endPoint y: 305, distance: 236.6
click at [601, 305] on div "Aplūkojiet divas klimatogrammas, kas veidotas vienā meteoroloģiskajā stacijā di…" at bounding box center [663, 273] width 535 height 206
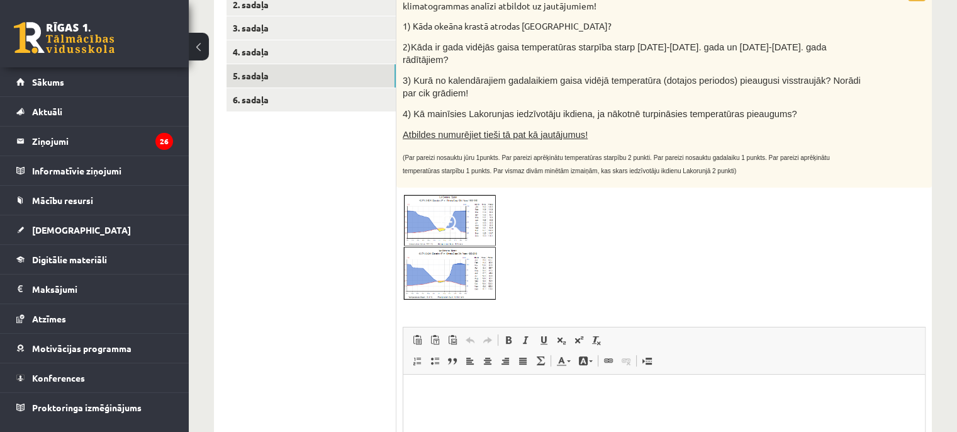
scroll to position [257, 0]
click at [447, 226] on img at bounding box center [450, 247] width 94 height 108
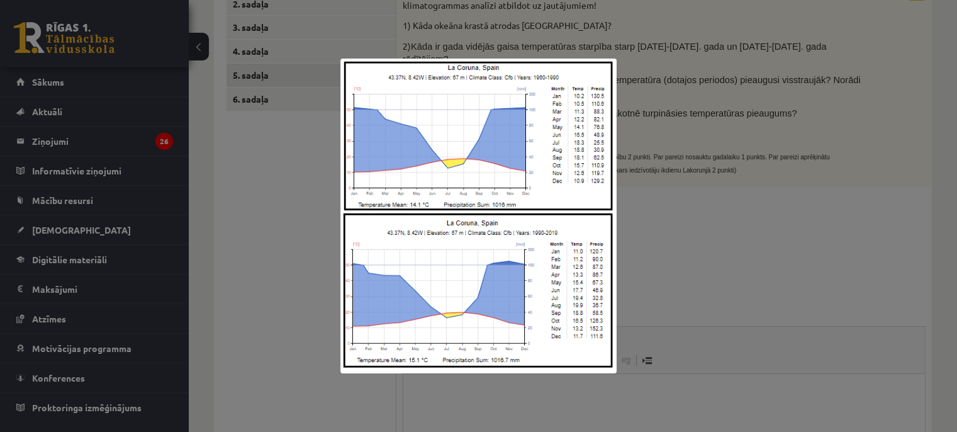
click at [640, 258] on div at bounding box center [478, 216] width 957 height 432
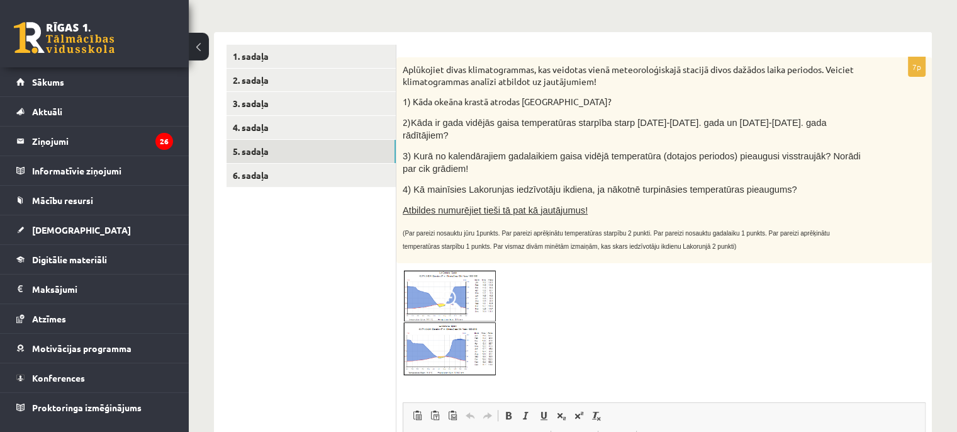
scroll to position [131, 0]
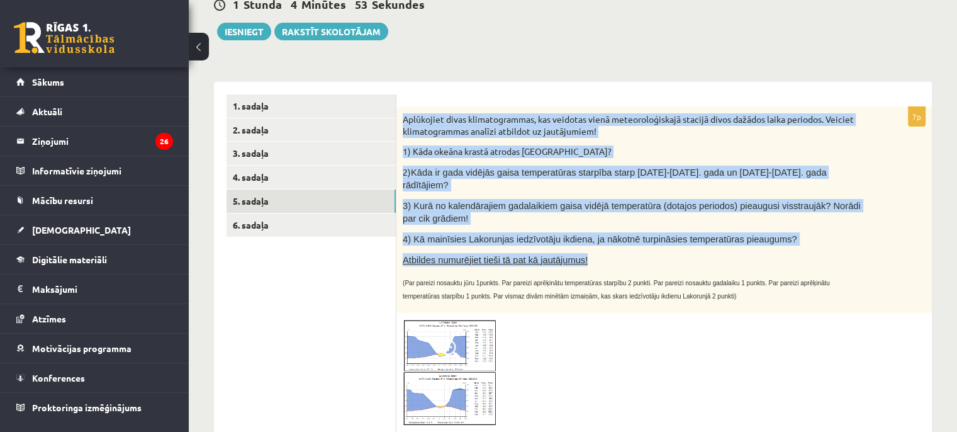
drag, startPoint x: 401, startPoint y: 113, endPoint x: 582, endPoint y: 245, distance: 223.3
click at [582, 245] on div "Aplūkojiet divas klimatogrammas, kas veidotas vienā meteoroloģiskajā stacijā di…" at bounding box center [663, 210] width 535 height 206
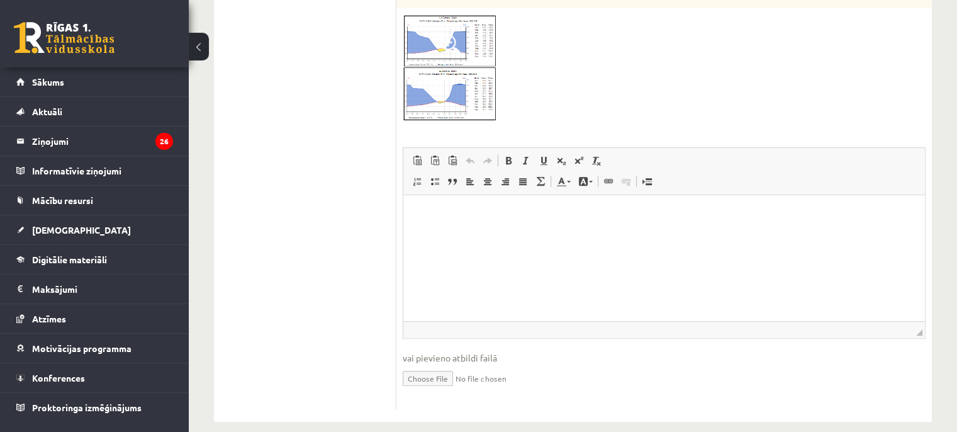
scroll to position [438, 0]
click at [484, 231] on html at bounding box center [663, 212] width 521 height 38
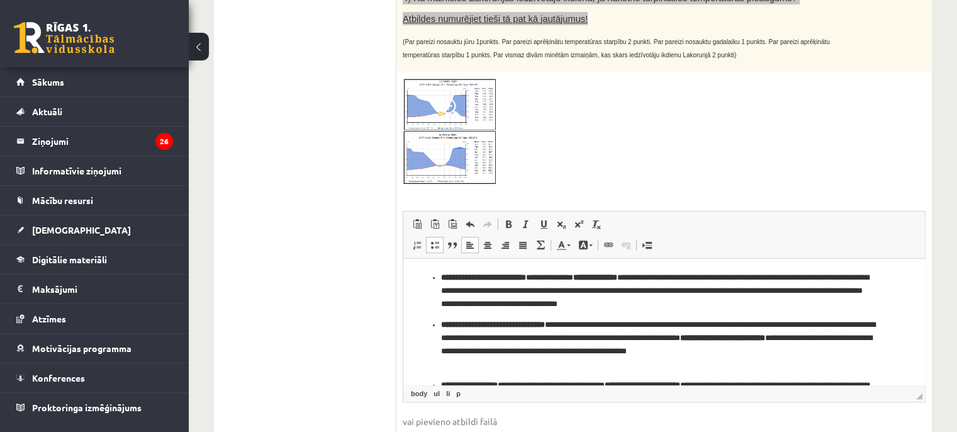
scroll to position [249, 0]
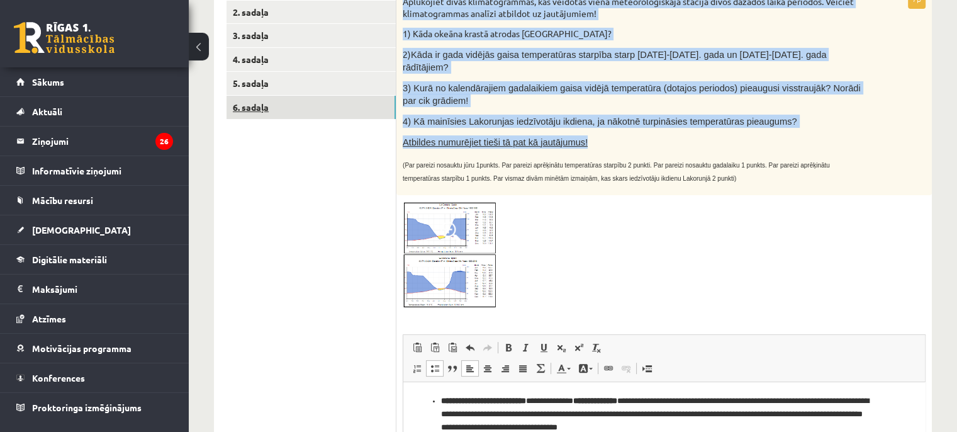
click at [242, 106] on link "6. sadaļa" at bounding box center [310, 107] width 169 height 23
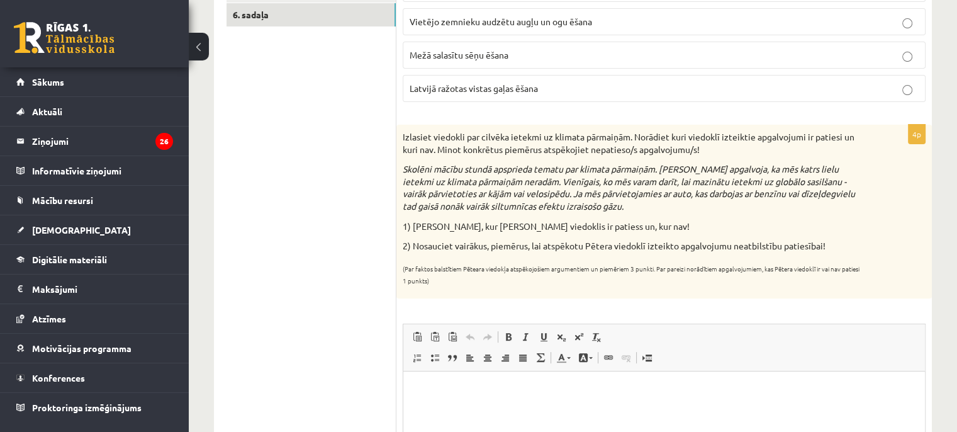
scroll to position [153, 0]
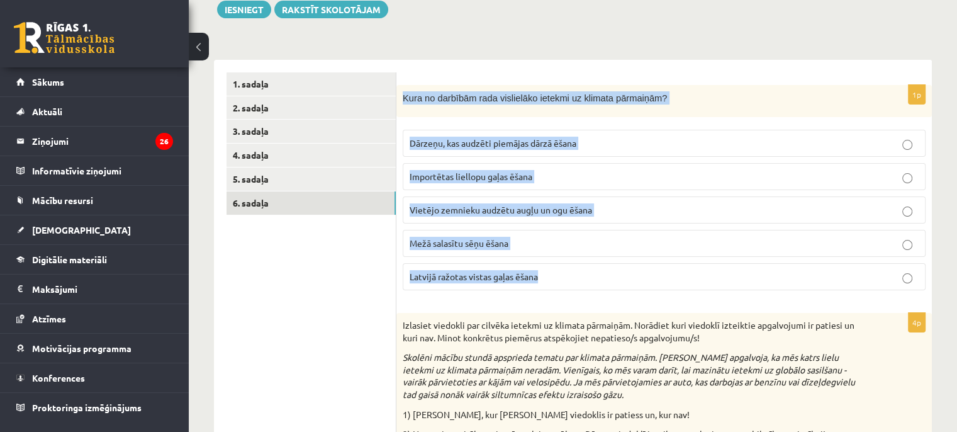
drag, startPoint x: 403, startPoint y: 91, endPoint x: 554, endPoint y: 281, distance: 243.5
click at [554, 281] on div "1p Kura no darbībām rada vislielāko ietekmi uz klimata pārmaiņām? Dārzeņu, kas …" at bounding box center [663, 192] width 535 height 215
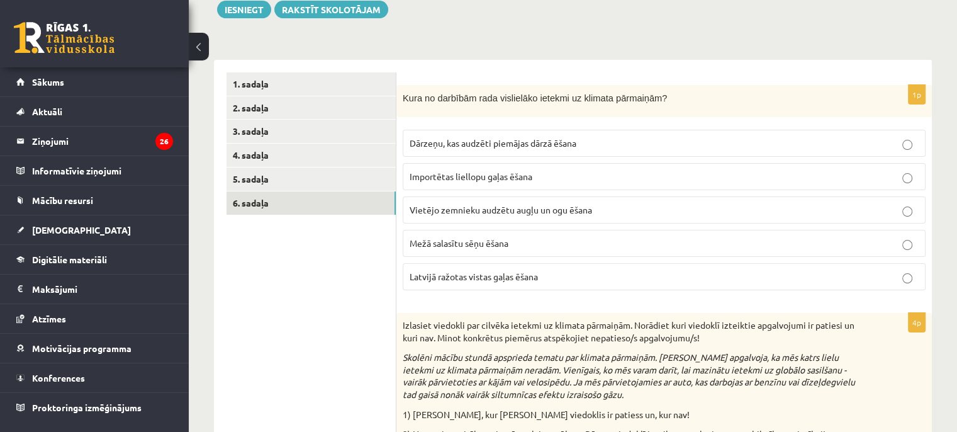
drag, startPoint x: 328, startPoint y: 330, endPoint x: 574, endPoint y: 198, distance: 279.4
click at [327, 330] on ul "1. sadaļa 2. sadaļa 3. sadaļa 4. sadaļa 5. sadaļa 6. sadaļa" at bounding box center [311, 422] width 170 height 701
click at [487, 142] on span "Dārzeņu, kas audzēti piemājas dārzā ēšana" at bounding box center [493, 142] width 167 height 11
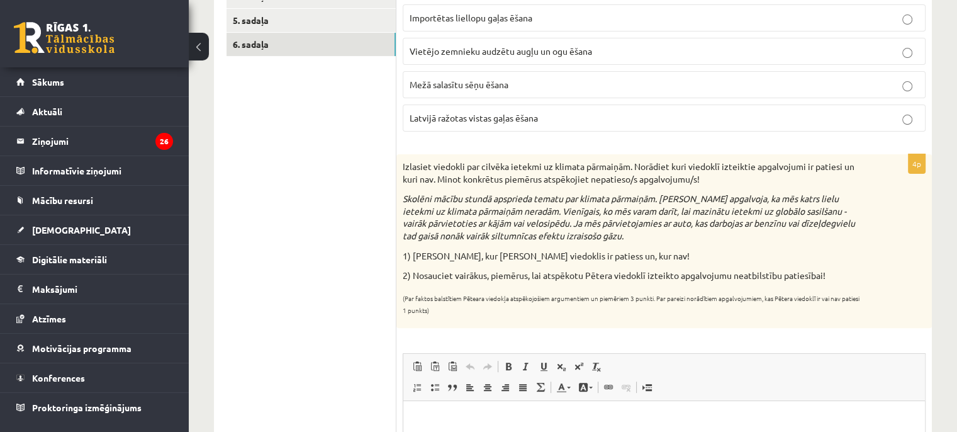
scroll to position [342, 0]
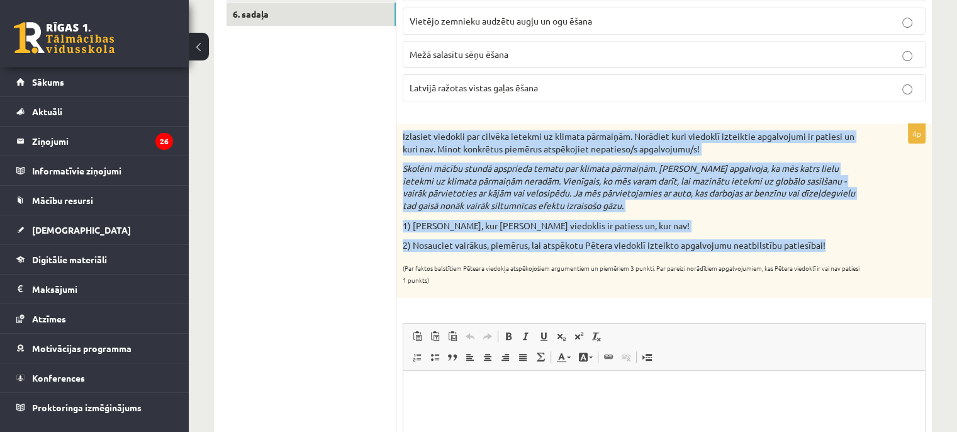
drag, startPoint x: 403, startPoint y: 131, endPoint x: 842, endPoint y: 242, distance: 452.7
click at [842, 242] on div "Izlasiet viedokli par cilvēka ietekmi uz klimata pārmaiņām. Norādiet kuri viedo…" at bounding box center [663, 211] width 535 height 174
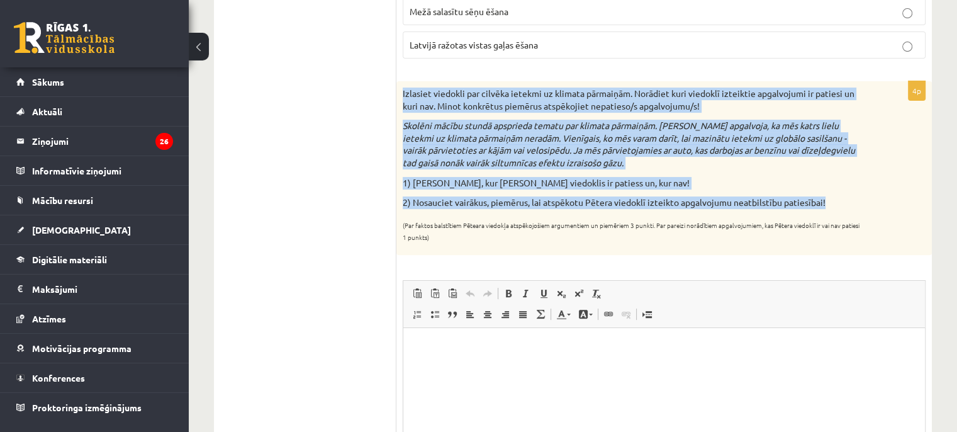
scroll to position [468, 0]
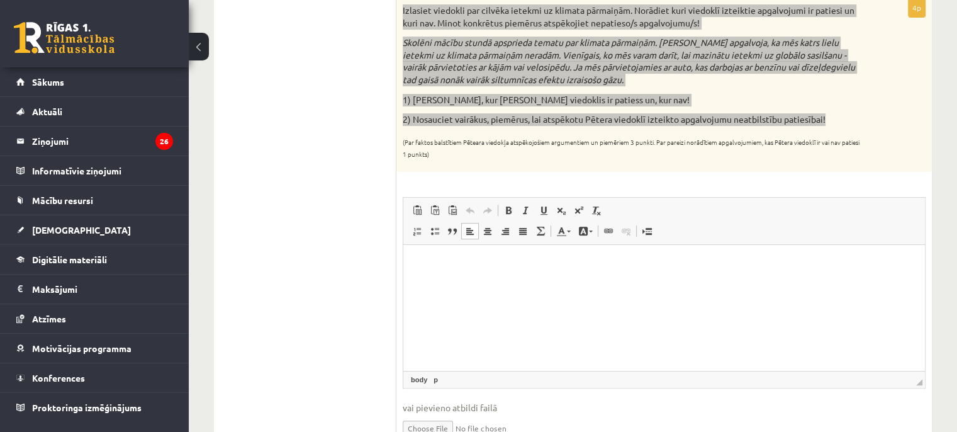
click at [421, 283] on html at bounding box center [663, 264] width 521 height 38
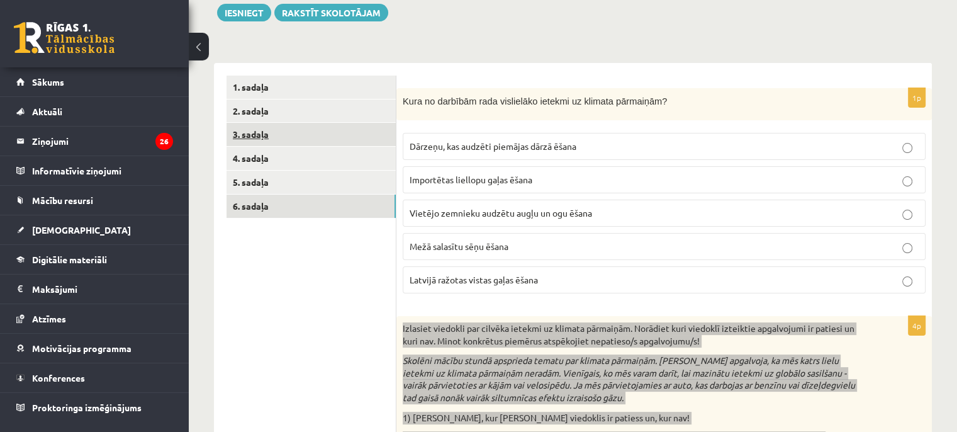
scroll to position [0, 0]
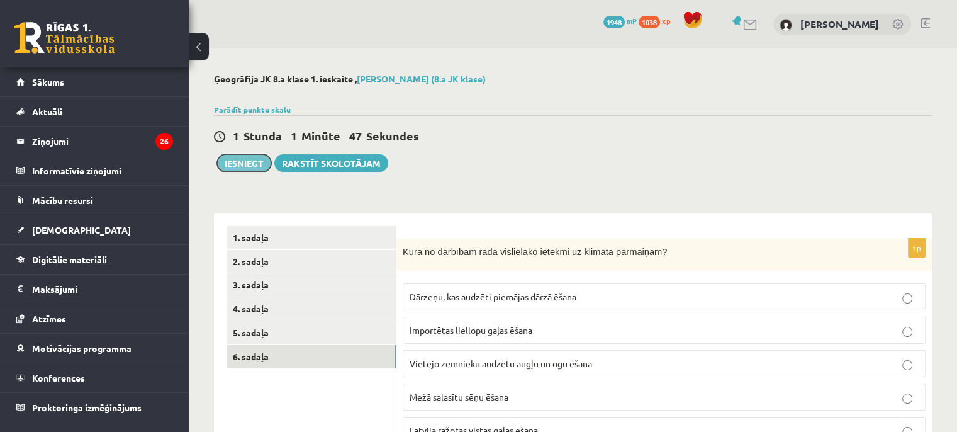
click at [246, 165] on button "Iesniegt" at bounding box center [244, 163] width 54 height 18
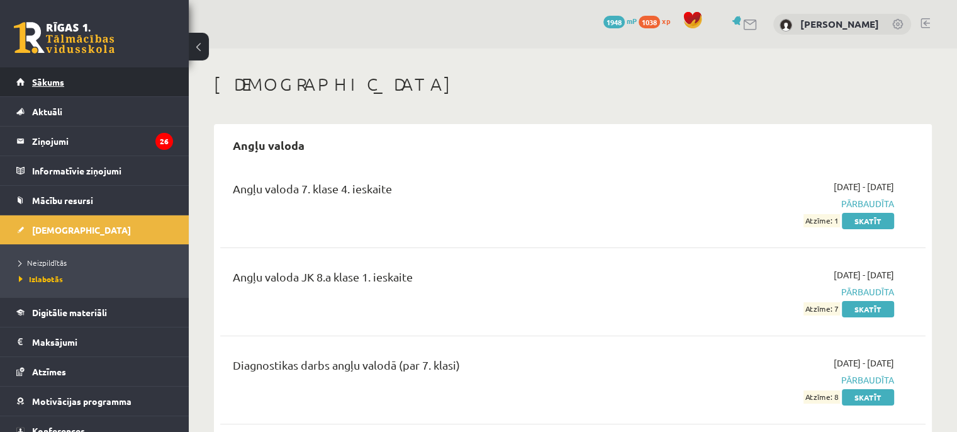
click at [83, 77] on link "Sākums" at bounding box center [94, 81] width 157 height 29
